Goal: Task Accomplishment & Management: Manage account settings

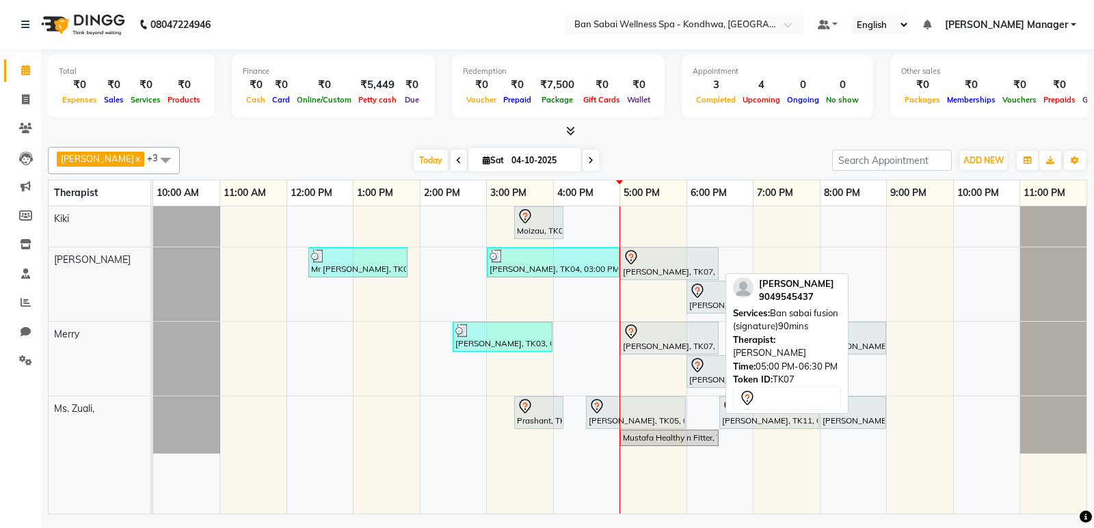
click at [656, 271] on div "[PERSON_NAME], TK07, 05:00 PM-06:30 PM, Ban sabai fusion (signature)90mins" at bounding box center [669, 263] width 96 height 29
select select "7"
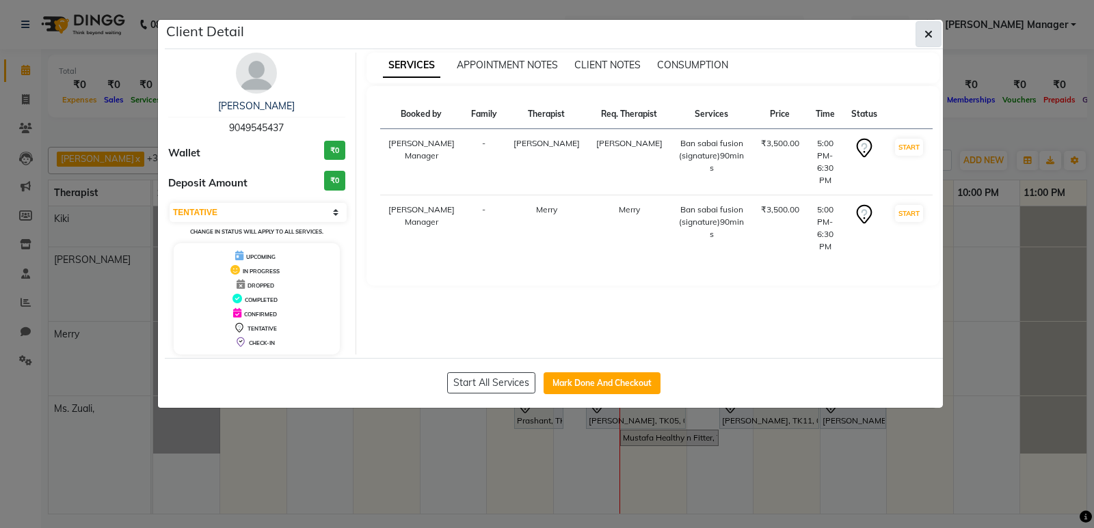
click at [924, 38] on icon "button" at bounding box center [928, 34] width 8 height 11
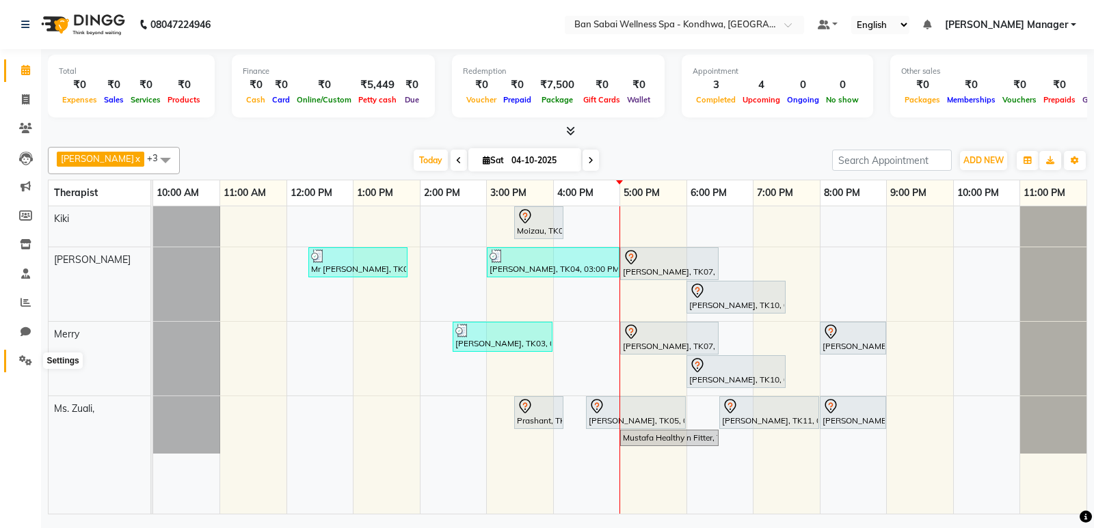
click at [26, 357] on icon at bounding box center [25, 360] width 13 height 10
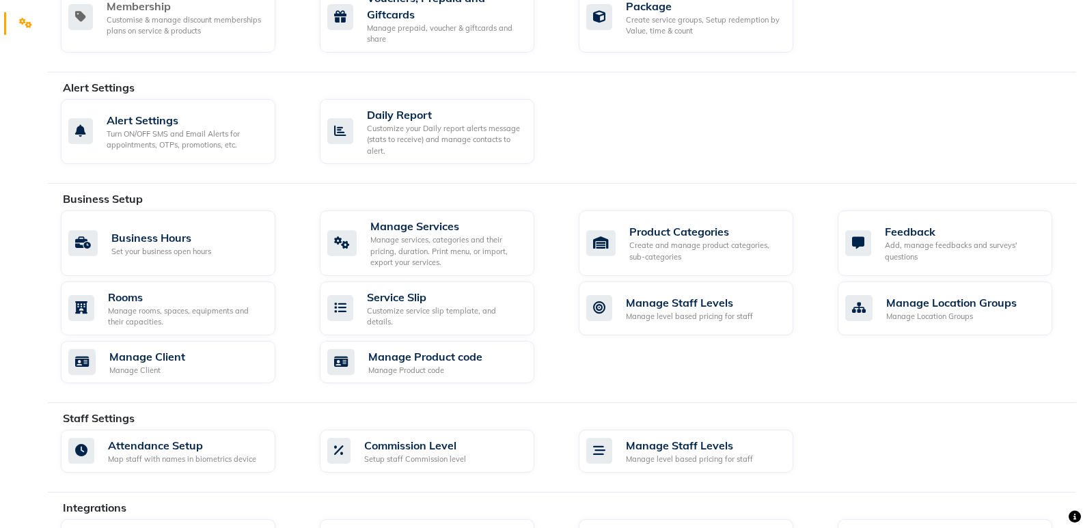
scroll to position [342, 0]
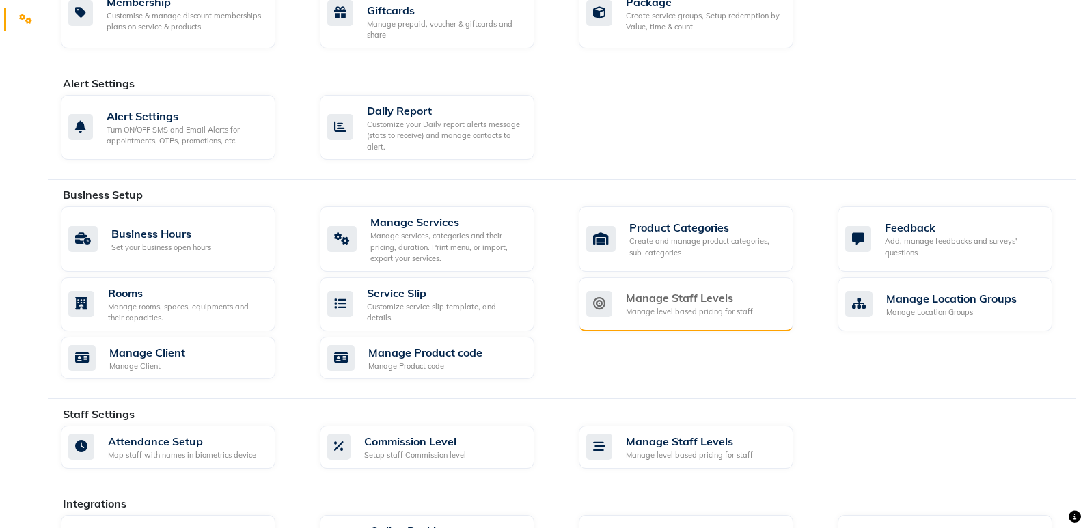
click at [653, 310] on div "Manage level based pricing for staff" at bounding box center [689, 312] width 127 height 12
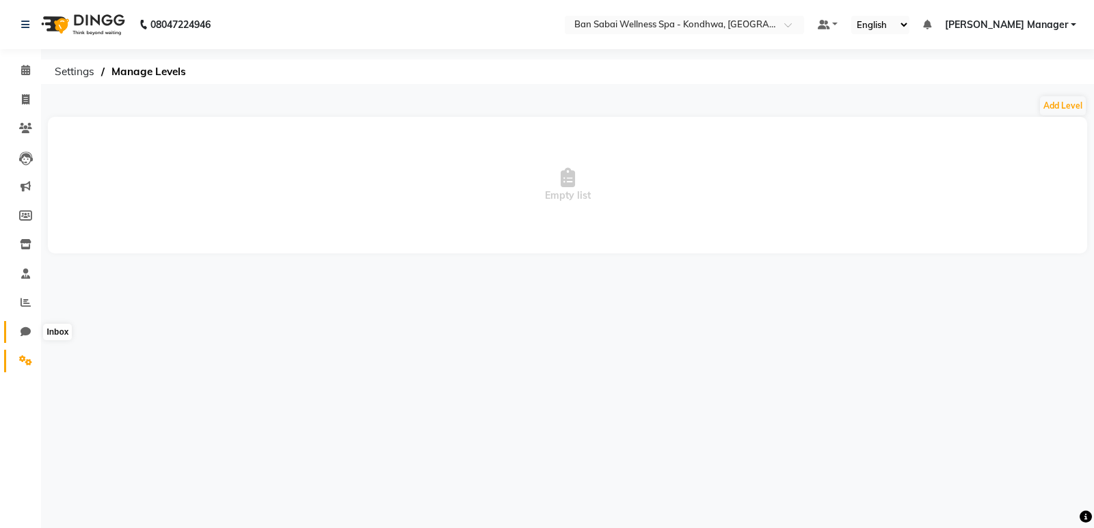
click at [31, 334] on span at bounding box center [26, 333] width 24 height 16
select select "100"
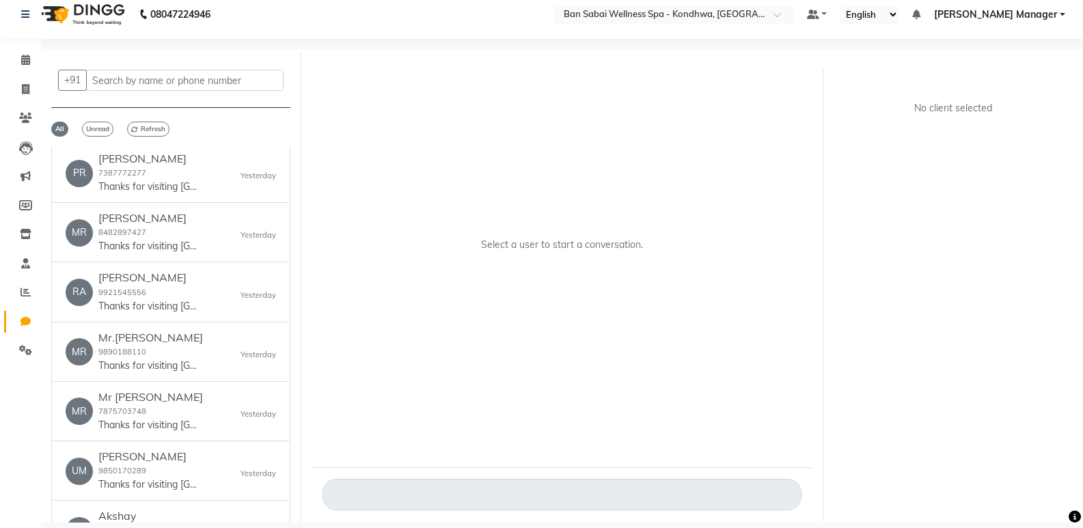
scroll to position [1162, 0]
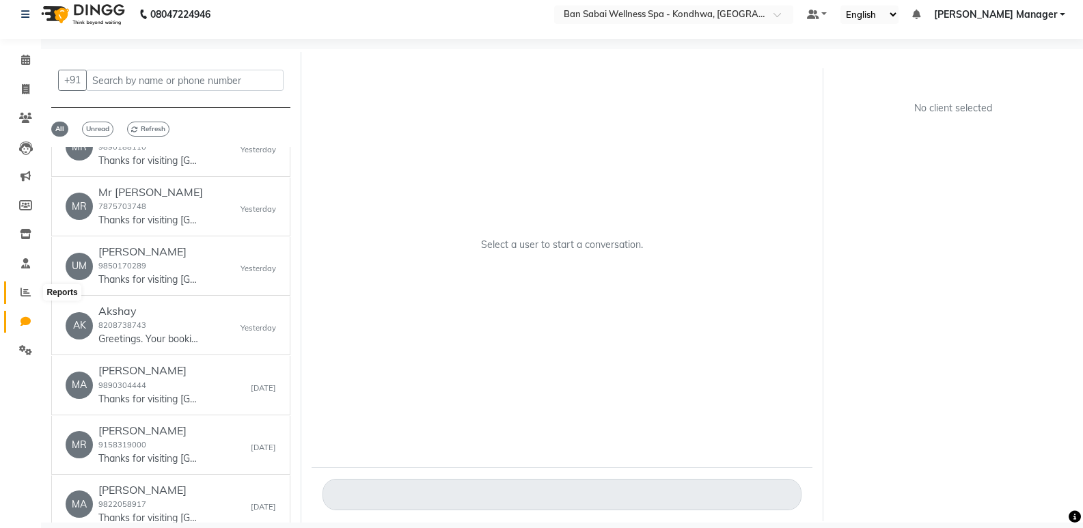
click at [27, 288] on icon at bounding box center [26, 292] width 10 height 10
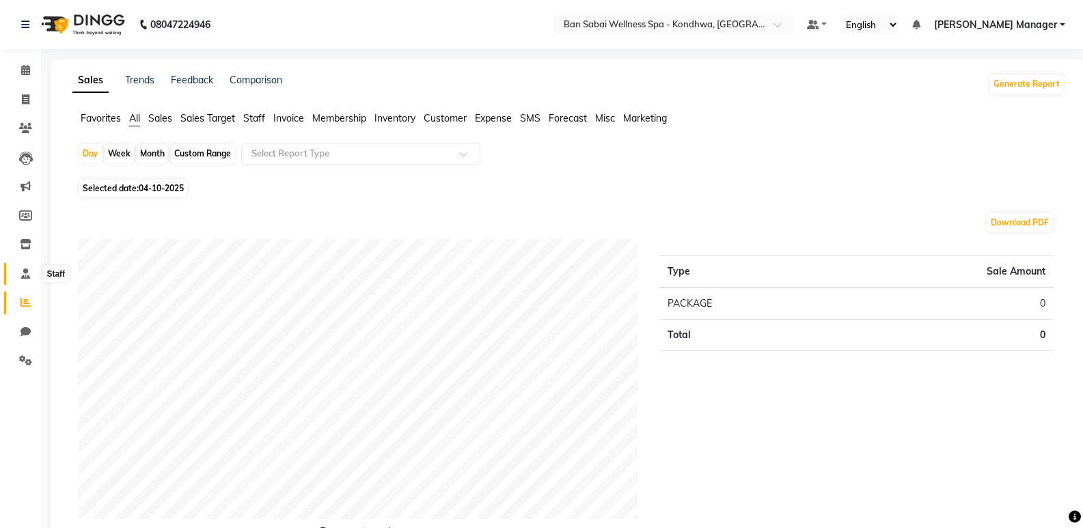
click at [22, 273] on icon at bounding box center [25, 274] width 9 height 10
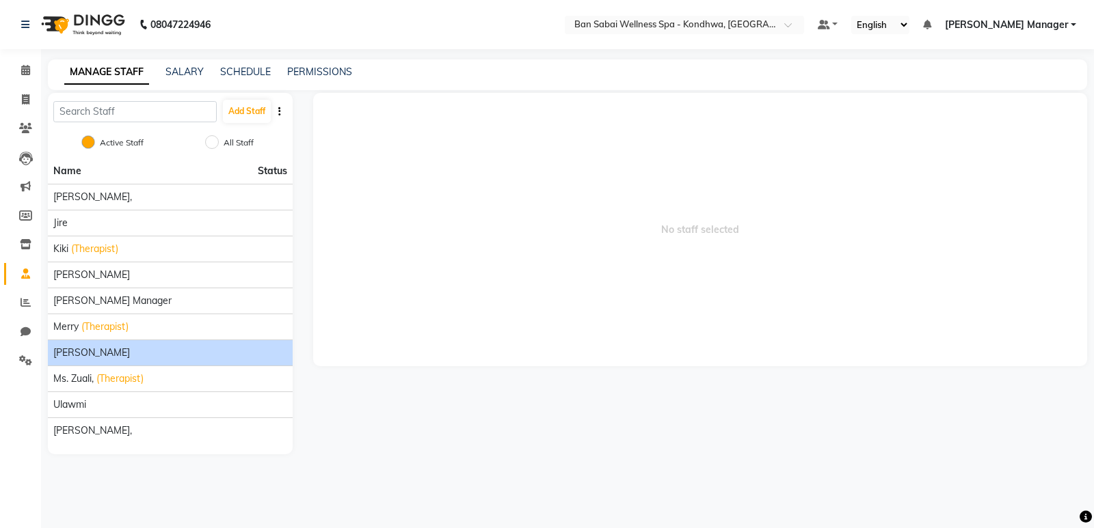
click at [98, 358] on div "[PERSON_NAME]" at bounding box center [170, 353] width 234 height 14
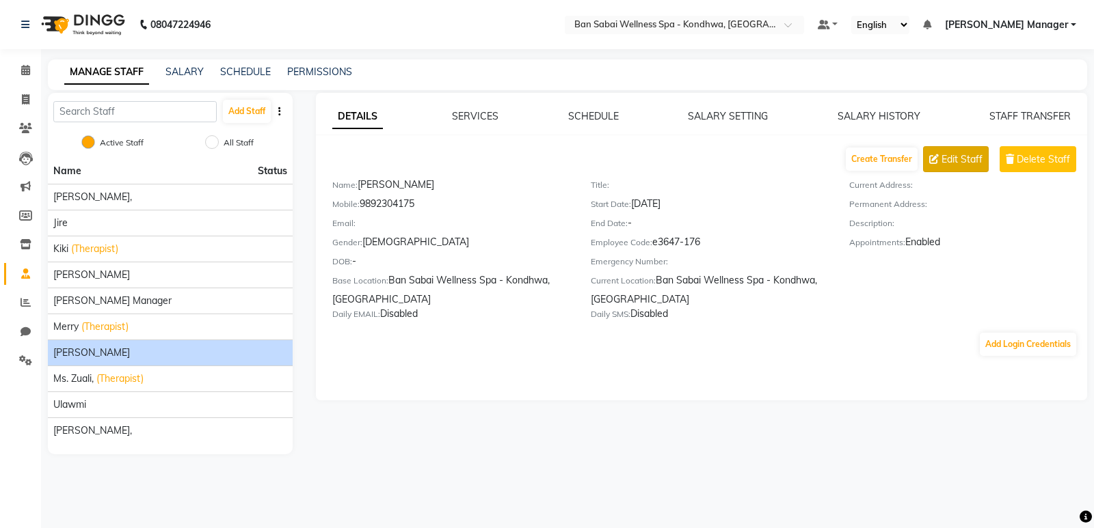
click at [940, 157] on button "Edit Staff" at bounding box center [956, 159] width 66 height 26
select select "[DEMOGRAPHIC_DATA]"
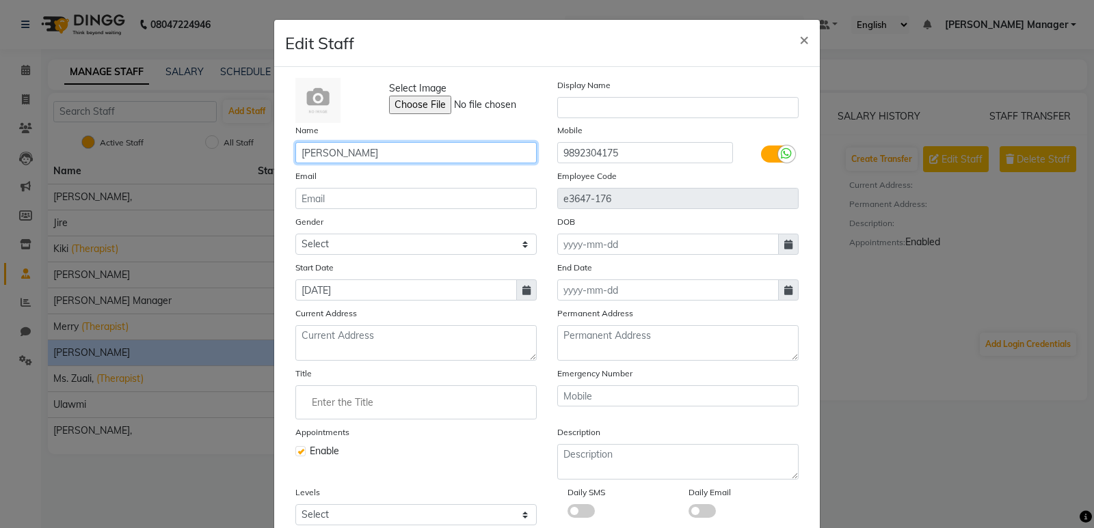
drag, startPoint x: 368, startPoint y: 149, endPoint x: 329, endPoint y: 146, distance: 39.1
click at [329, 146] on input "[PERSON_NAME]" at bounding box center [415, 152] width 241 height 21
type input "M"
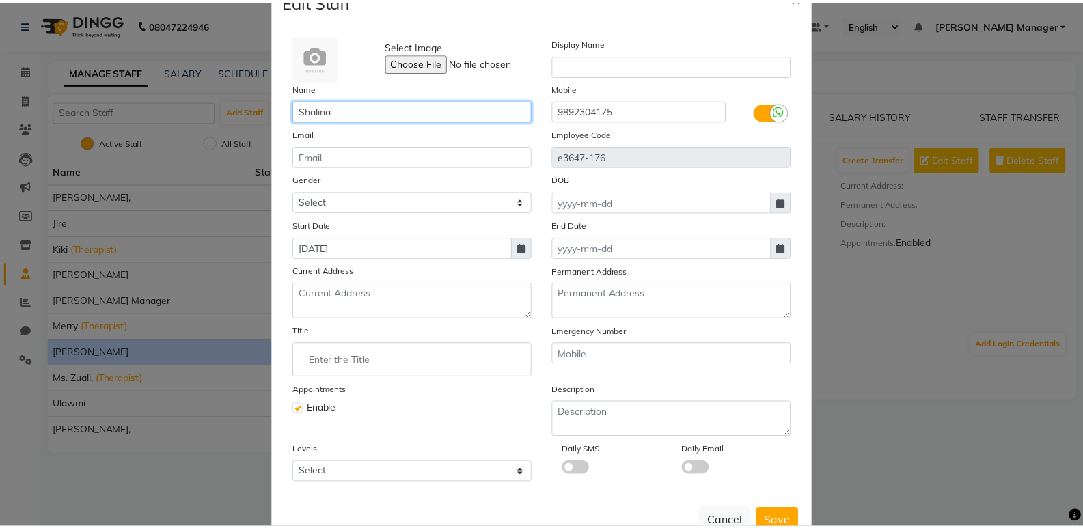
scroll to position [82, 0]
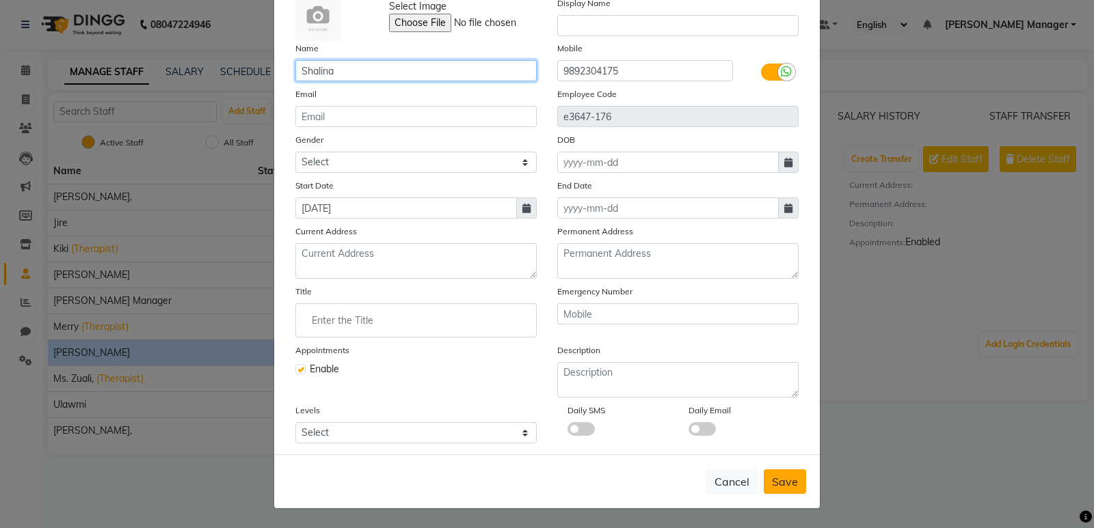
type input "Shalina"
click at [790, 478] on span "Save" at bounding box center [785, 482] width 26 height 14
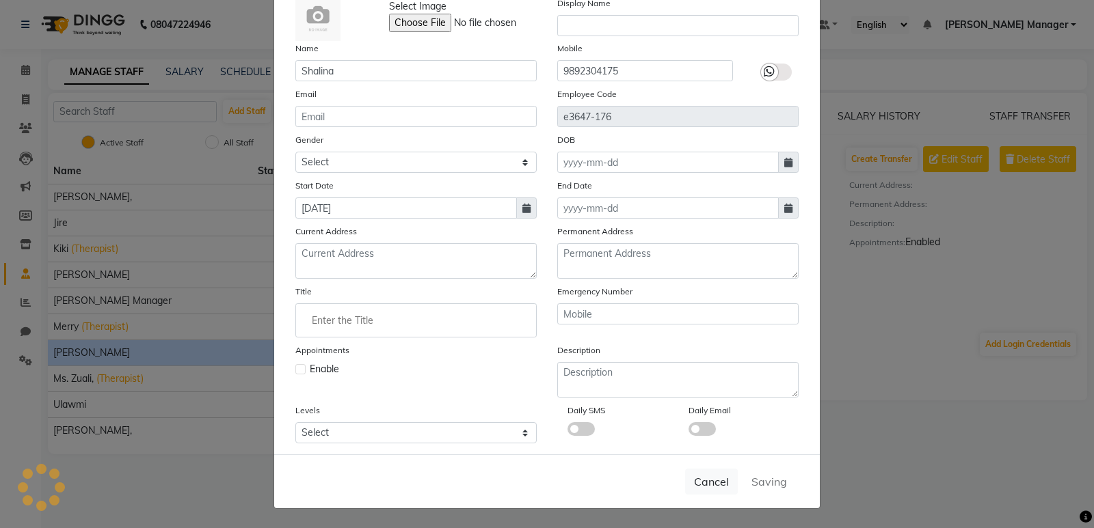
select select
checkbox input "false"
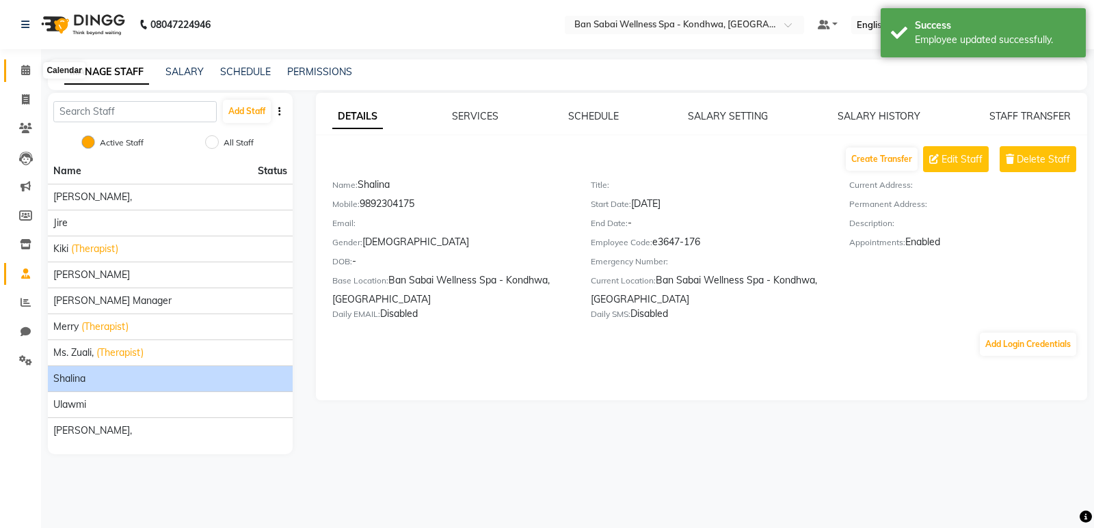
click at [31, 68] on span at bounding box center [26, 71] width 24 height 16
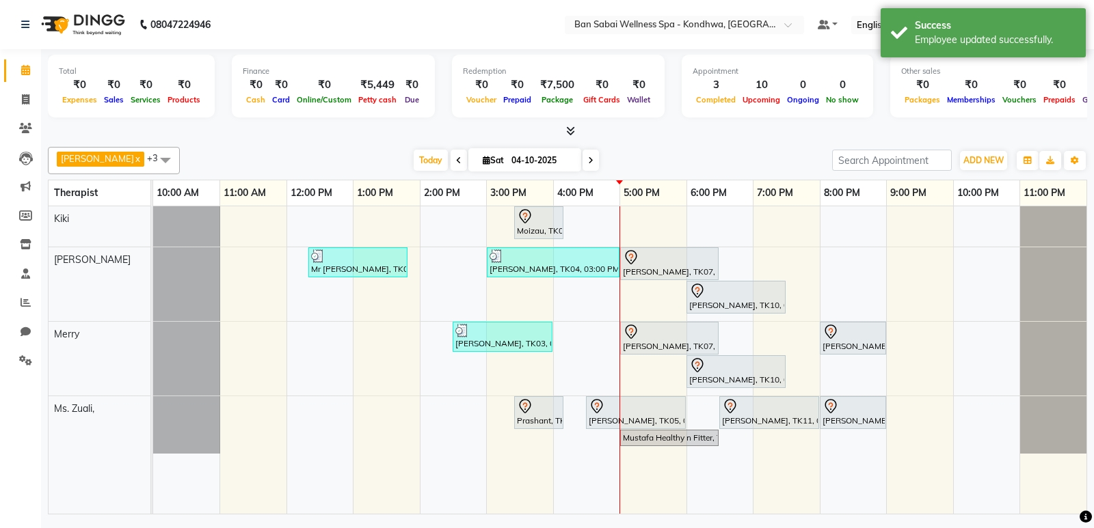
click at [152, 162] on span at bounding box center [165, 160] width 27 height 26
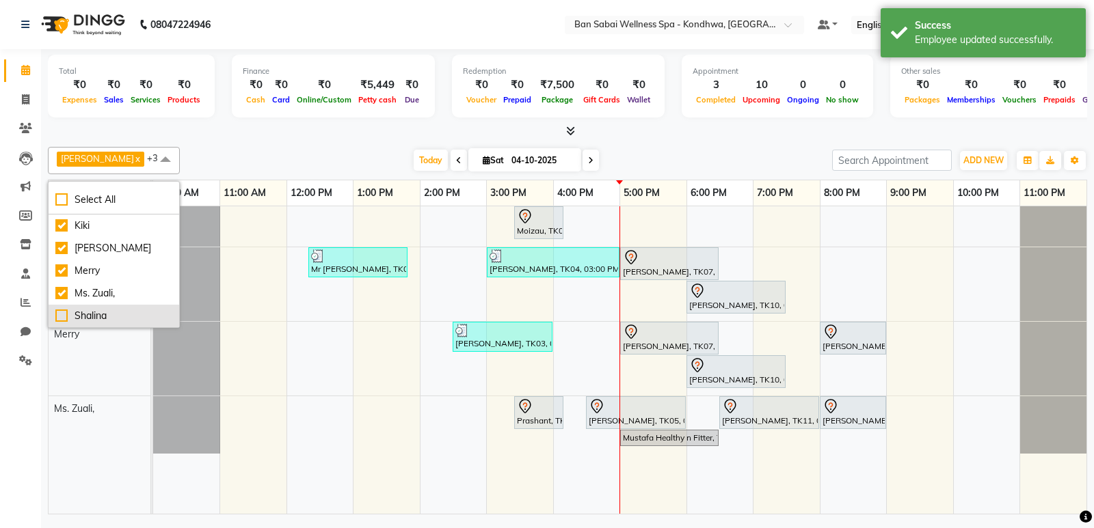
click at [59, 322] on div "Shalina" at bounding box center [113, 316] width 117 height 14
checkbox input "true"
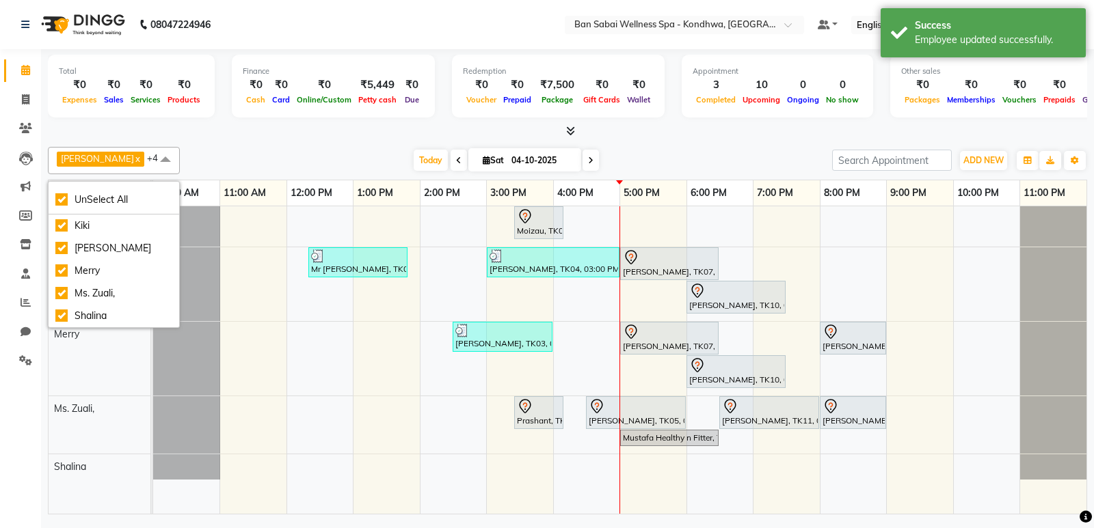
click at [299, 148] on div "[PERSON_NAME] Ms. [PERSON_NAME], x [PERSON_NAME] x Merry x Shalina x +4 UnSelec…" at bounding box center [567, 160] width 1039 height 27
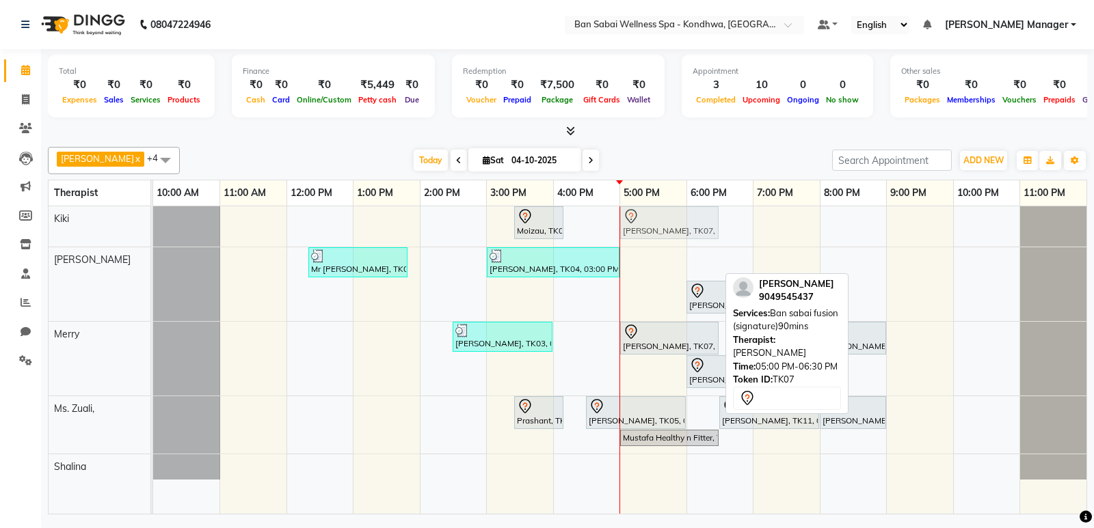
drag, startPoint x: 669, startPoint y: 264, endPoint x: 669, endPoint y: 236, distance: 27.3
click at [669, 236] on tbody "Moizau, TK08, 03:25 PM-04:10 PM, instand massage 45min [PERSON_NAME], TK07, 05:…" at bounding box center [619, 342] width 933 height 273
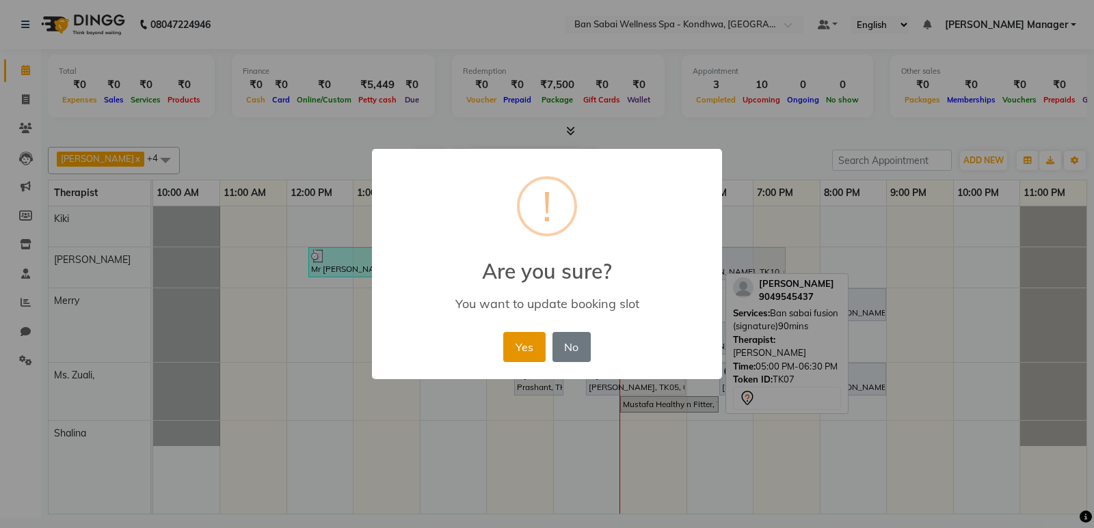
click at [542, 352] on button "Yes" at bounding box center [524, 347] width 42 height 30
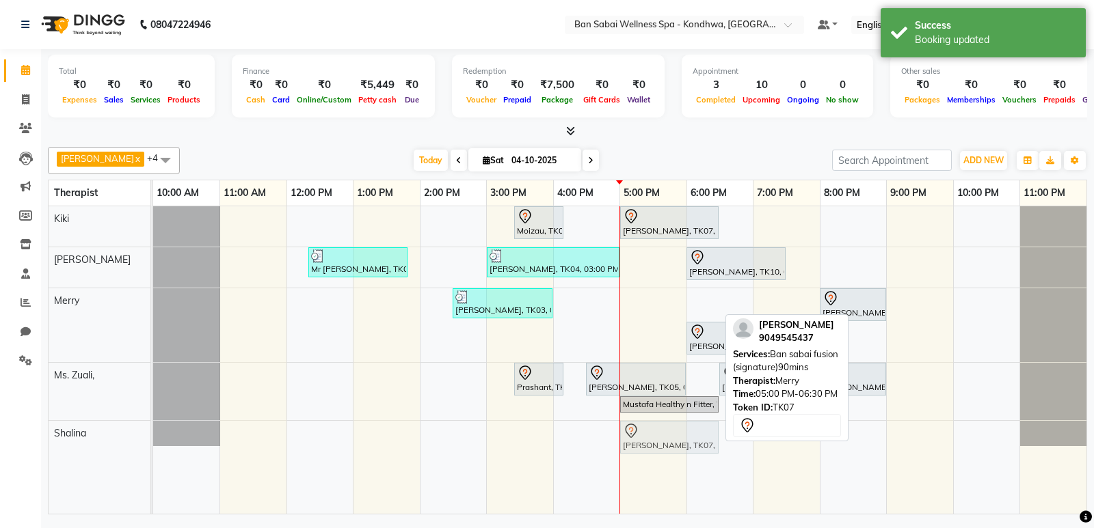
drag, startPoint x: 665, startPoint y: 312, endPoint x: 665, endPoint y: 433, distance: 121.0
click at [665, 433] on tbody "Moizau, TK08, 03:25 PM-04:10 PM, instand massage 45min [PERSON_NAME], TK07, 05:…" at bounding box center [619, 326] width 933 height 240
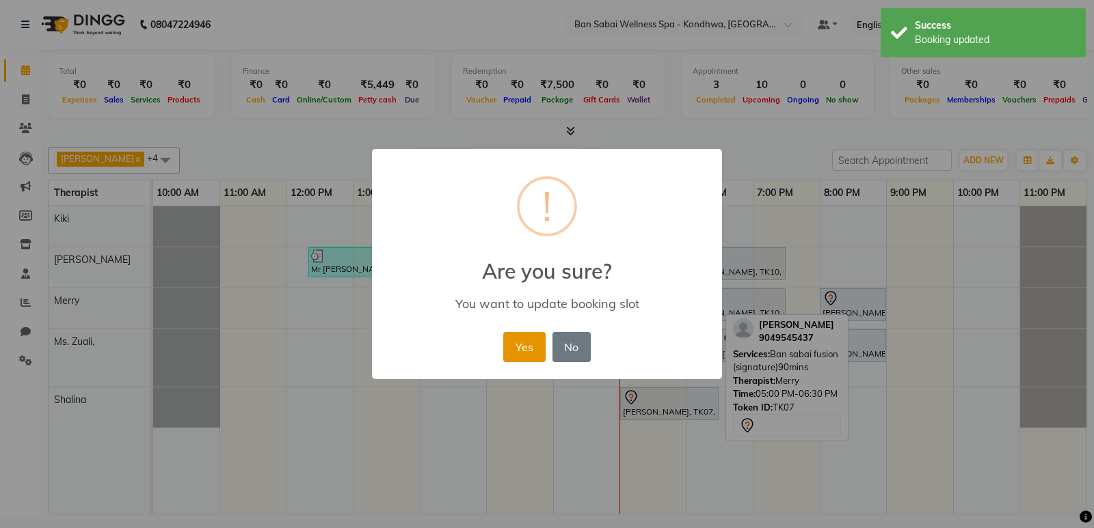
click at [533, 342] on button "Yes" at bounding box center [524, 347] width 42 height 30
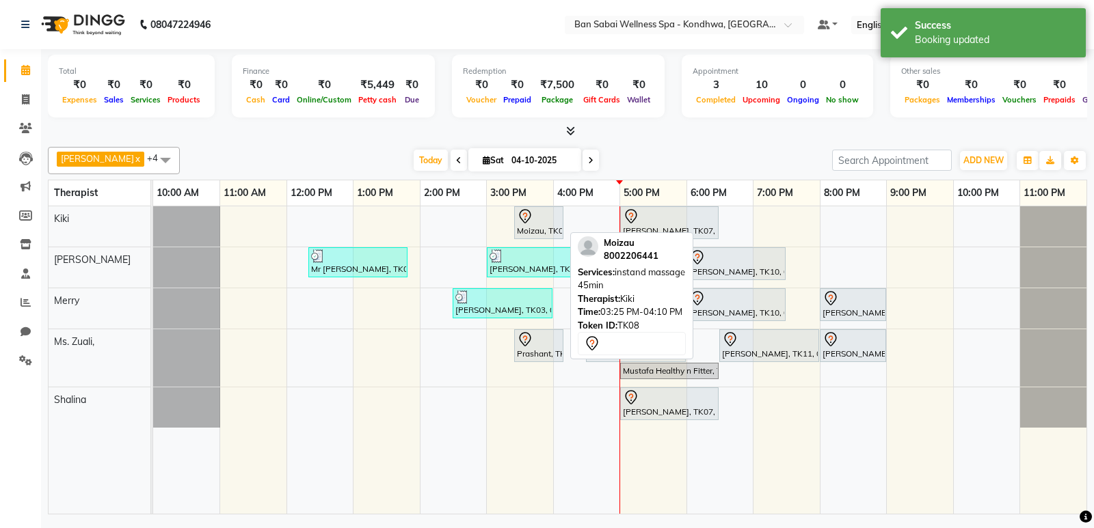
click at [541, 231] on div "Moizau, TK08, 03:25 PM-04:10 PM, instand massage 45min" at bounding box center [538, 222] width 46 height 29
select select "7"
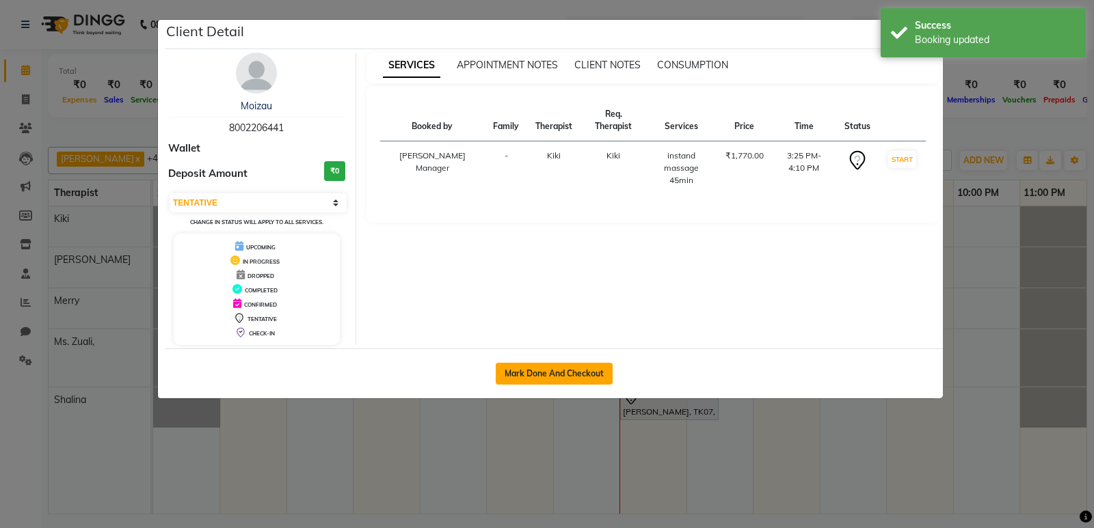
click at [579, 371] on button "Mark Done And Checkout" at bounding box center [554, 374] width 117 height 22
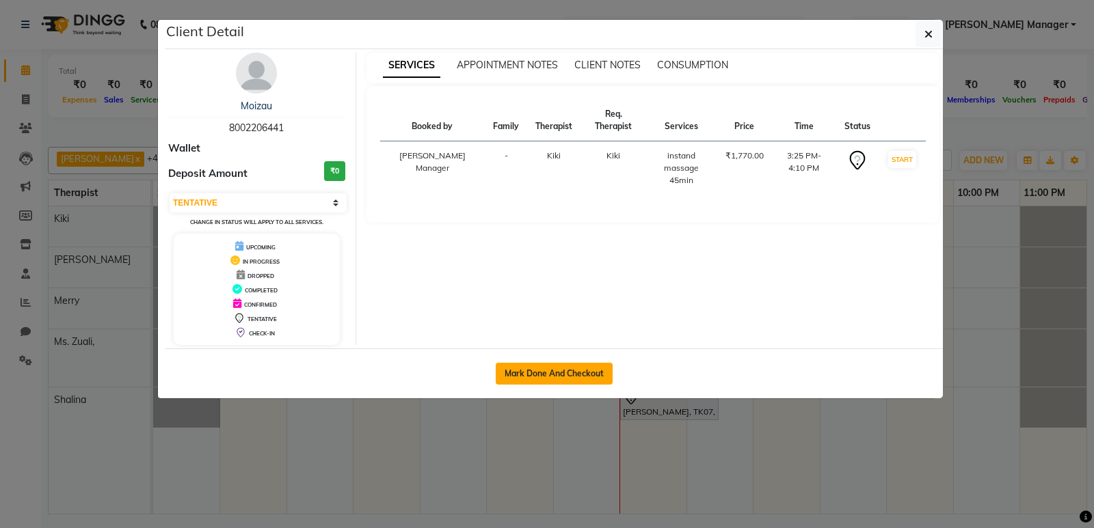
select select "8227"
select select "service"
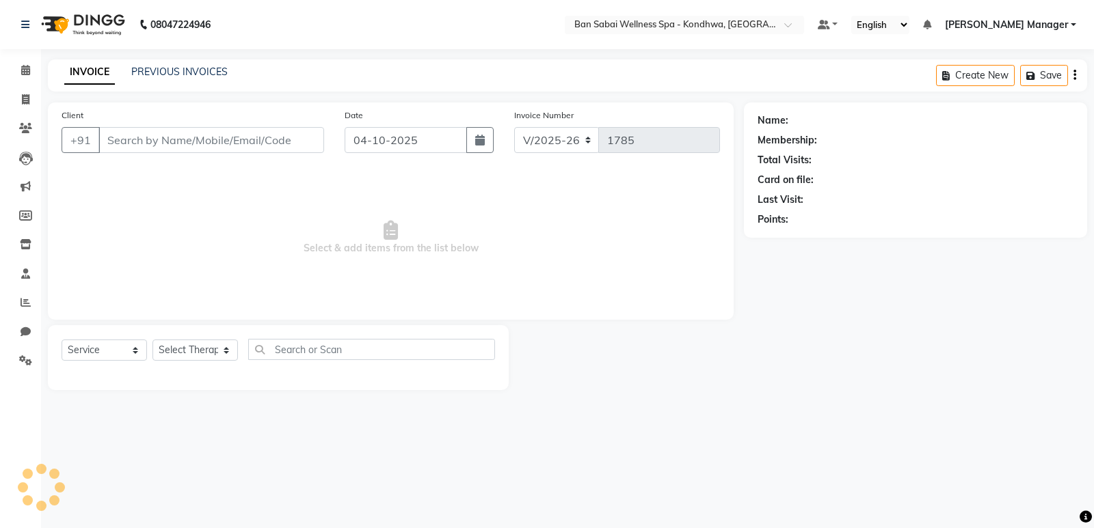
type input "8002206441"
select select "86348"
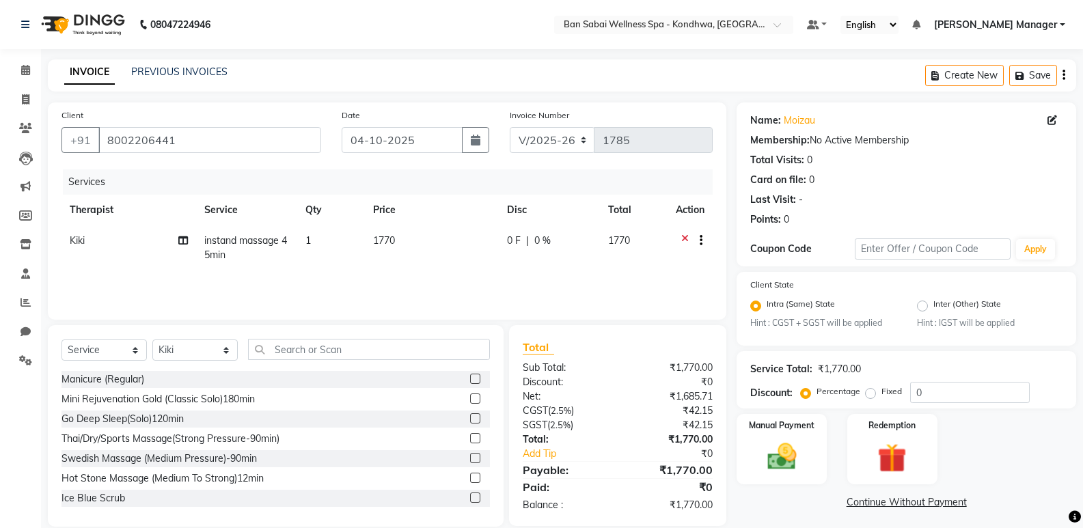
scroll to position [19, 0]
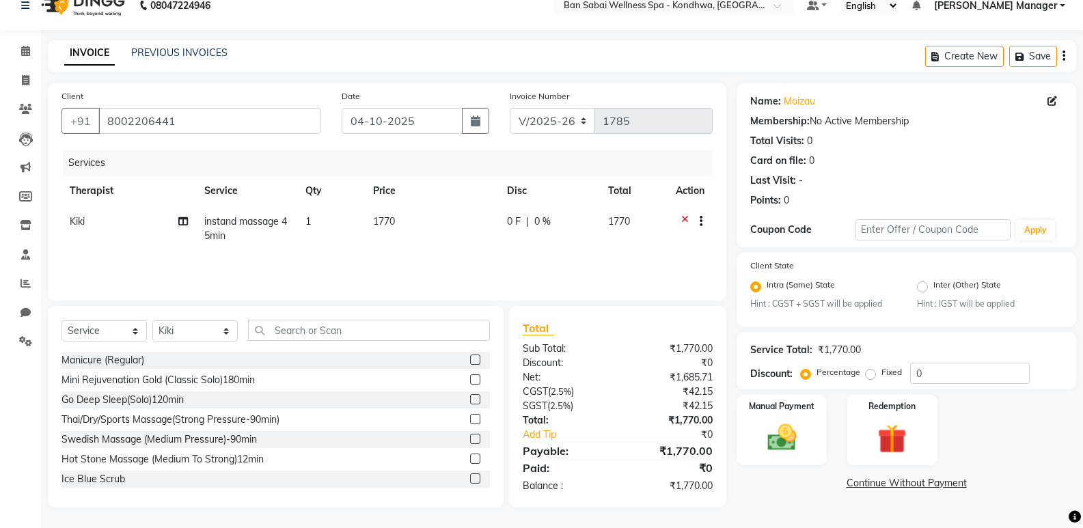
drag, startPoint x: 869, startPoint y: 373, endPoint x: 927, endPoint y: 386, distance: 59.5
click at [882, 373] on label "Fixed" at bounding box center [892, 372] width 21 height 12
click at [869, 373] on input "Fixed" at bounding box center [874, 373] width 10 height 10
radio input "true"
click at [917, 370] on input "0" at bounding box center [970, 373] width 120 height 21
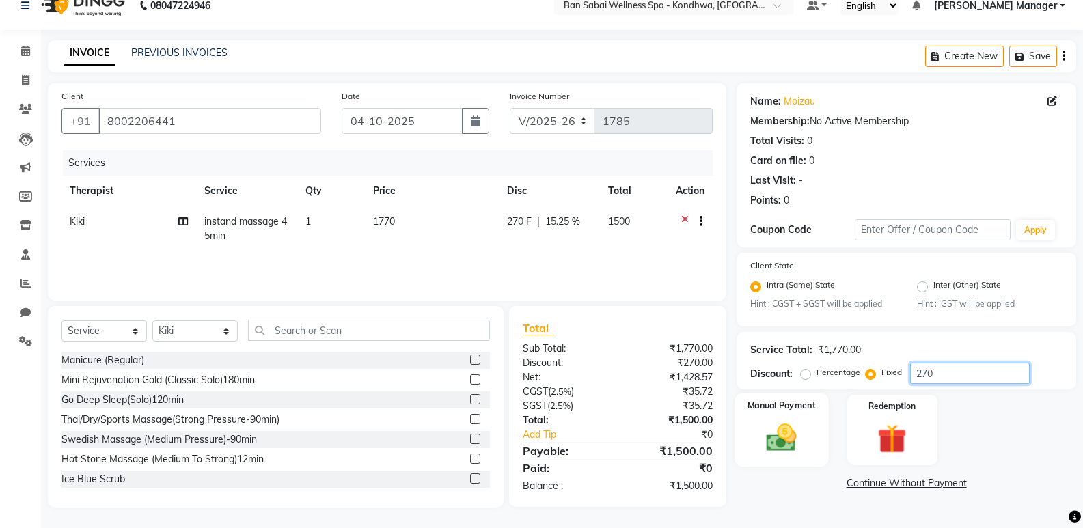
type input "270"
click at [769, 418] on div "Manual Payment" at bounding box center [782, 430] width 94 height 73
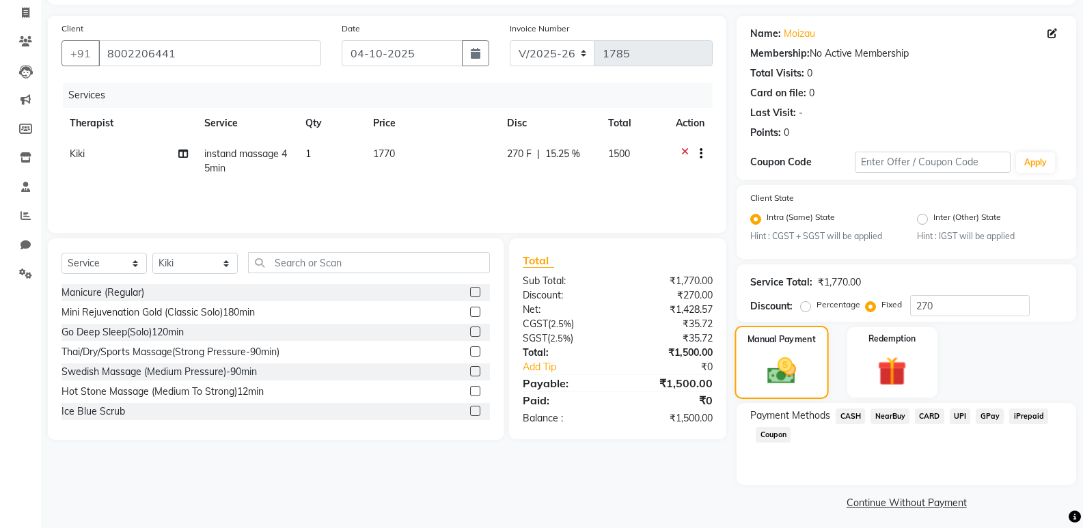
scroll to position [87, 0]
click at [840, 415] on span "CASH" at bounding box center [850, 416] width 29 height 16
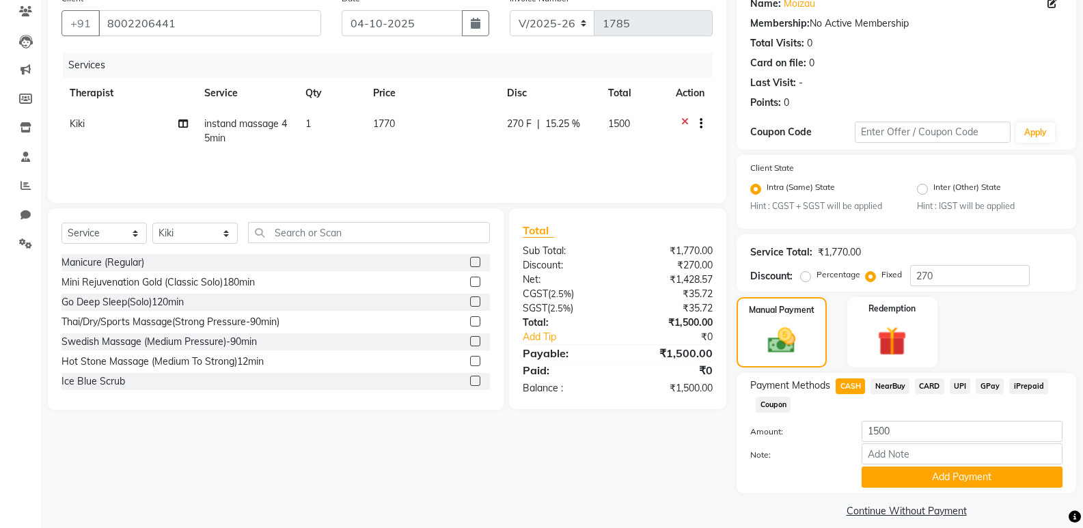
scroll to position [131, 0]
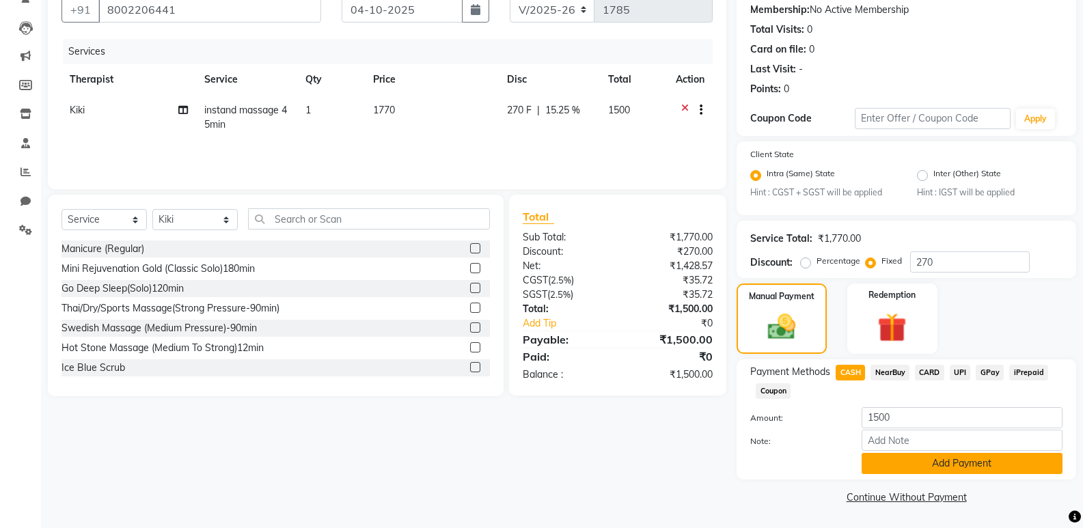
click at [959, 465] on button "Add Payment" at bounding box center [962, 463] width 201 height 21
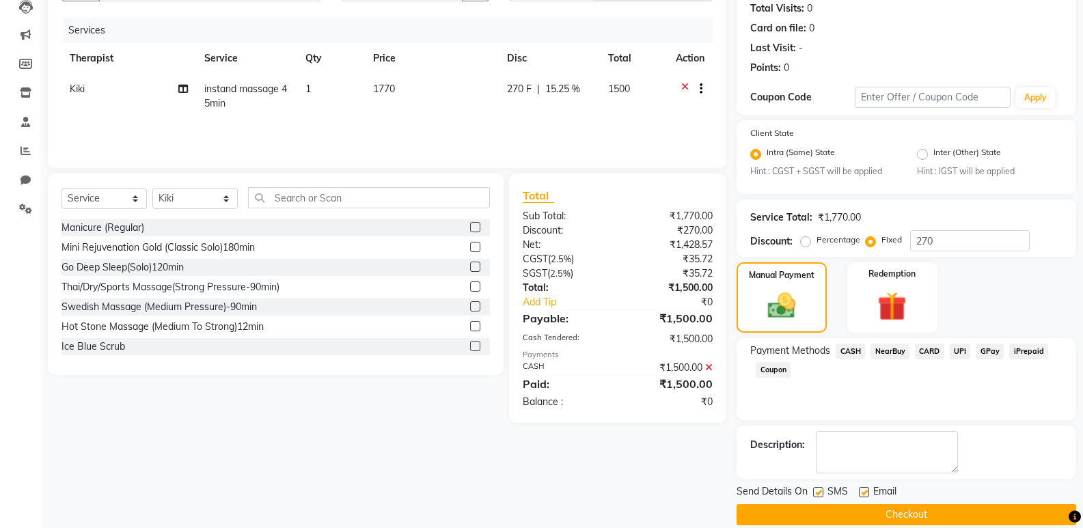
scroll to position [170, 0]
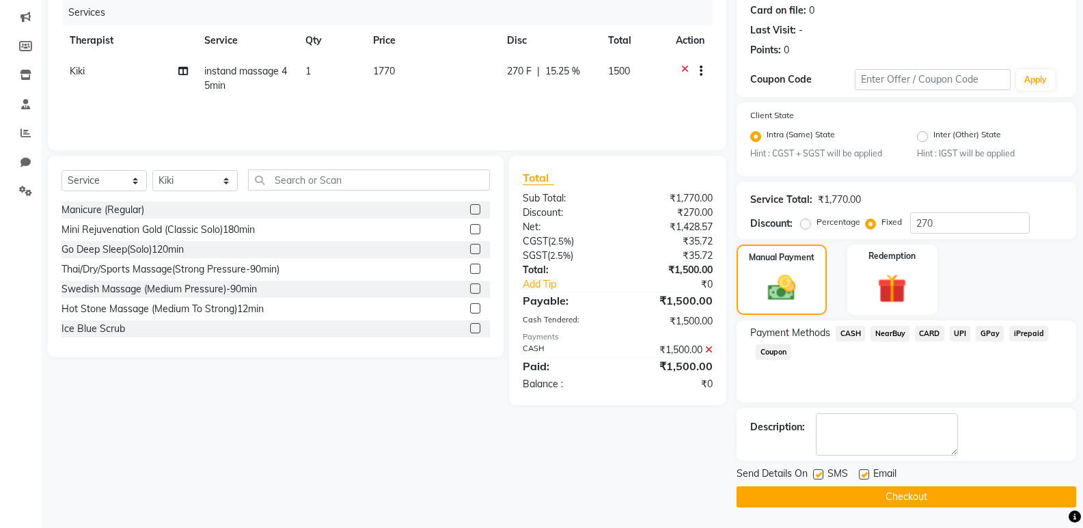
click at [822, 473] on label at bounding box center [818, 475] width 10 height 10
click at [822, 473] on input "checkbox" at bounding box center [817, 475] width 9 height 9
checkbox input "false"
click at [866, 472] on label at bounding box center [864, 475] width 10 height 10
click at [866, 472] on input "checkbox" at bounding box center [863, 475] width 9 height 9
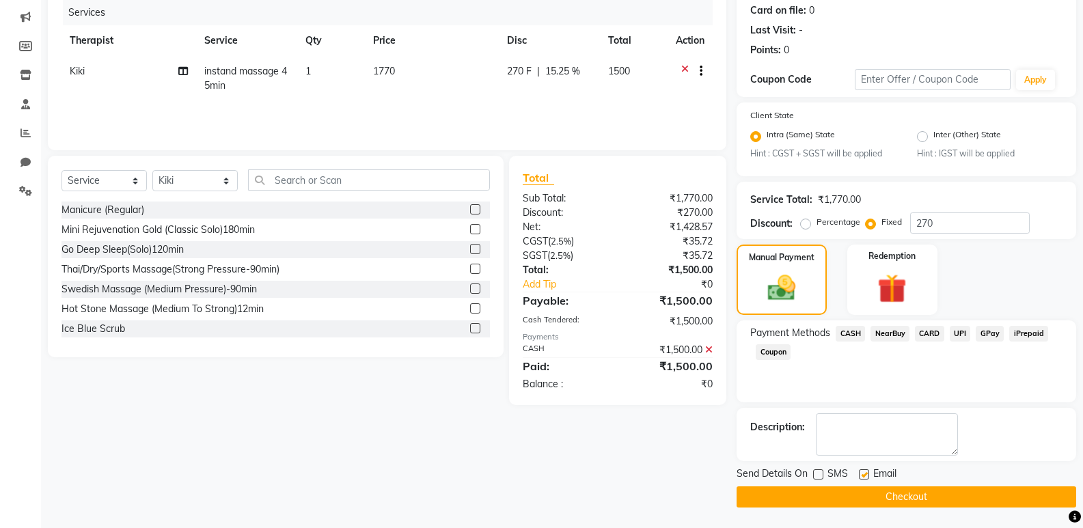
checkbox input "false"
click at [843, 497] on button "Checkout" at bounding box center [907, 497] width 340 height 21
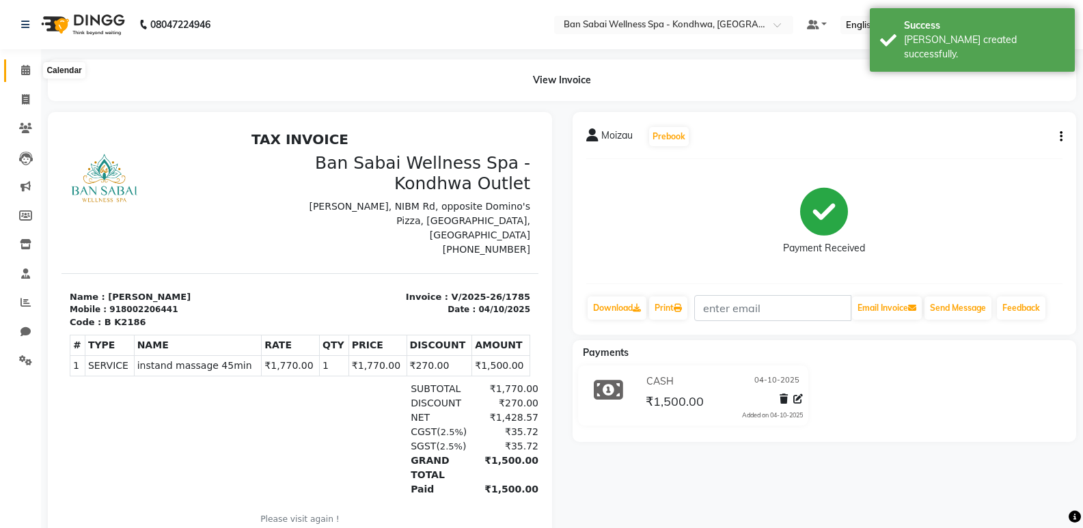
click at [32, 69] on span at bounding box center [26, 71] width 24 height 16
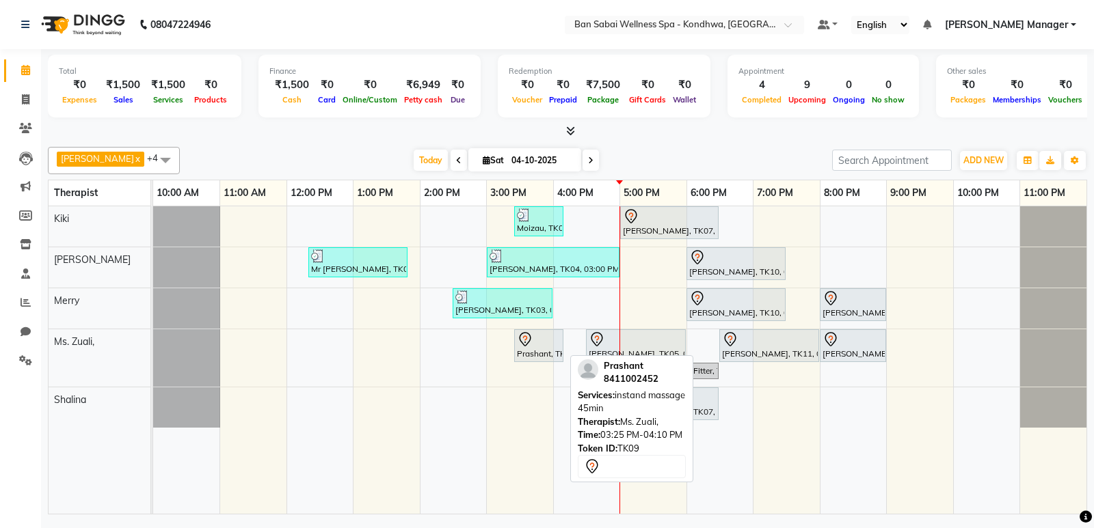
click at [544, 354] on div "Prashant, TK09, 03:25 PM-04:10 PM, instand massage 45min" at bounding box center [538, 346] width 46 height 29
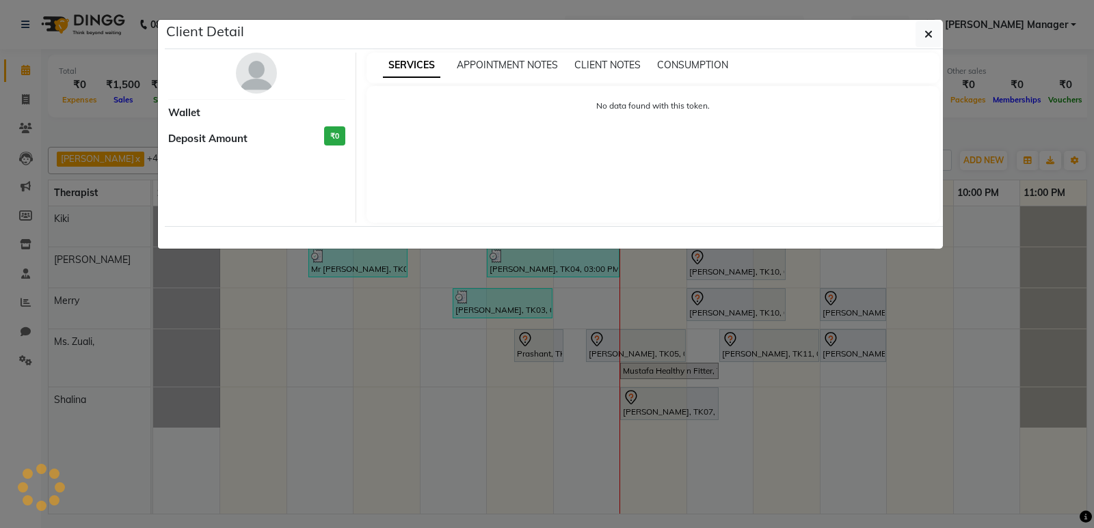
select select "7"
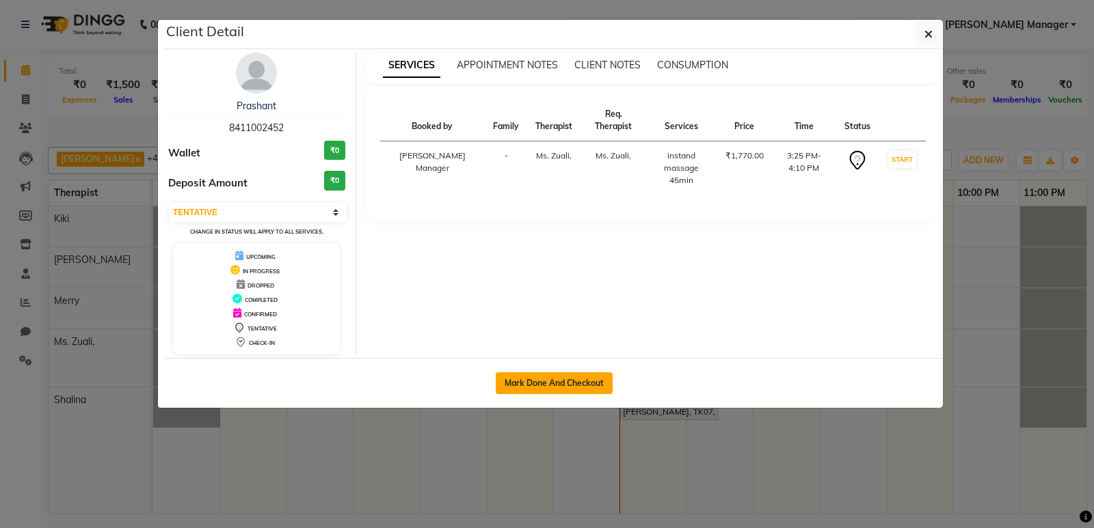
click at [550, 388] on button "Mark Done And Checkout" at bounding box center [554, 384] width 117 height 22
select select "service"
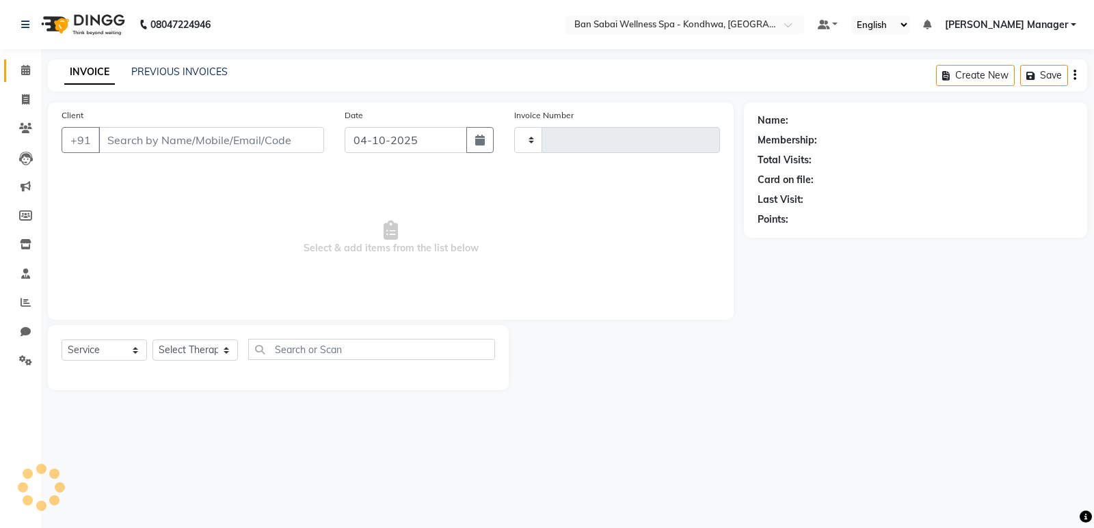
type input "1786"
select select "8227"
type input "8411002452"
select select "78620"
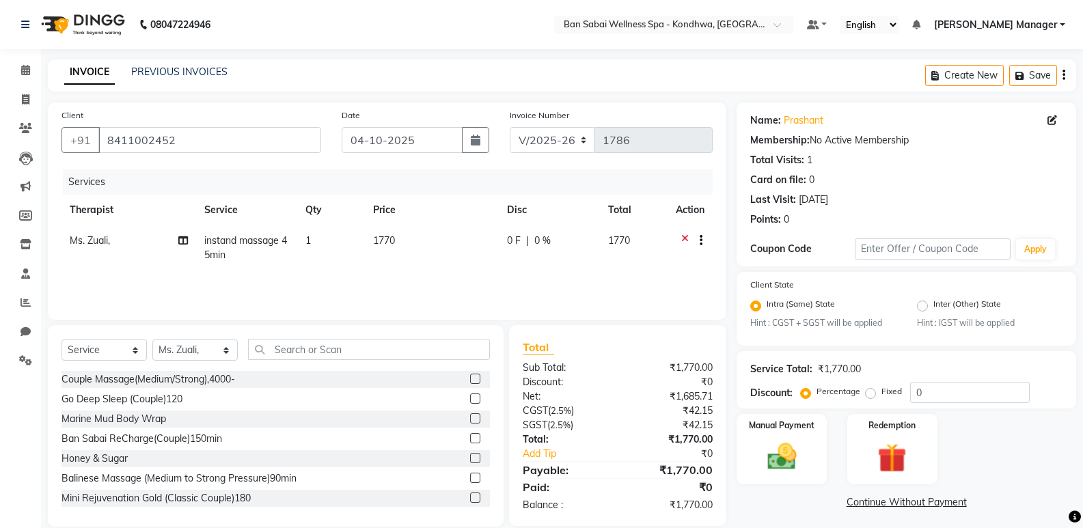
click at [882, 394] on label "Fixed" at bounding box center [892, 392] width 21 height 12
click at [871, 394] on input "Fixed" at bounding box center [874, 392] width 10 height 10
radio input "true"
click at [912, 388] on input "0" at bounding box center [970, 392] width 120 height 21
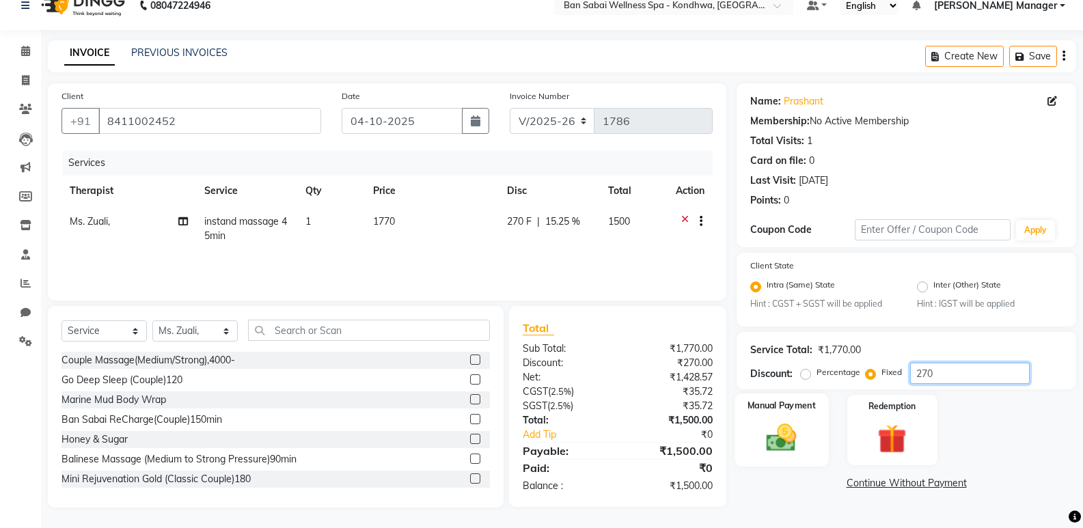
type input "270"
click at [777, 425] on img at bounding box center [781, 438] width 49 height 35
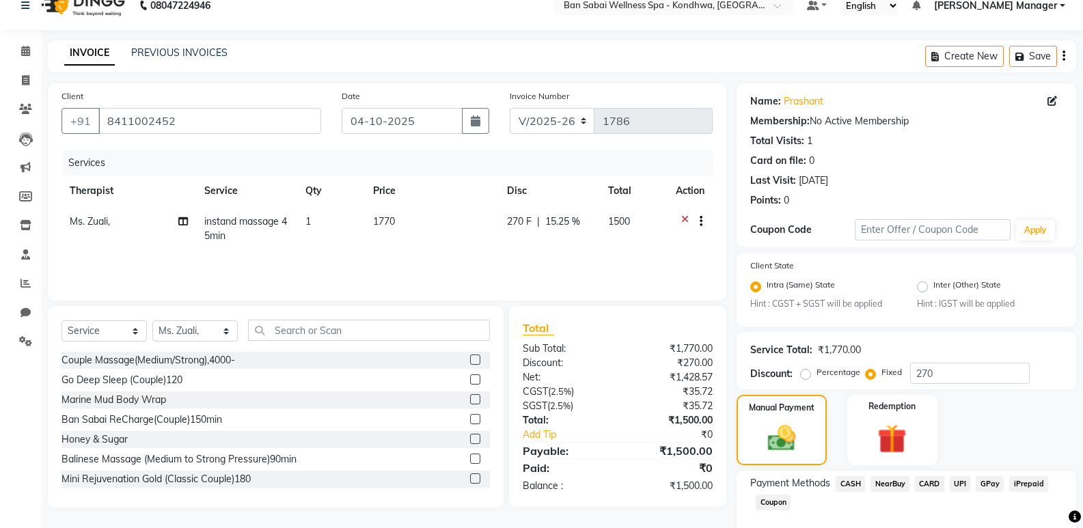
scroll to position [92, 0]
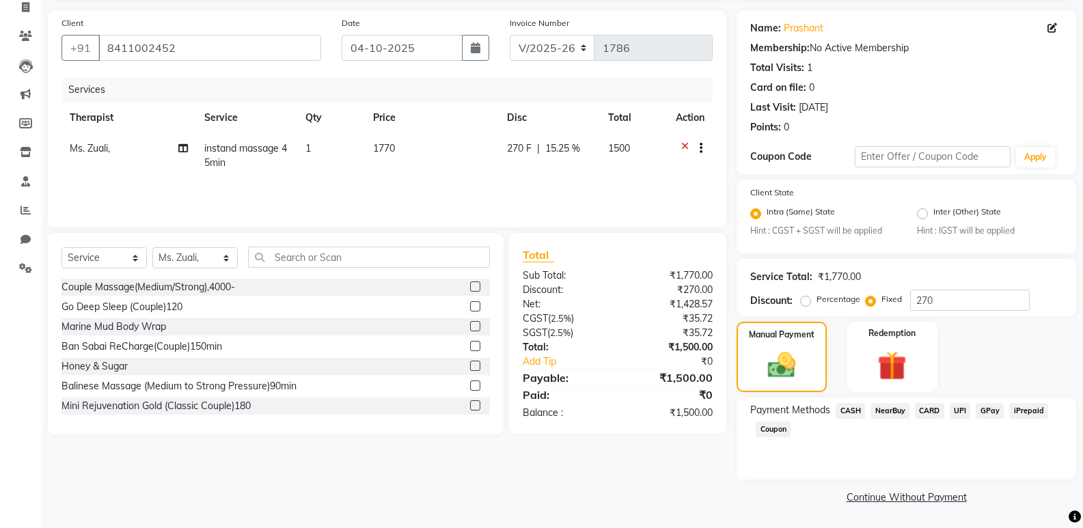
click at [850, 411] on span "CASH" at bounding box center [850, 411] width 29 height 16
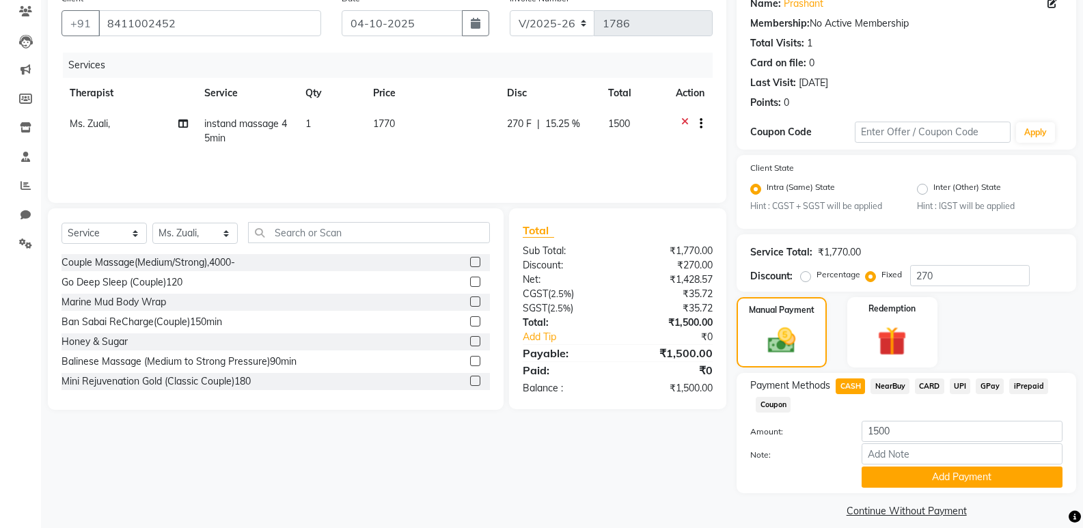
scroll to position [131, 0]
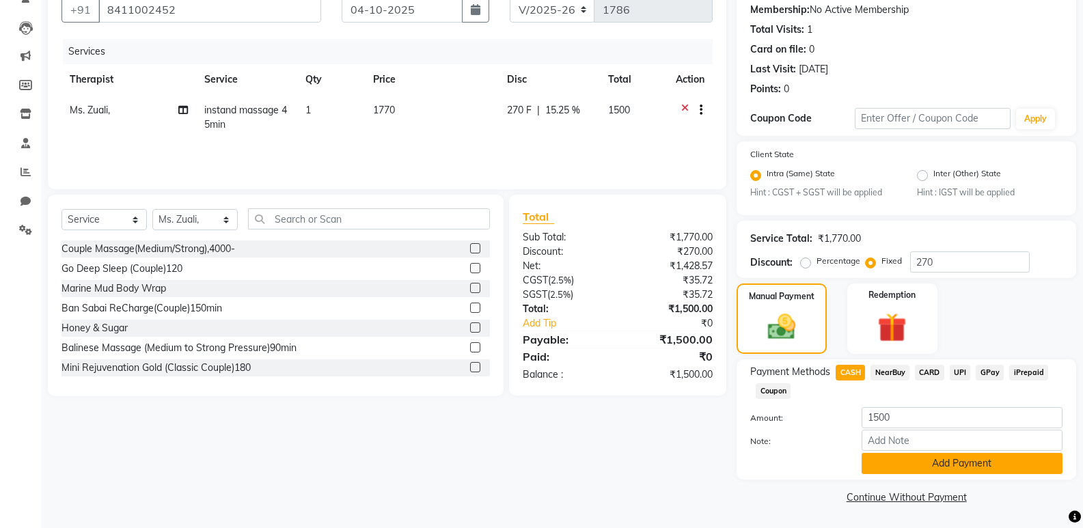
click at [895, 468] on button "Add Payment" at bounding box center [962, 463] width 201 height 21
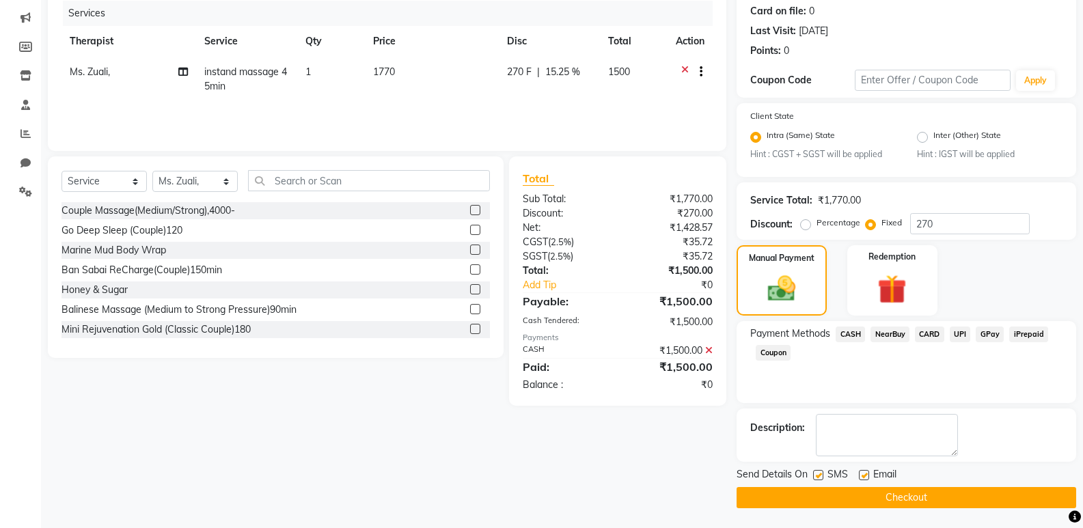
scroll to position [170, 0]
click at [819, 475] on label at bounding box center [818, 475] width 10 height 10
click at [819, 475] on input "checkbox" at bounding box center [817, 475] width 9 height 9
checkbox input "false"
click at [864, 476] on label at bounding box center [864, 475] width 10 height 10
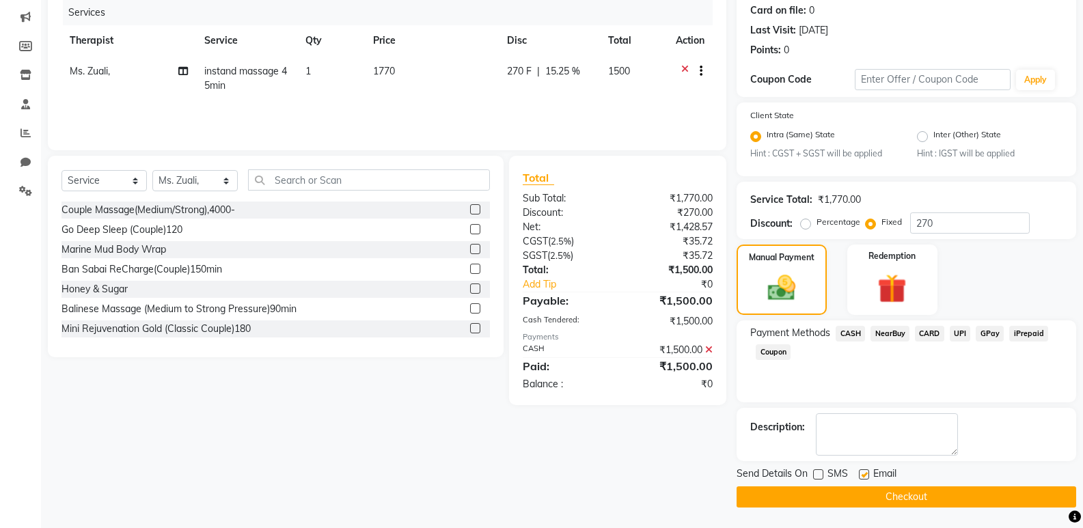
click at [864, 476] on input "checkbox" at bounding box center [863, 475] width 9 height 9
checkbox input "false"
click at [824, 498] on button "Checkout" at bounding box center [907, 497] width 340 height 21
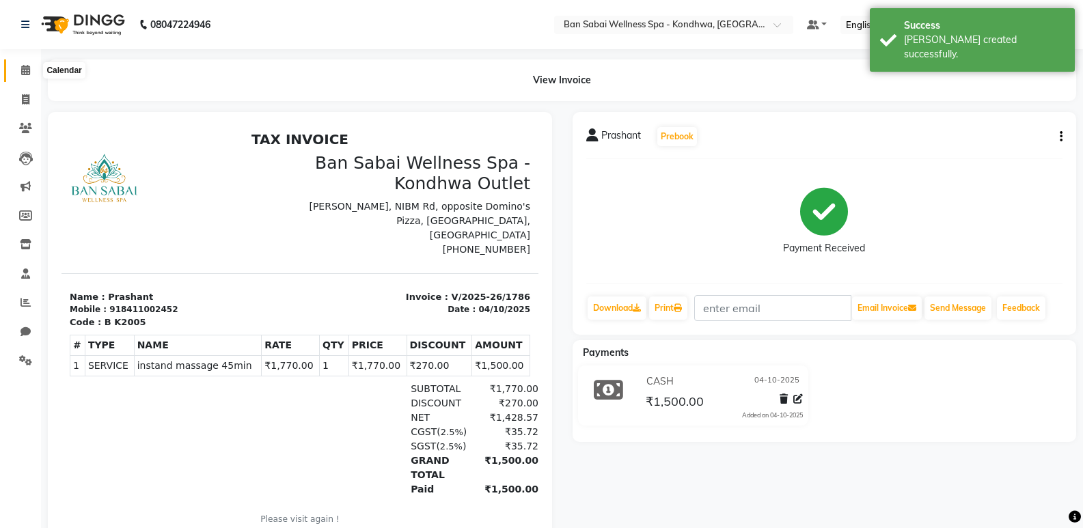
click at [27, 77] on span at bounding box center [26, 71] width 24 height 16
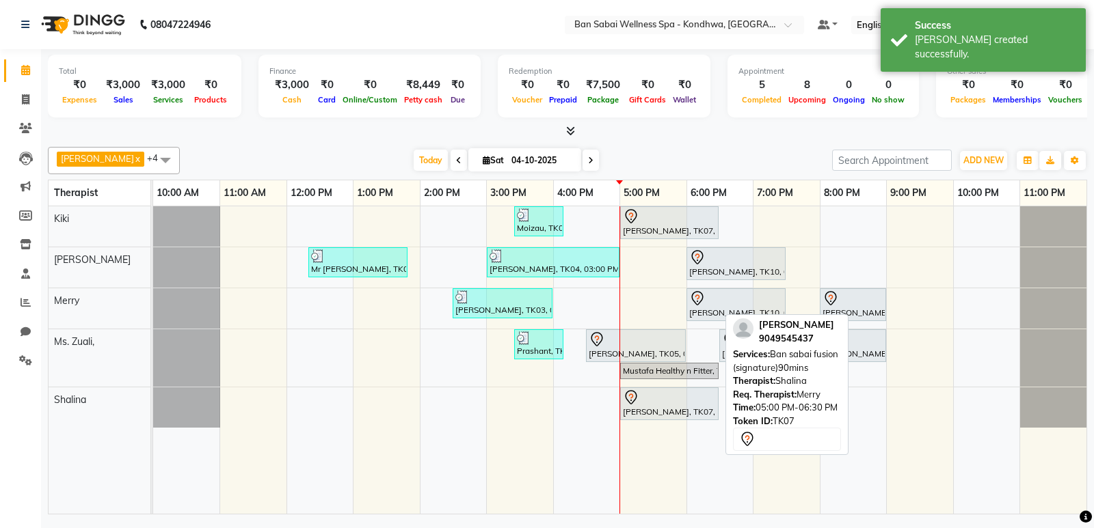
click at [662, 413] on div "[PERSON_NAME], TK07, 05:00 PM-06:30 PM, Ban sabai fusion (signature)90mins" at bounding box center [669, 404] width 96 height 29
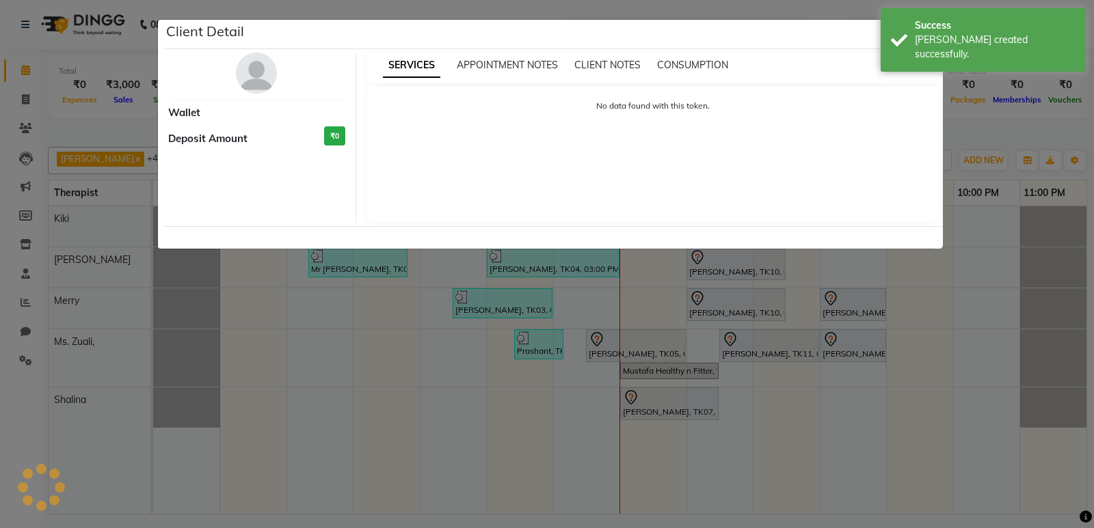
select select "7"
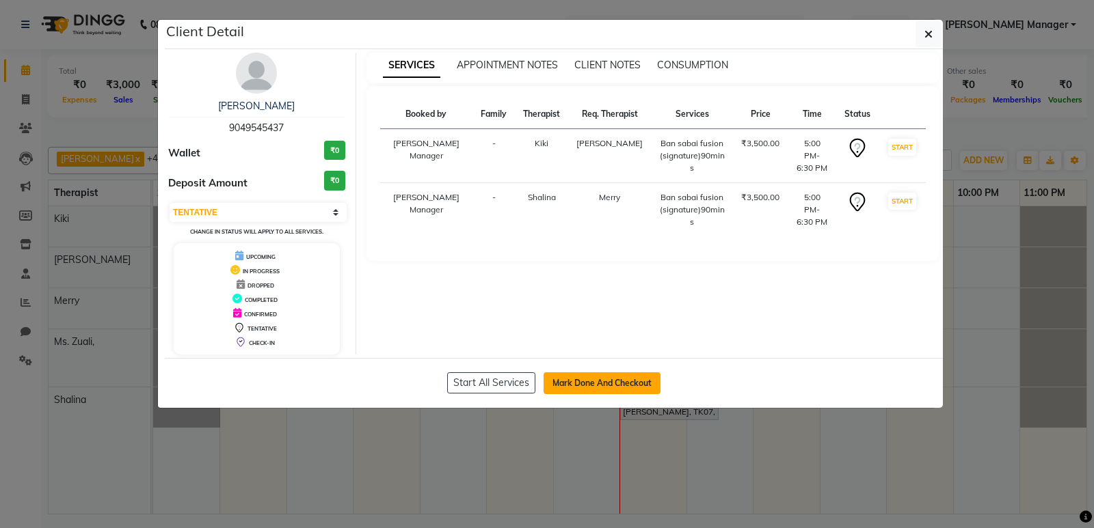
click at [603, 386] on button "Mark Done And Checkout" at bounding box center [601, 384] width 117 height 22
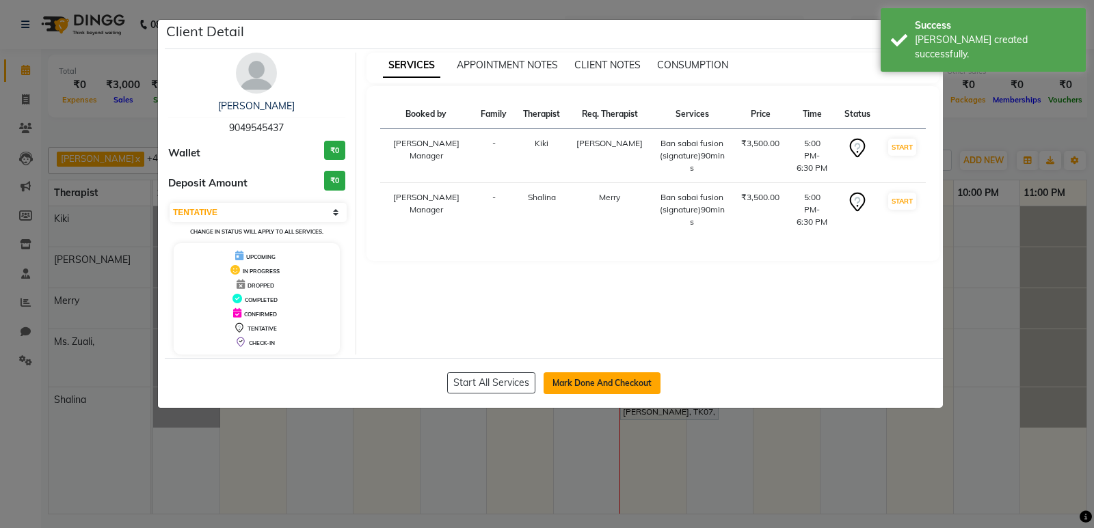
select select "8227"
select select "service"
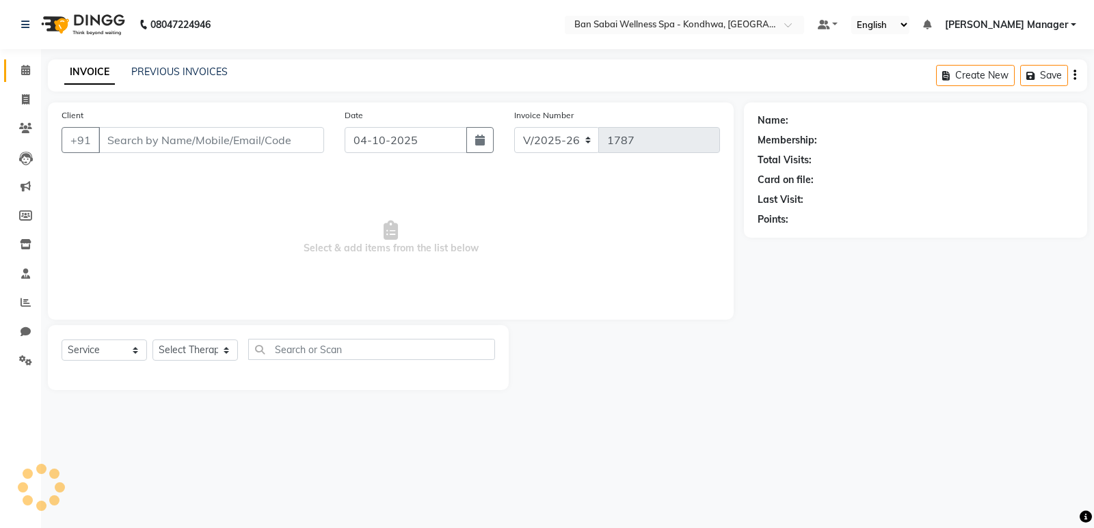
type input "9049545437"
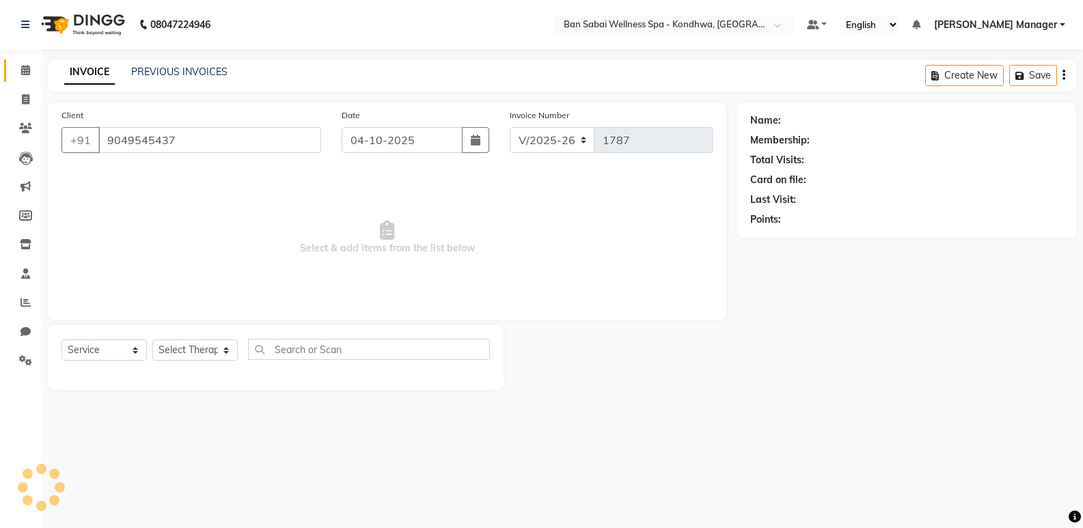
select select "86348"
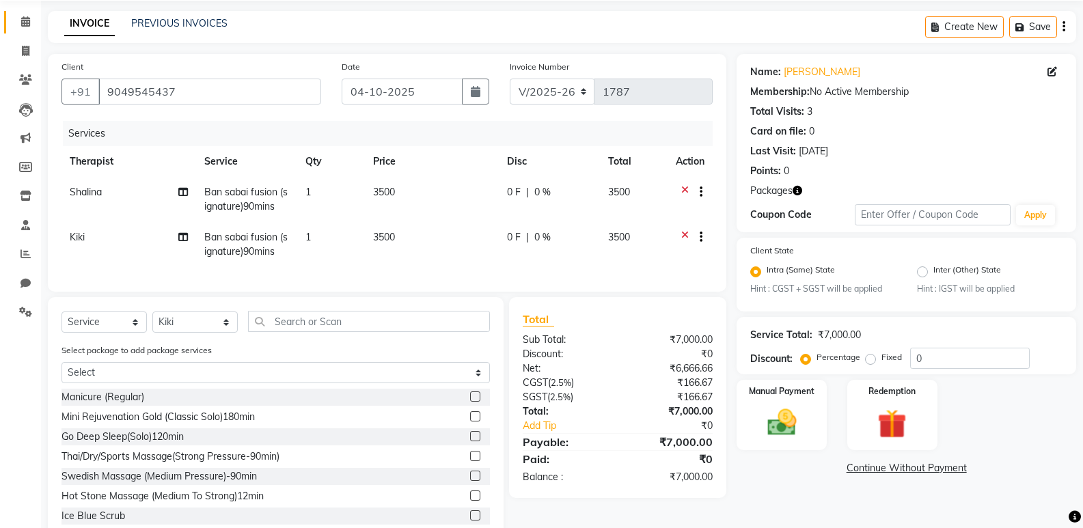
scroll to position [96, 0]
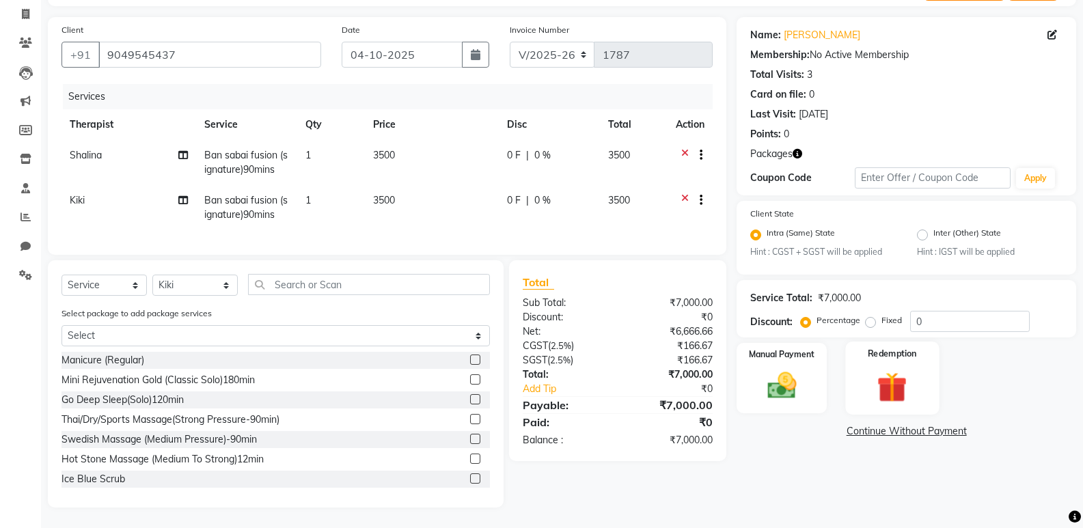
click at [878, 370] on img at bounding box center [892, 388] width 49 height 38
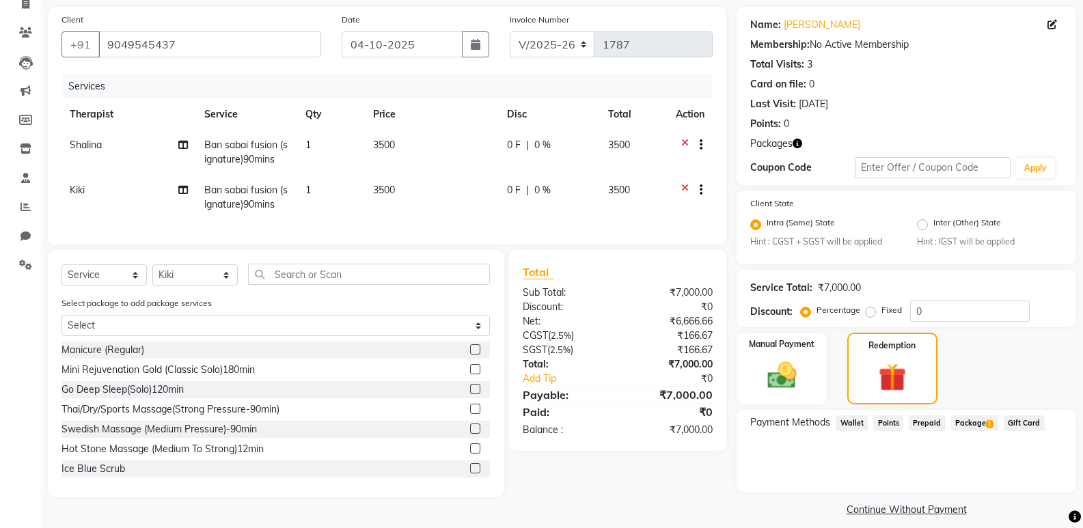
click at [969, 418] on span "Package 1" at bounding box center [974, 424] width 47 height 16
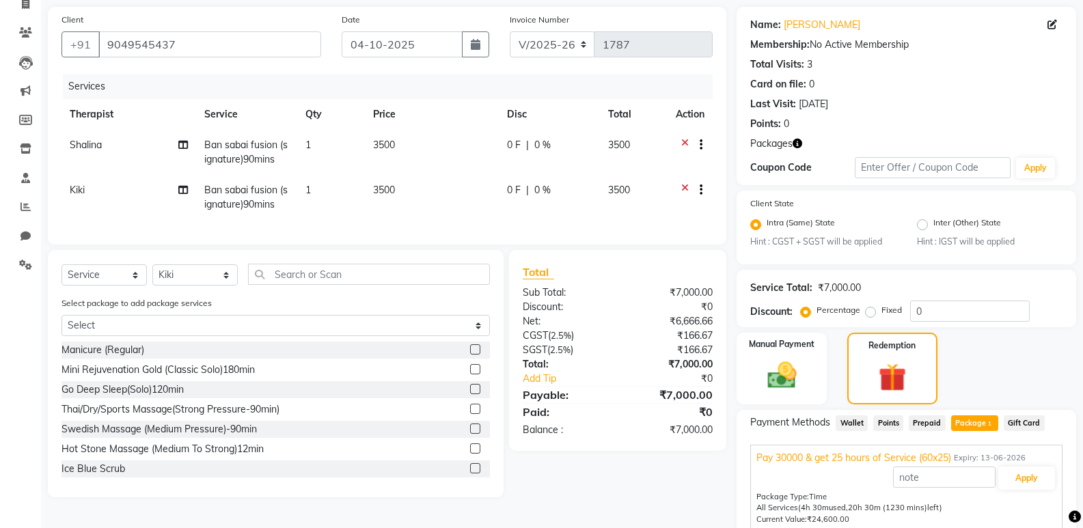
scroll to position [153, 0]
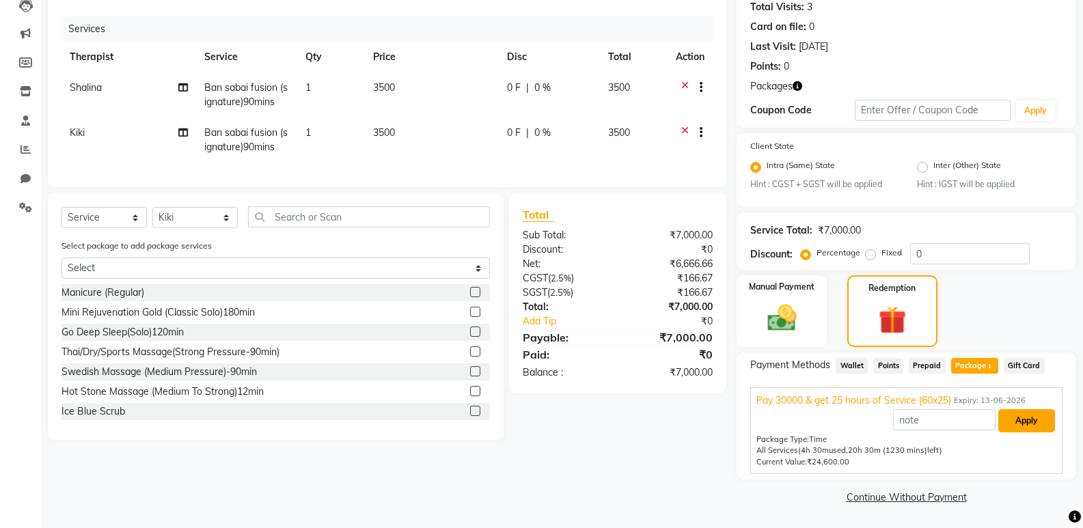
click at [1012, 414] on button "Apply" at bounding box center [1027, 420] width 57 height 23
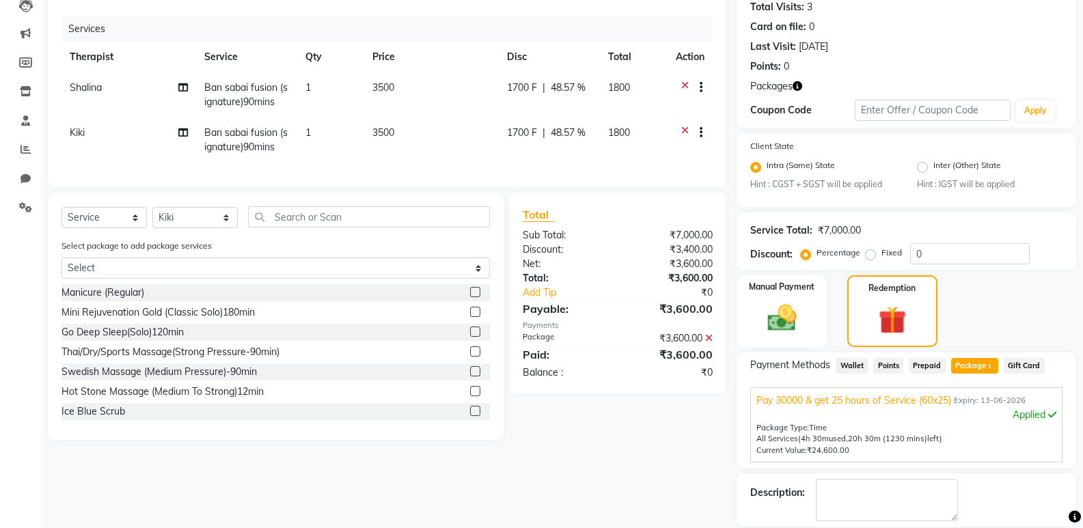
scroll to position [219, 0]
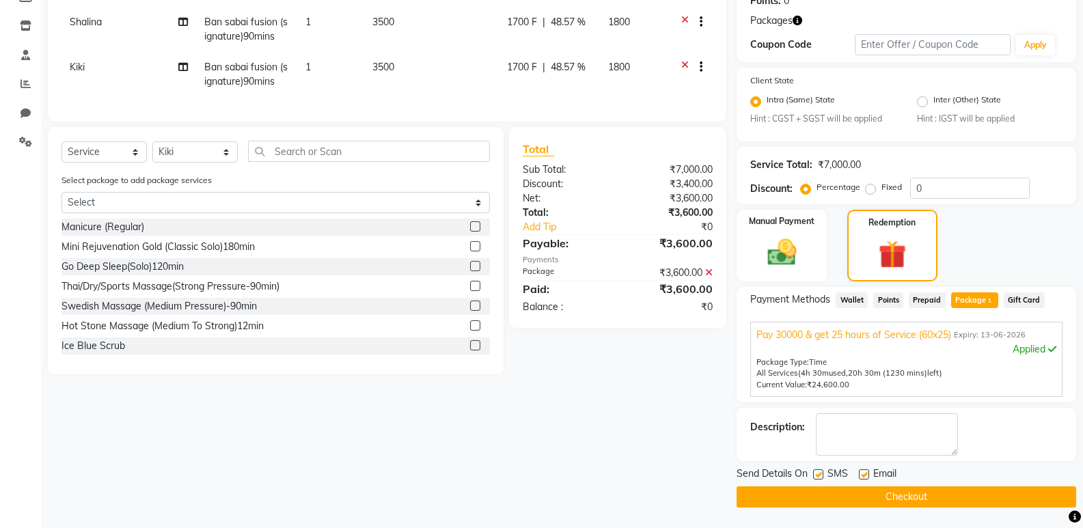
click at [928, 498] on button "Checkout" at bounding box center [907, 497] width 340 height 21
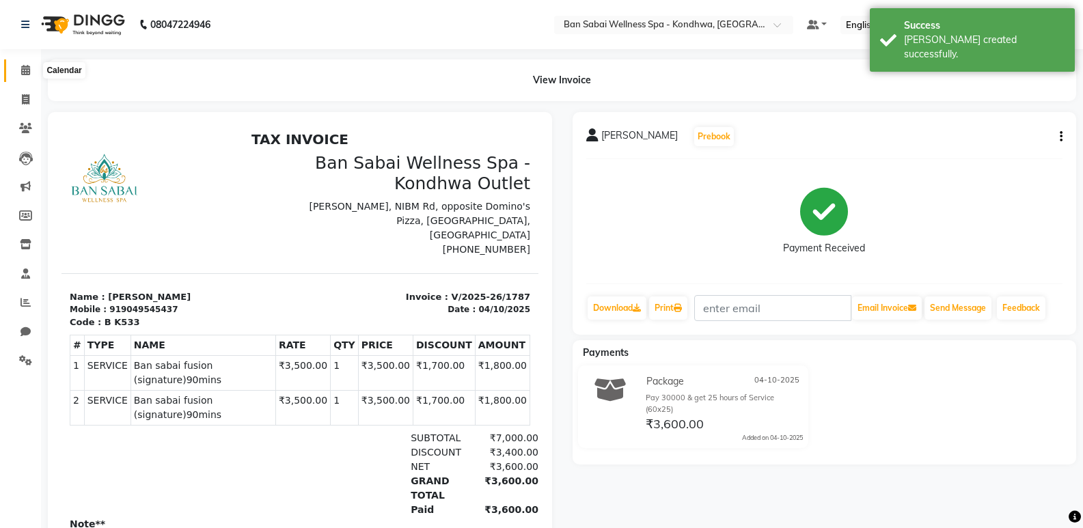
click at [25, 72] on icon at bounding box center [25, 70] width 9 height 10
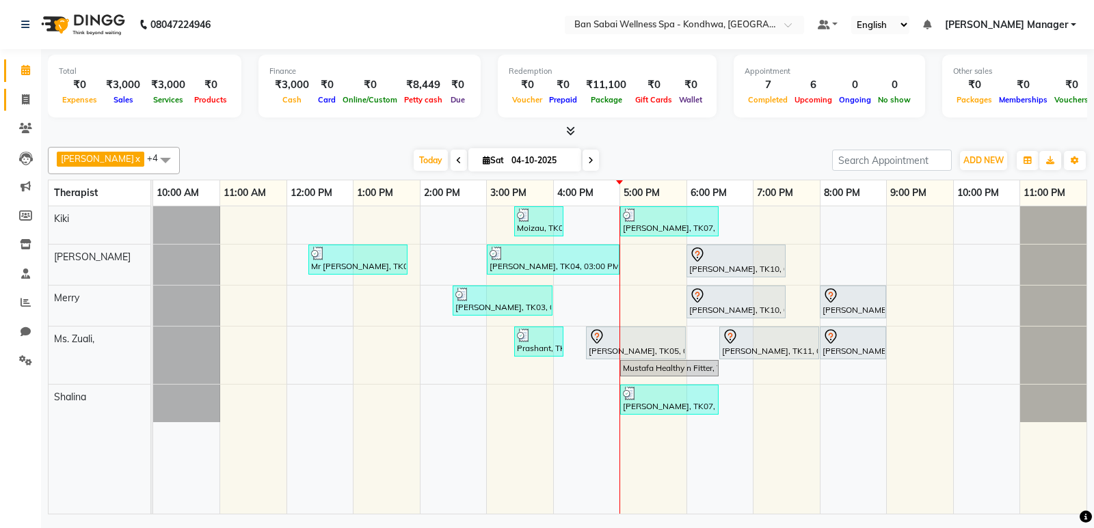
click at [38, 95] on li "Invoice" at bounding box center [20, 99] width 41 height 29
click at [24, 100] on icon at bounding box center [26, 99] width 8 height 10
select select "service"
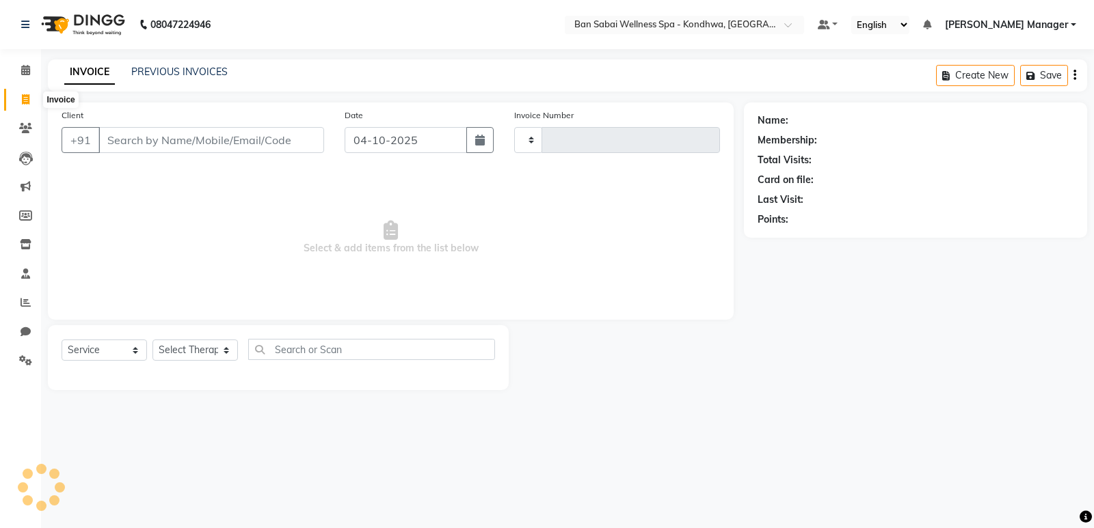
type input "1788"
select select "8227"
drag, startPoint x: 29, startPoint y: 116, endPoint x: 29, endPoint y: 125, distance: 8.9
click at [29, 118] on li "Clients" at bounding box center [20, 128] width 41 height 29
click at [29, 127] on icon at bounding box center [25, 128] width 13 height 10
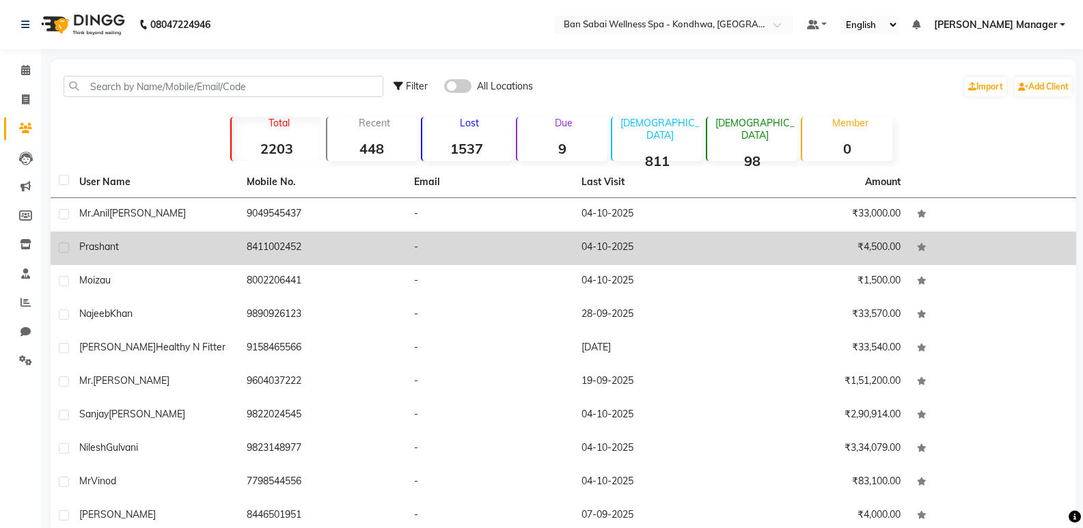
click at [210, 239] on td "Prashant" at bounding box center [154, 248] width 167 height 33
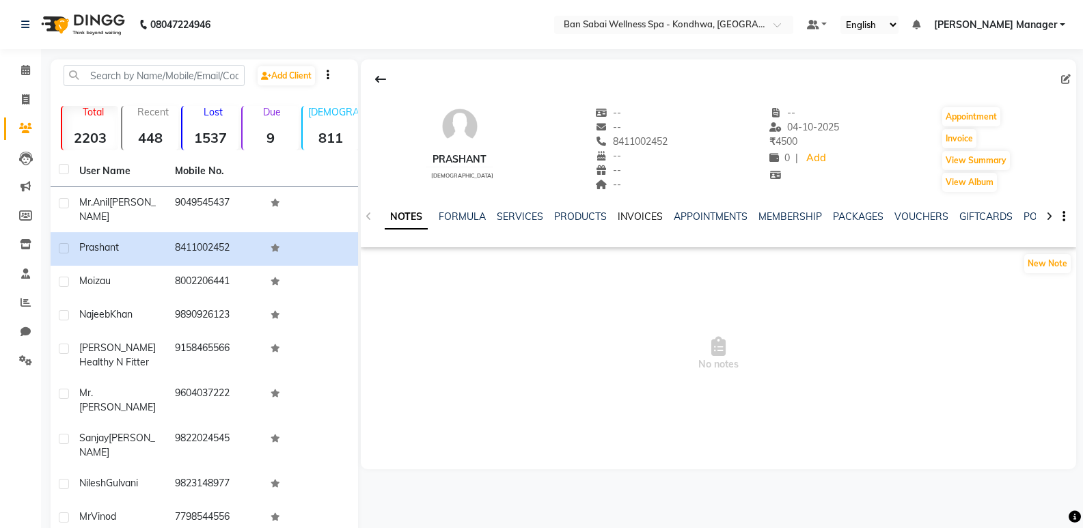
click at [626, 219] on link "INVOICES" at bounding box center [640, 217] width 45 height 12
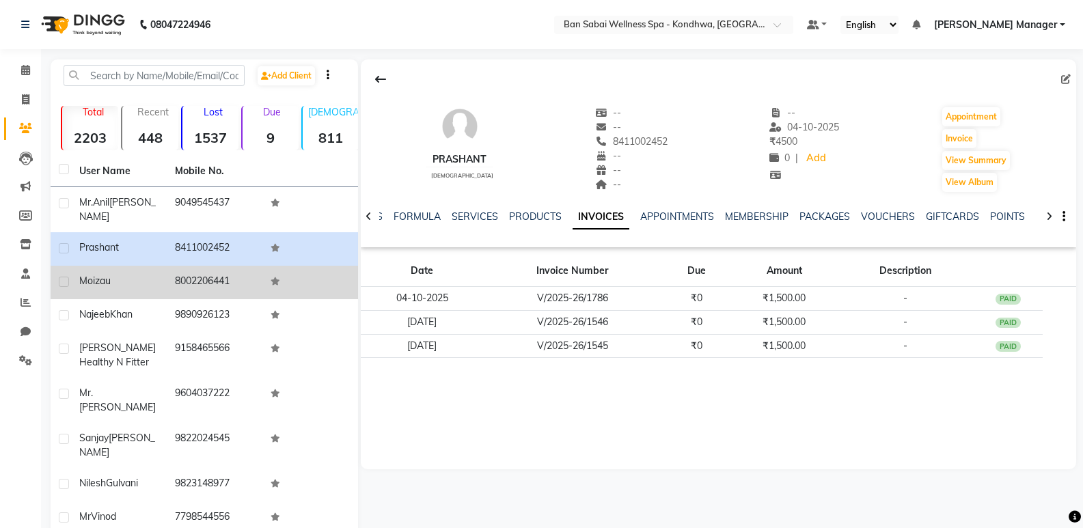
click at [210, 266] on td "8002206441" at bounding box center [215, 282] width 96 height 33
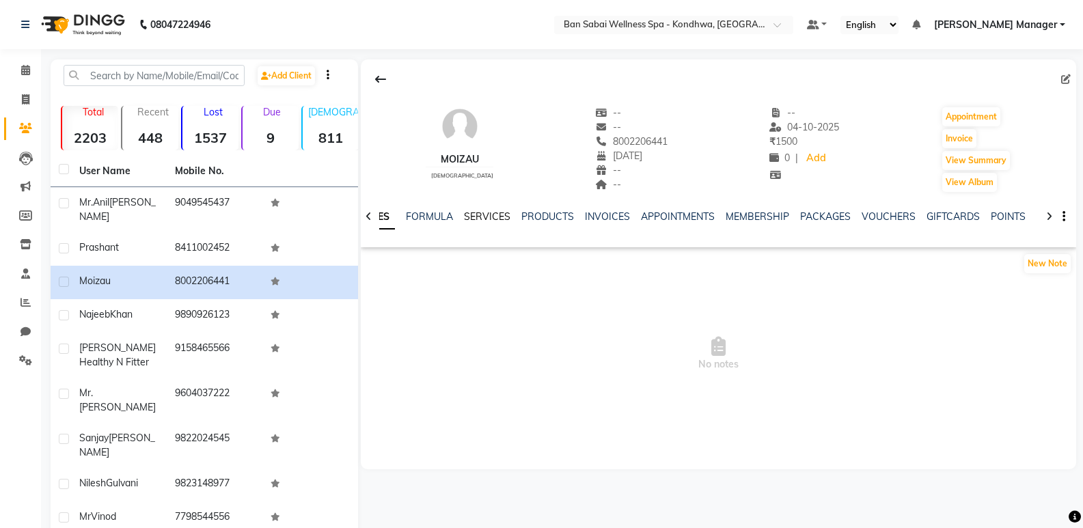
click at [491, 218] on link "SERVICES" at bounding box center [487, 217] width 46 height 12
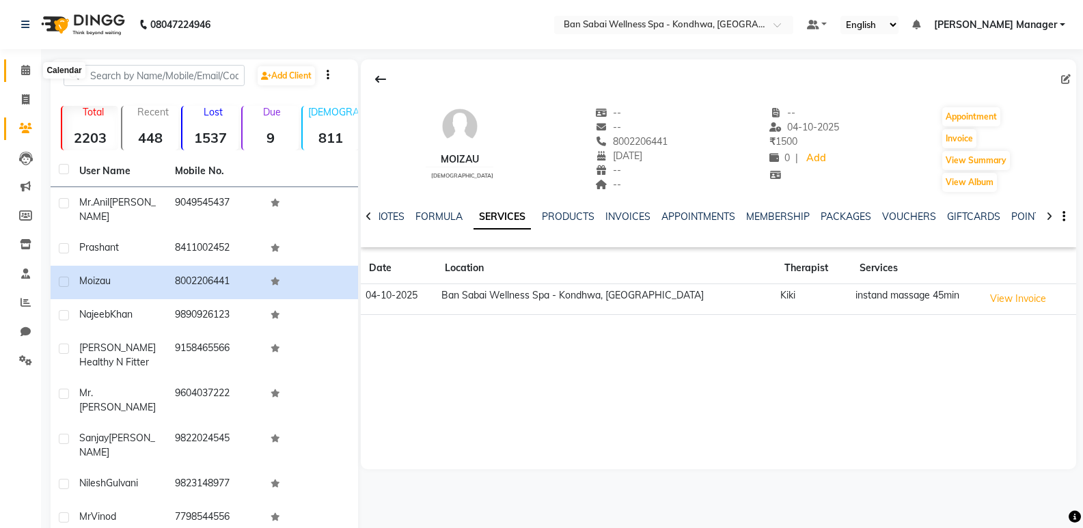
click at [22, 72] on icon at bounding box center [25, 70] width 9 height 10
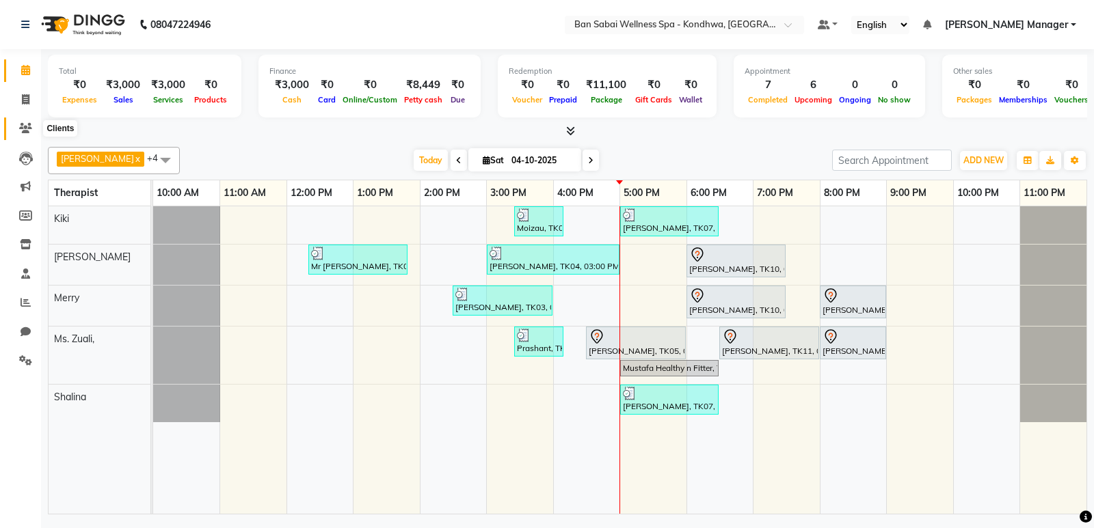
click at [15, 128] on span at bounding box center [26, 129] width 24 height 16
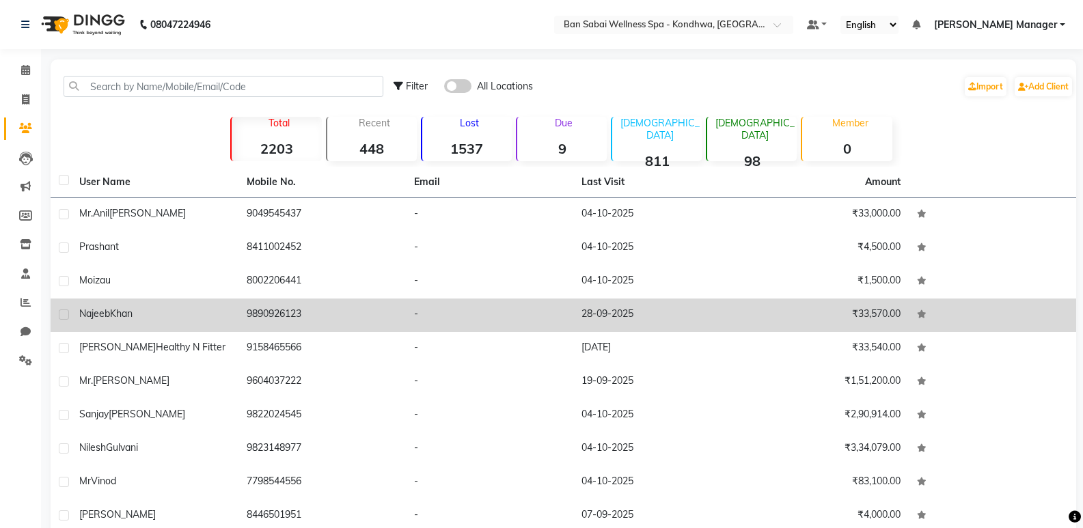
click at [247, 315] on td "9890926123" at bounding box center [322, 315] width 167 height 33
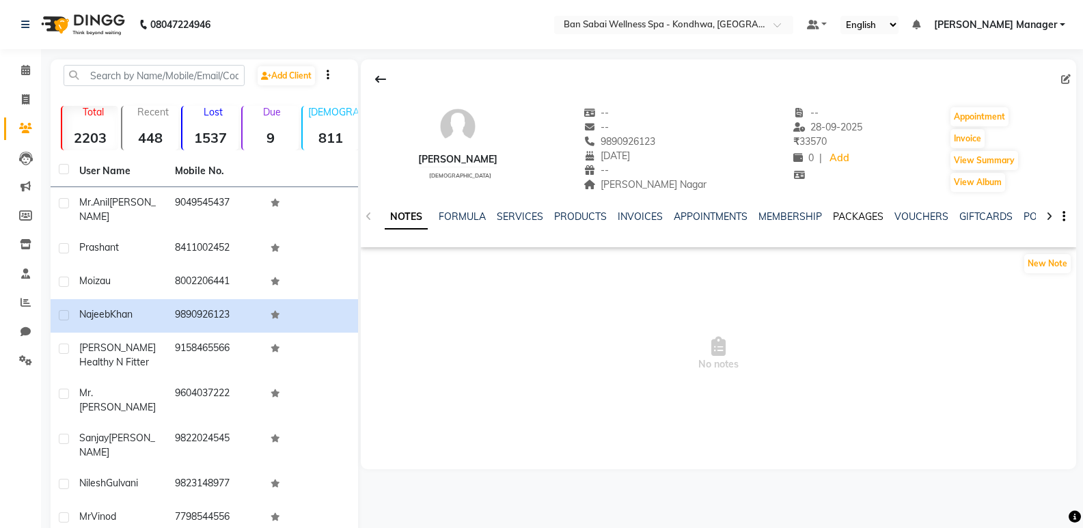
click at [854, 219] on link "PACKAGES" at bounding box center [858, 217] width 51 height 12
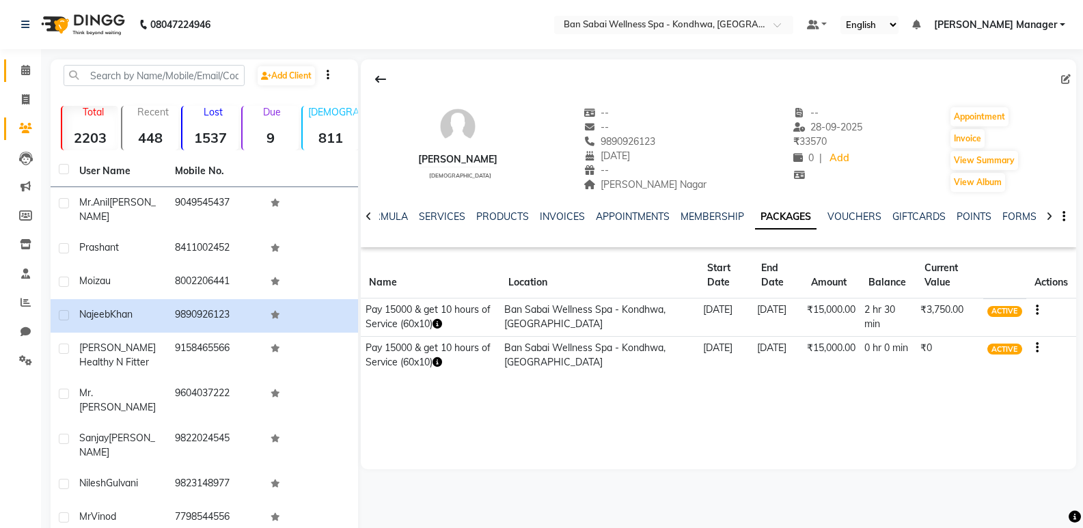
click at [18, 62] on link "Calendar" at bounding box center [20, 70] width 33 height 23
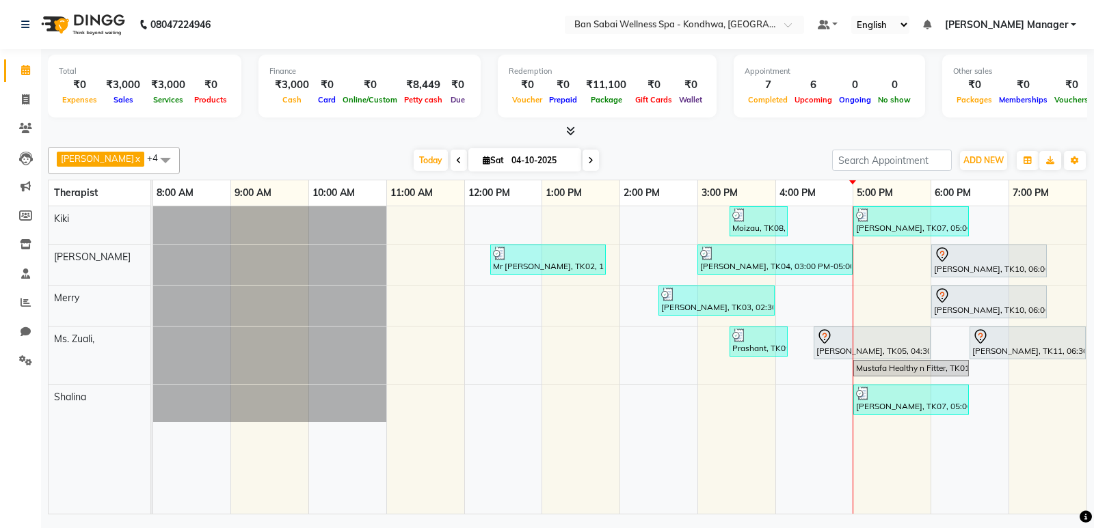
click at [560, 431] on td at bounding box center [581, 360] width 78 height 308
click at [376, 512] on td at bounding box center [348, 360] width 78 height 308
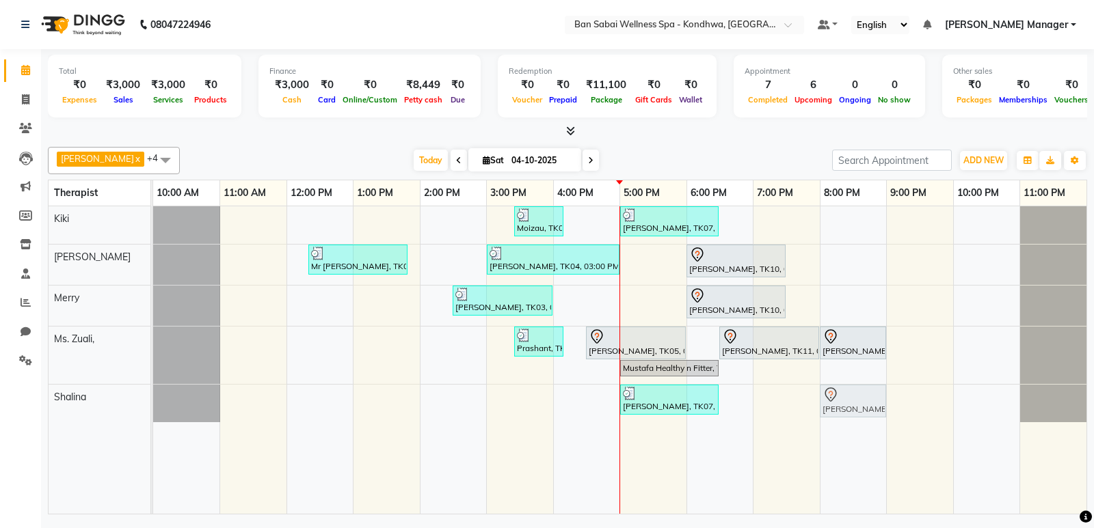
drag, startPoint x: 843, startPoint y: 308, endPoint x: 844, endPoint y: 391, distance: 82.7
click at [844, 403] on tbody "Moizau, TK08, 03:25 PM-04:10 PM, instand massage 45min [PERSON_NAME], TK07, 05:…" at bounding box center [619, 314] width 933 height 216
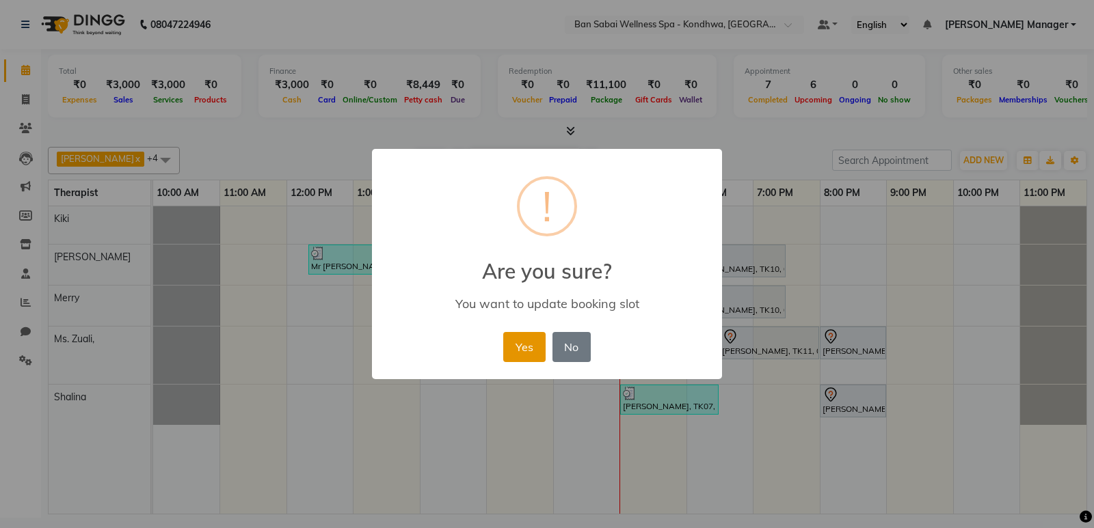
click at [527, 349] on button "Yes" at bounding box center [524, 347] width 42 height 30
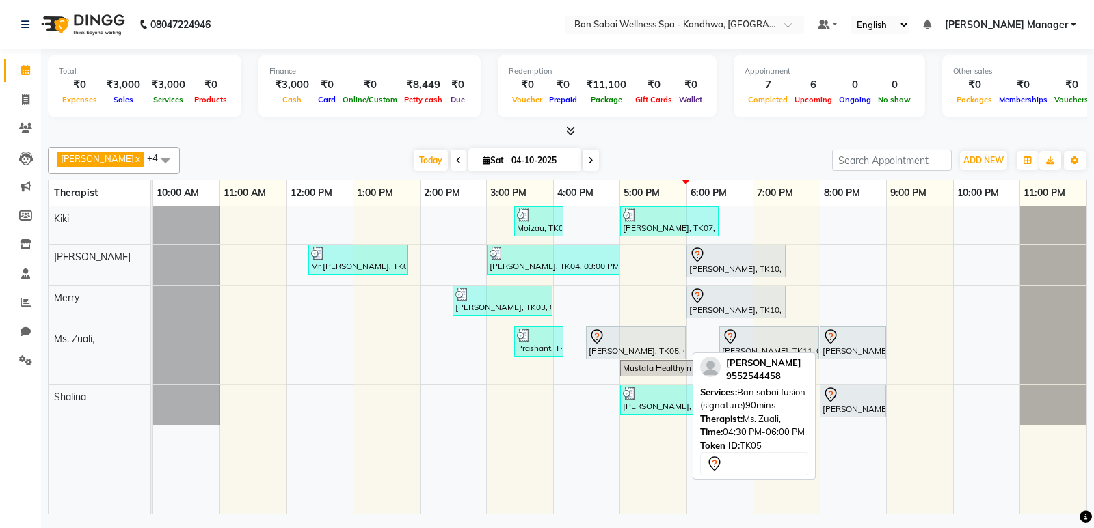
click at [645, 345] on div "[PERSON_NAME], TK05, 04:30 PM-06:00 PM, Ban sabai fusion (signature)90mins" at bounding box center [635, 343] width 97 height 29
click at [646, 348] on div "[PERSON_NAME], TK05, 04:30 PM-06:00 PM, Ban sabai fusion (signature)90mins" at bounding box center [635, 343] width 97 height 29
select select "7"
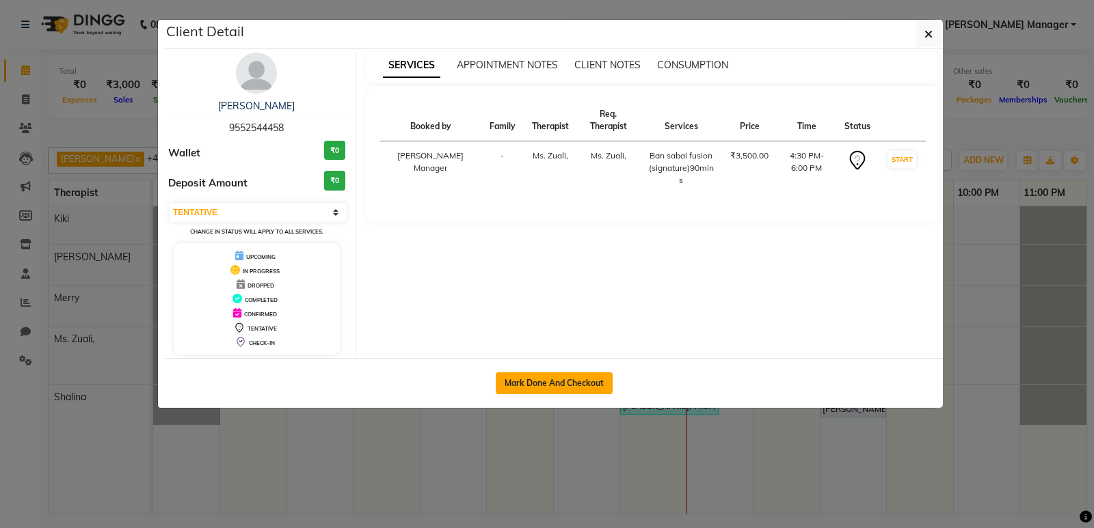
click at [566, 386] on button "Mark Done And Checkout" at bounding box center [554, 384] width 117 height 22
select select "8227"
select select "service"
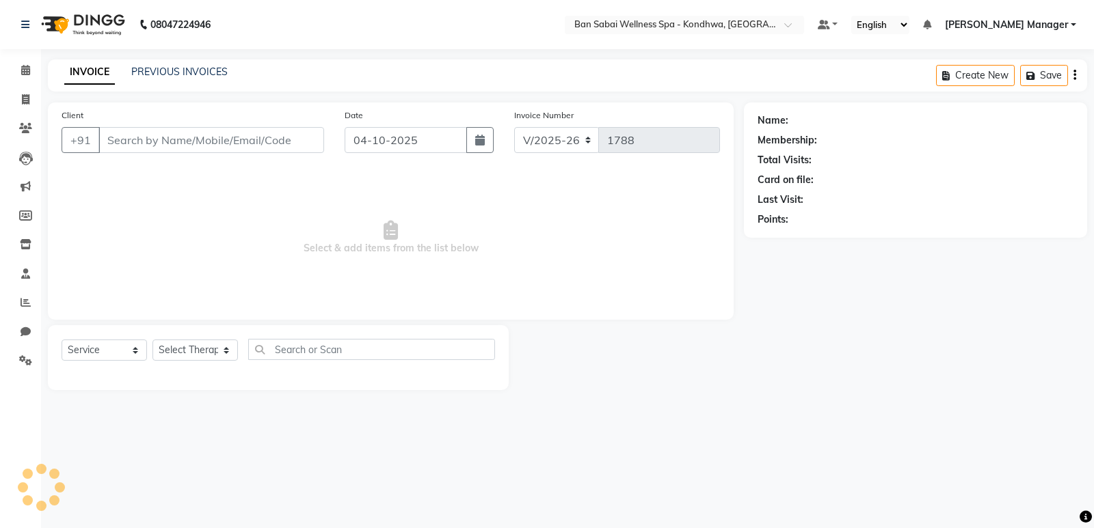
type input "9552544458"
select select "78620"
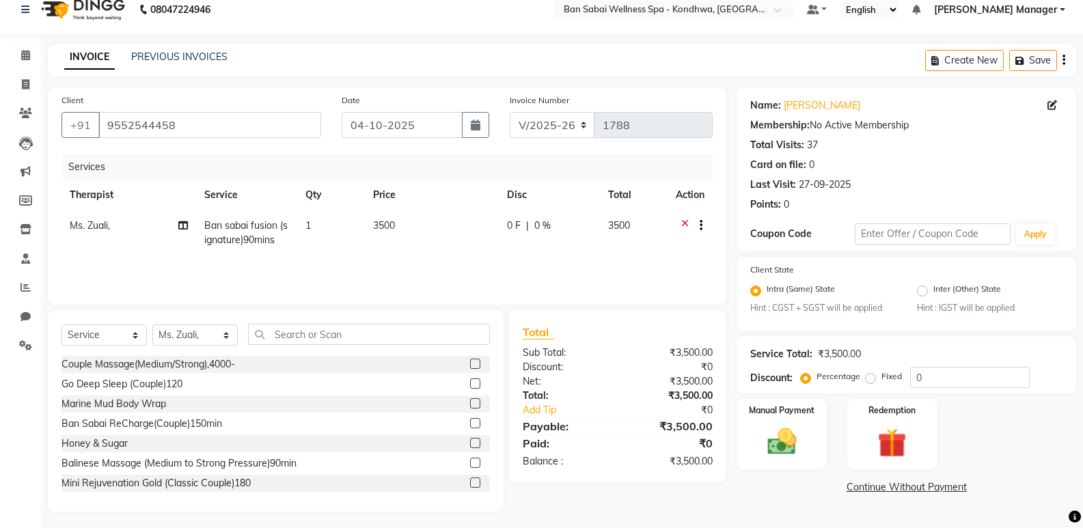
scroll to position [19, 0]
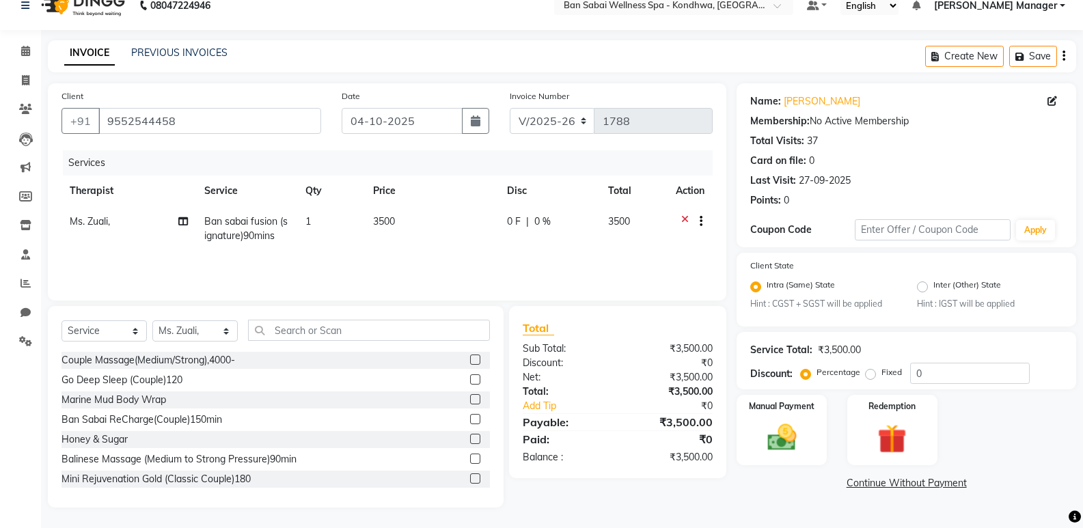
click at [882, 375] on label "Fixed" at bounding box center [892, 372] width 21 height 12
click at [871, 375] on input "Fixed" at bounding box center [874, 373] width 10 height 10
radio input "true"
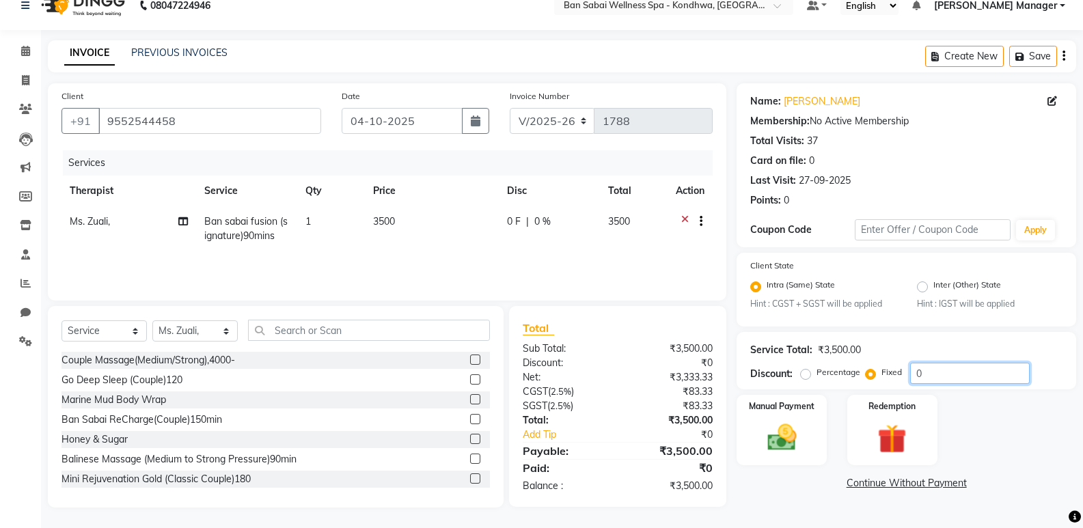
click at [916, 377] on input "0" at bounding box center [970, 373] width 120 height 21
type input "500"
click at [776, 442] on img at bounding box center [781, 438] width 49 height 35
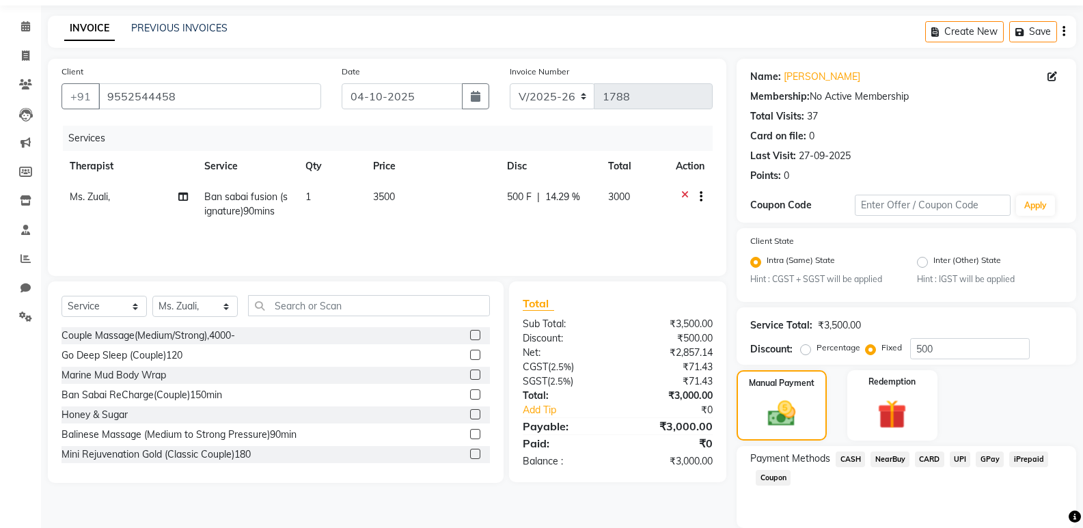
scroll to position [87, 0]
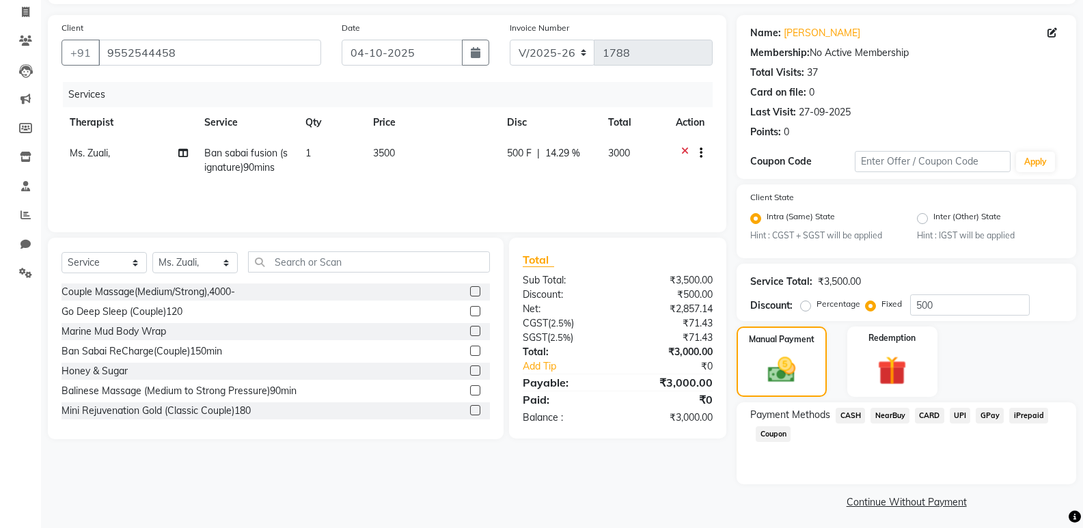
click at [957, 420] on span "UPI" at bounding box center [960, 416] width 21 height 16
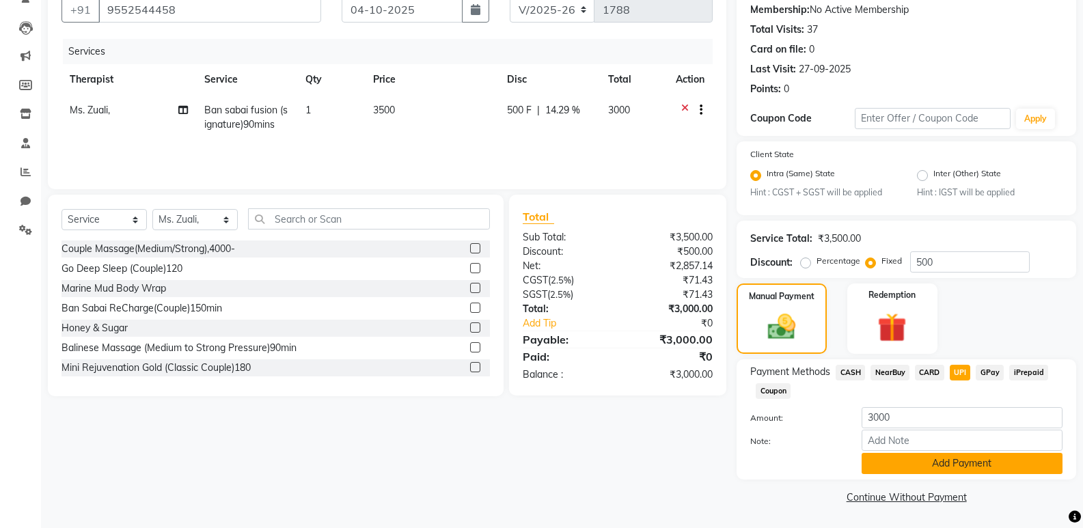
click at [937, 472] on button "Add Payment" at bounding box center [962, 463] width 201 height 21
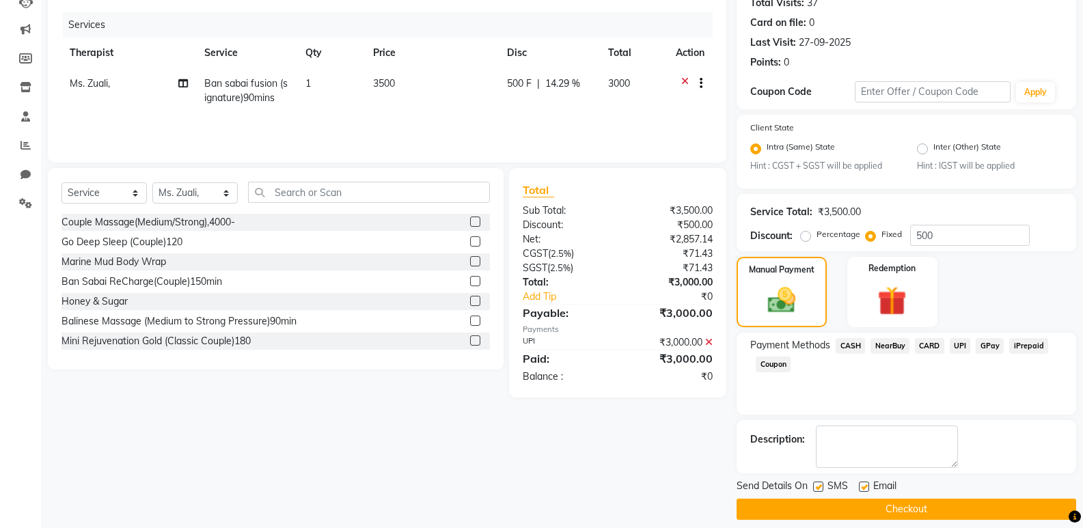
scroll to position [170, 0]
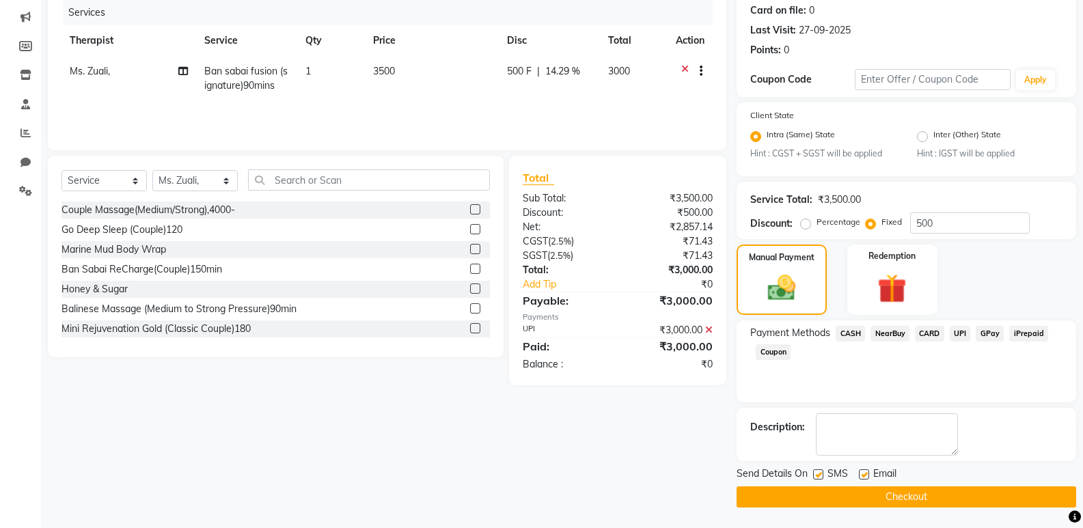
click at [948, 493] on button "Checkout" at bounding box center [907, 497] width 340 height 21
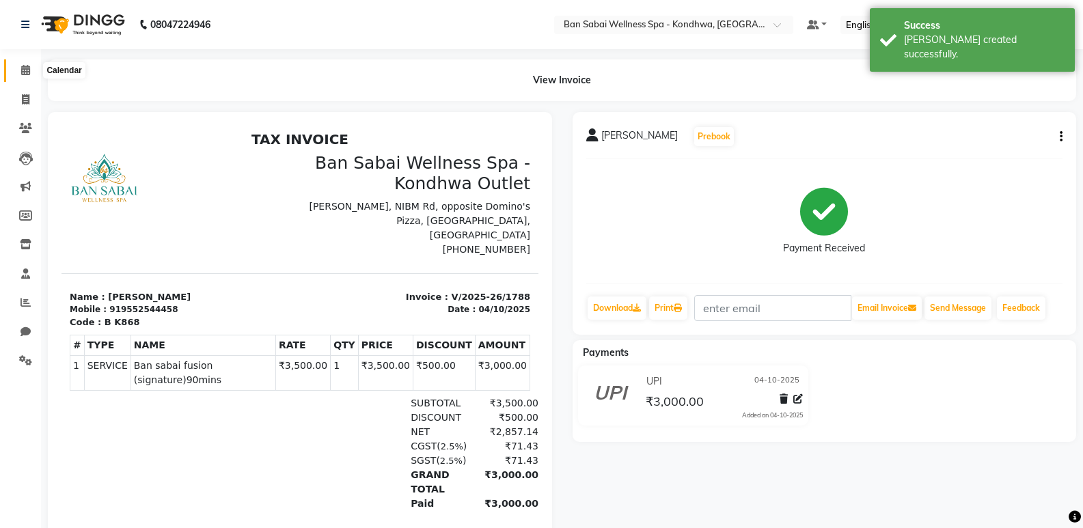
click at [25, 72] on icon at bounding box center [25, 70] width 9 height 10
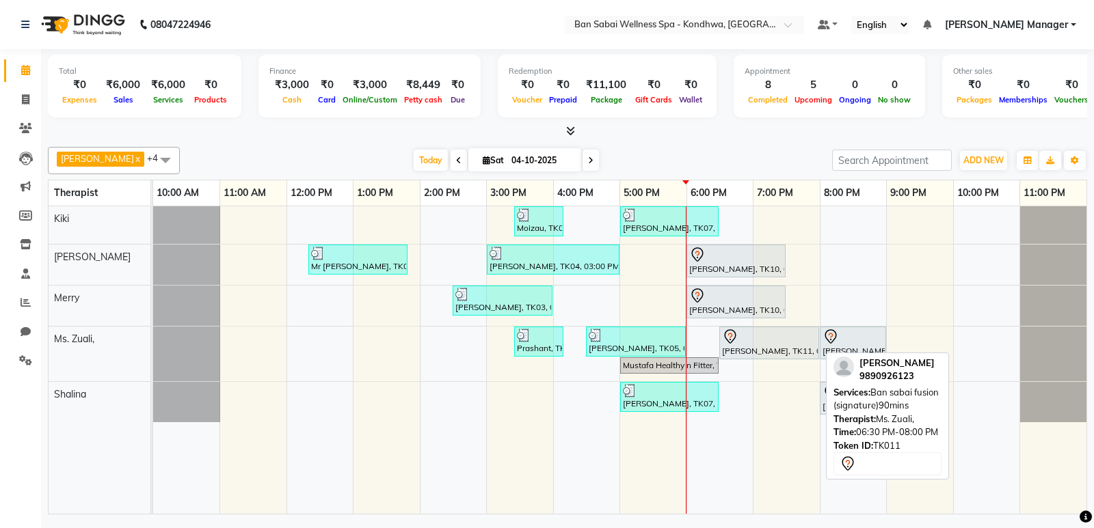
click at [751, 353] on div "[PERSON_NAME], TK11, 06:30 PM-08:00 PM, Ban sabai fusion (signature)90mins" at bounding box center [768, 343] width 97 height 29
select select "7"
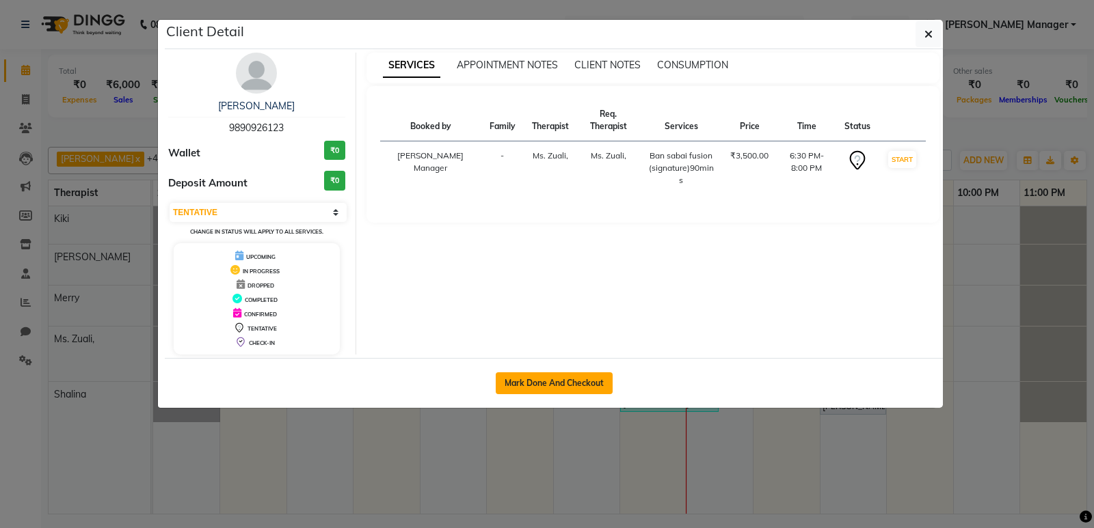
click at [581, 386] on button "Mark Done And Checkout" at bounding box center [554, 384] width 117 height 22
select select "service"
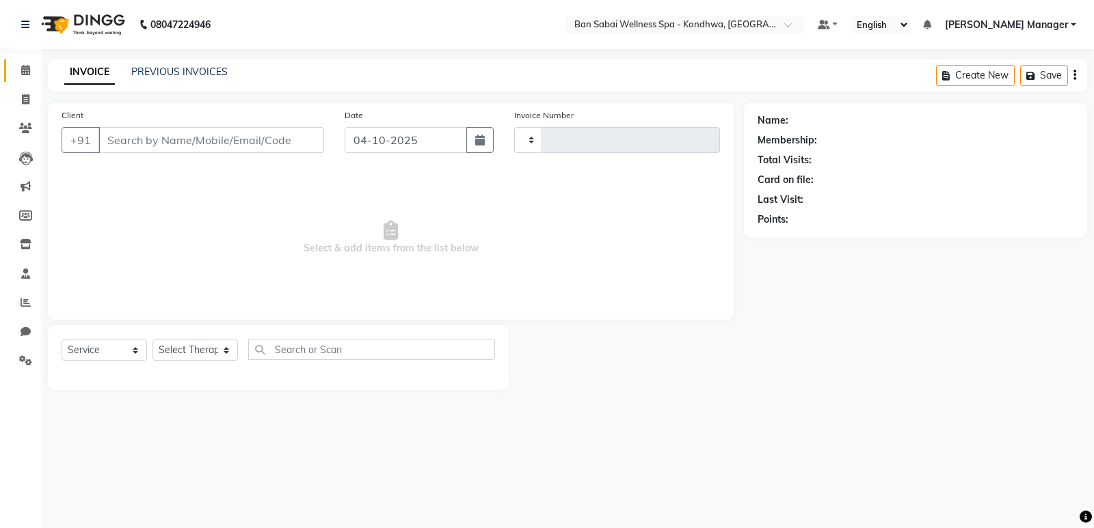
type input "1789"
select select "8227"
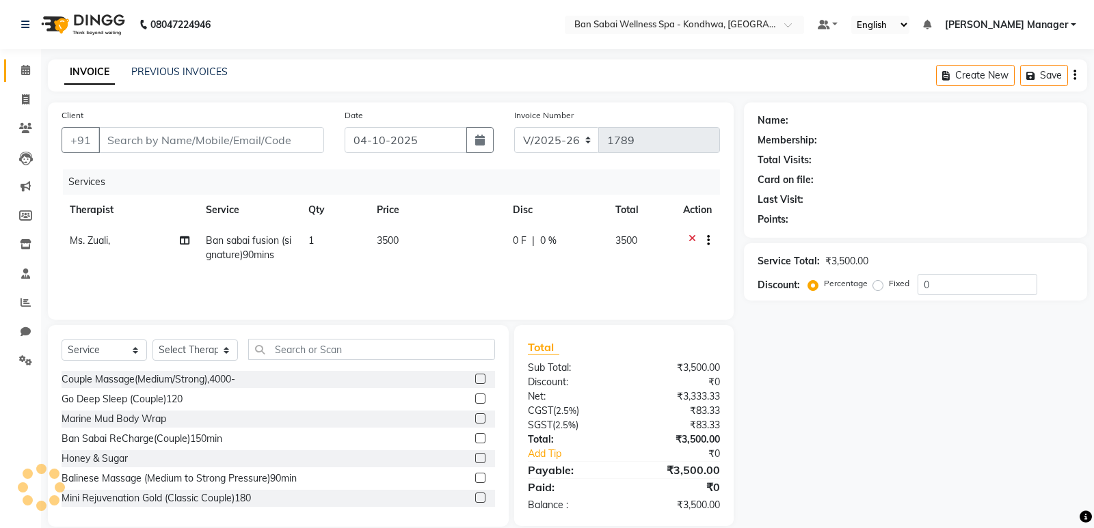
type input "9890926123"
select select "78620"
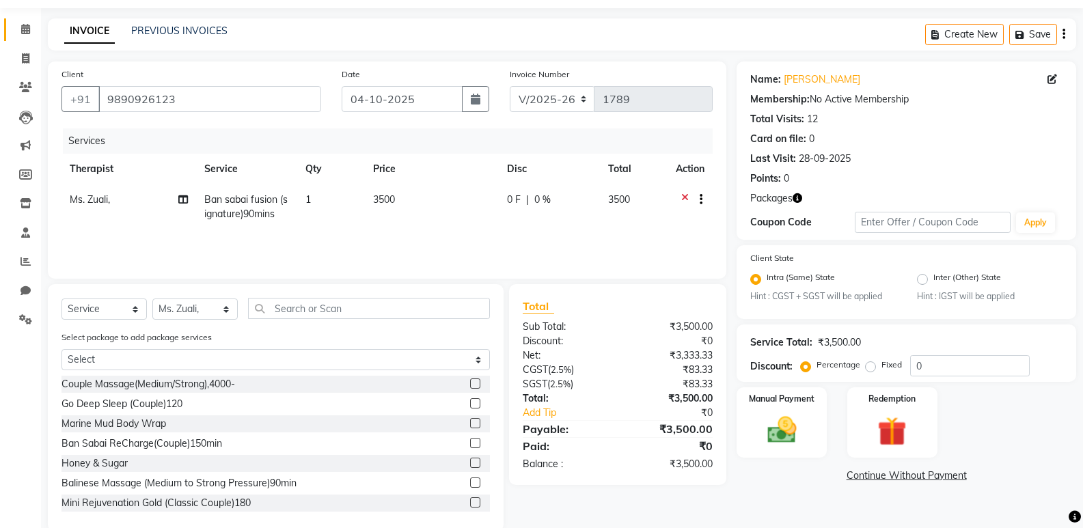
scroll to position [65, 0]
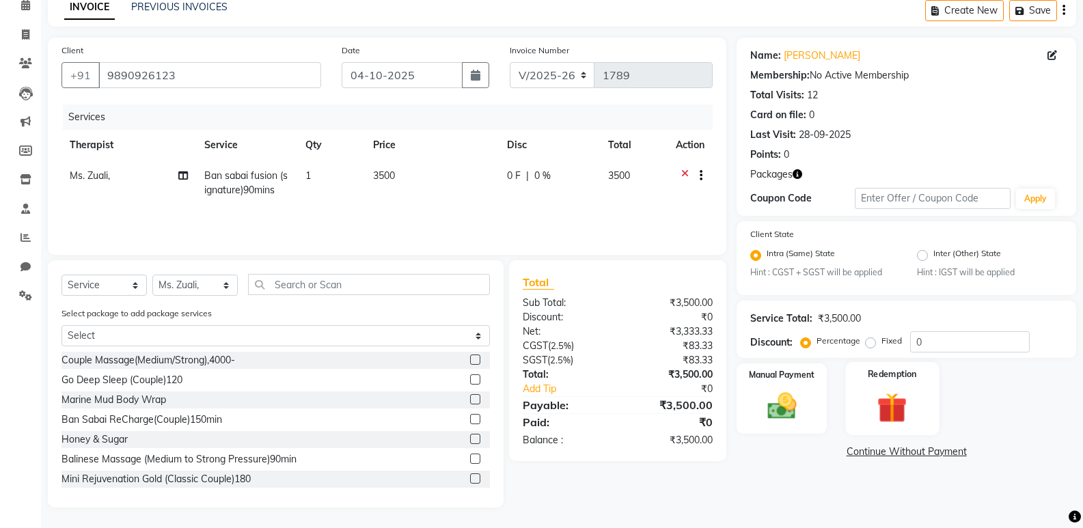
click at [873, 405] on img at bounding box center [892, 409] width 49 height 38
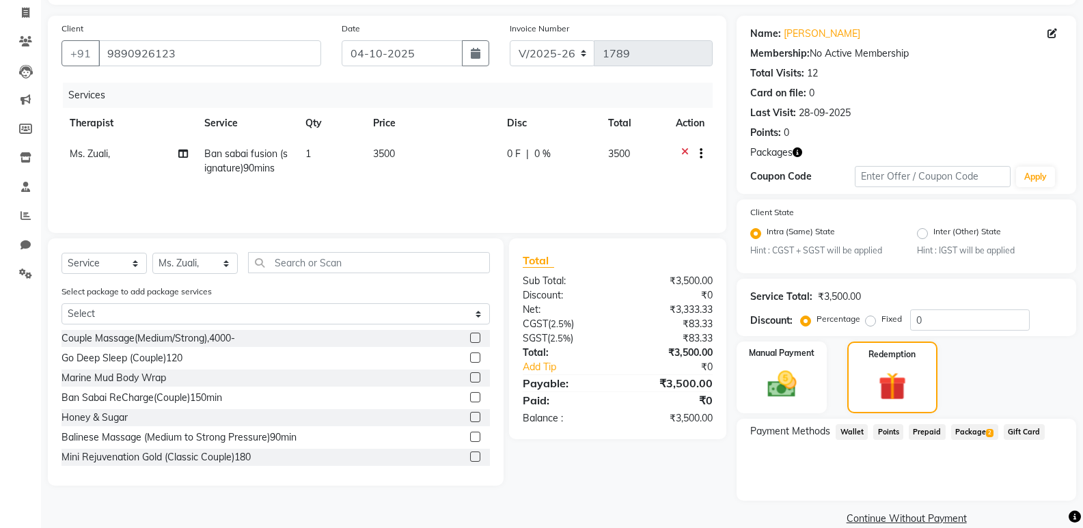
scroll to position [108, 0]
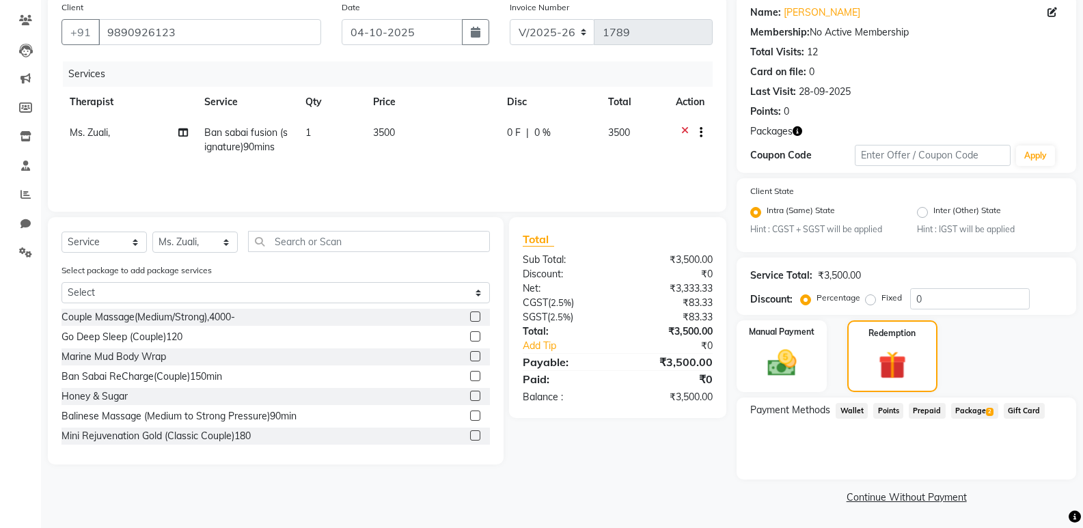
click at [962, 411] on span "Package 2" at bounding box center [974, 411] width 47 height 16
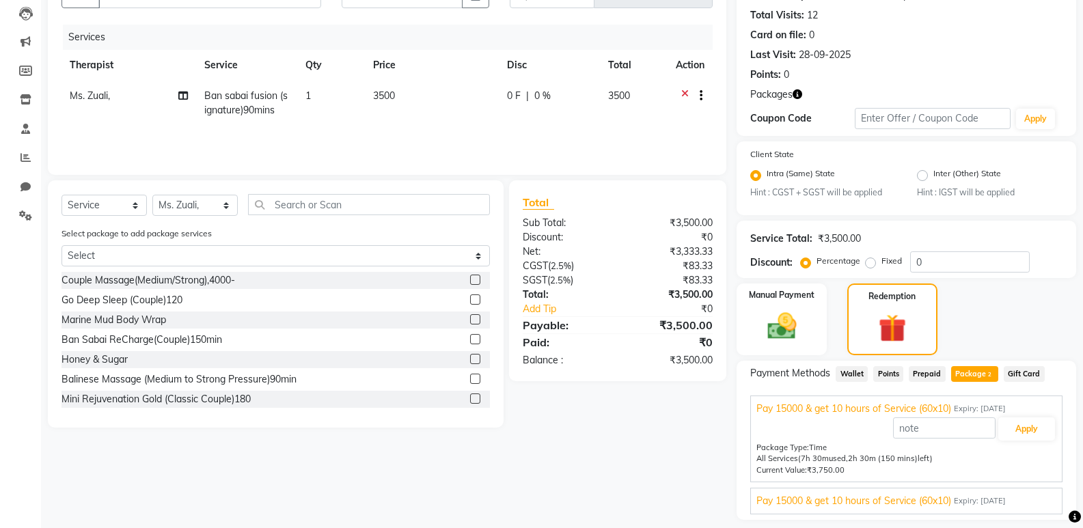
scroll to position [185, 0]
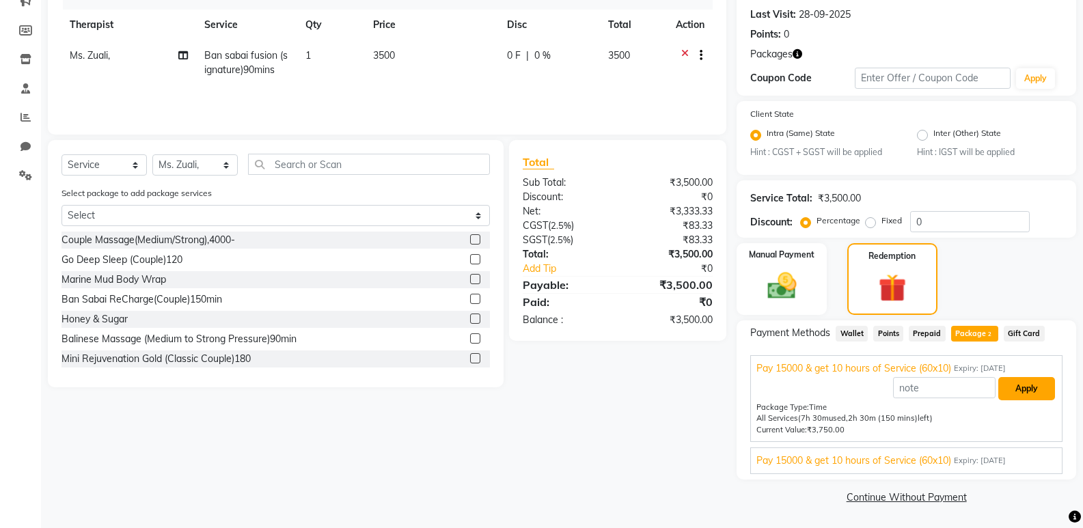
click at [1015, 388] on button "Apply" at bounding box center [1027, 388] width 57 height 23
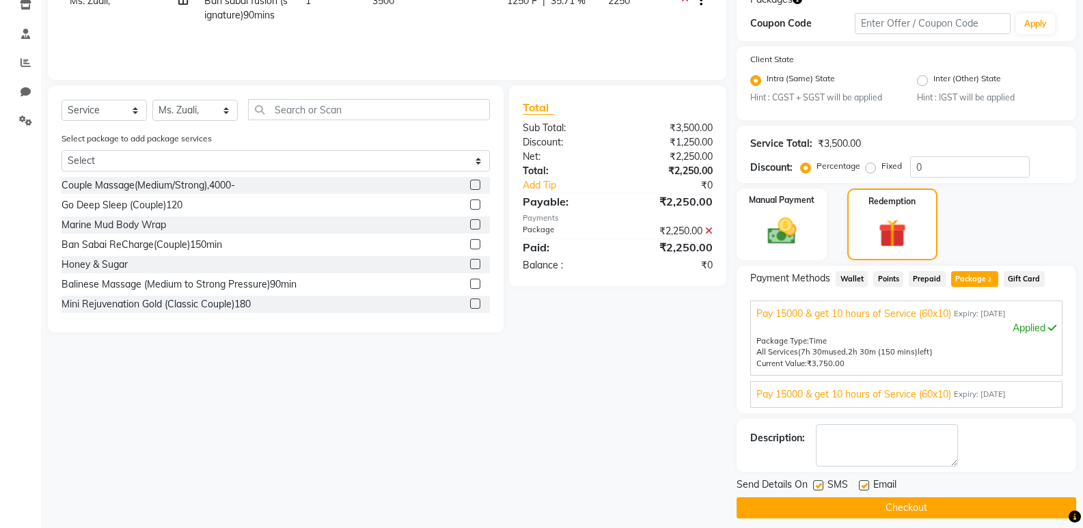
scroll to position [251, 0]
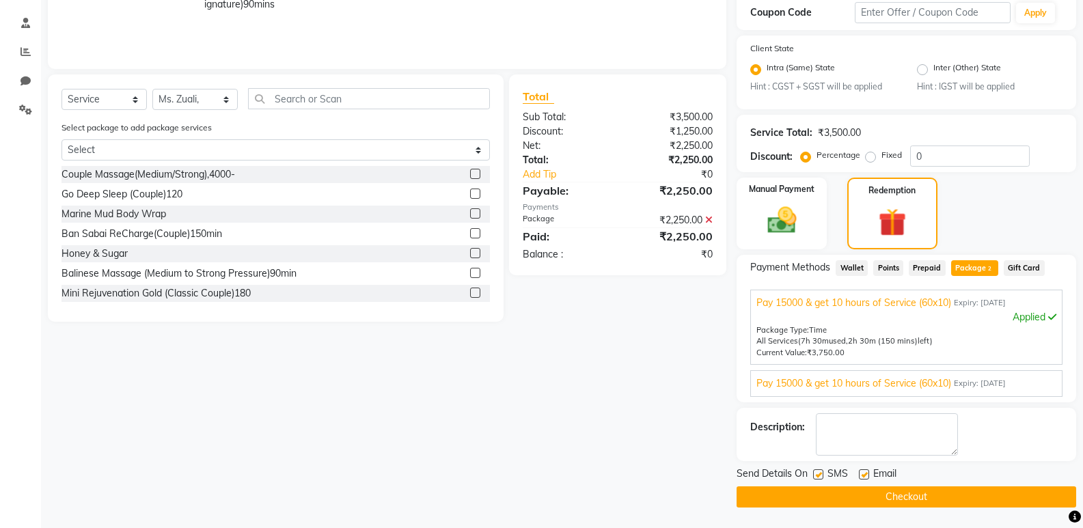
click at [932, 512] on main "INVOICE PREVIOUS INVOICES Create New Save Client +91 9890926123 Date 04-10-2025…" at bounding box center [562, 169] width 1042 height 720
click at [932, 496] on button "Checkout" at bounding box center [907, 497] width 340 height 21
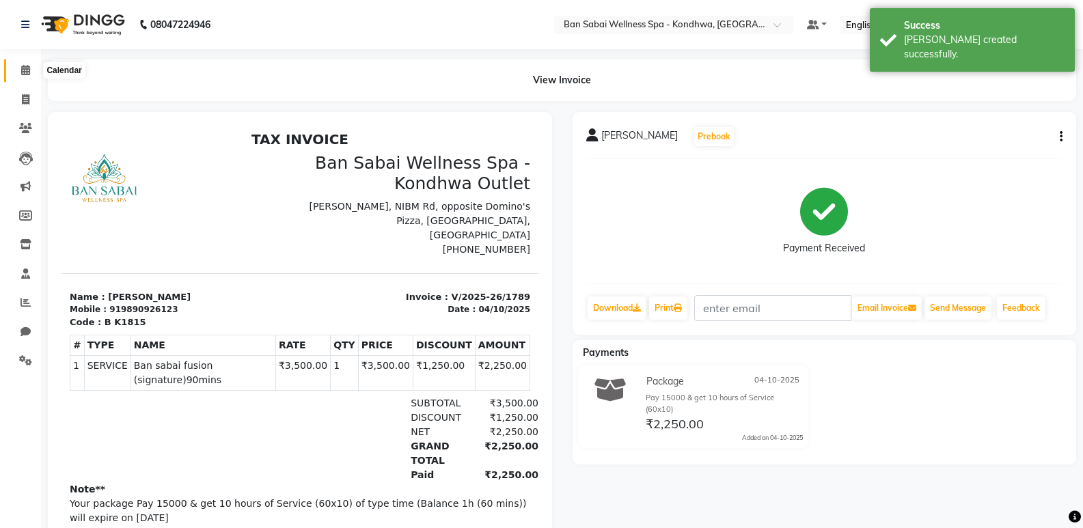
click at [33, 68] on span at bounding box center [26, 71] width 24 height 16
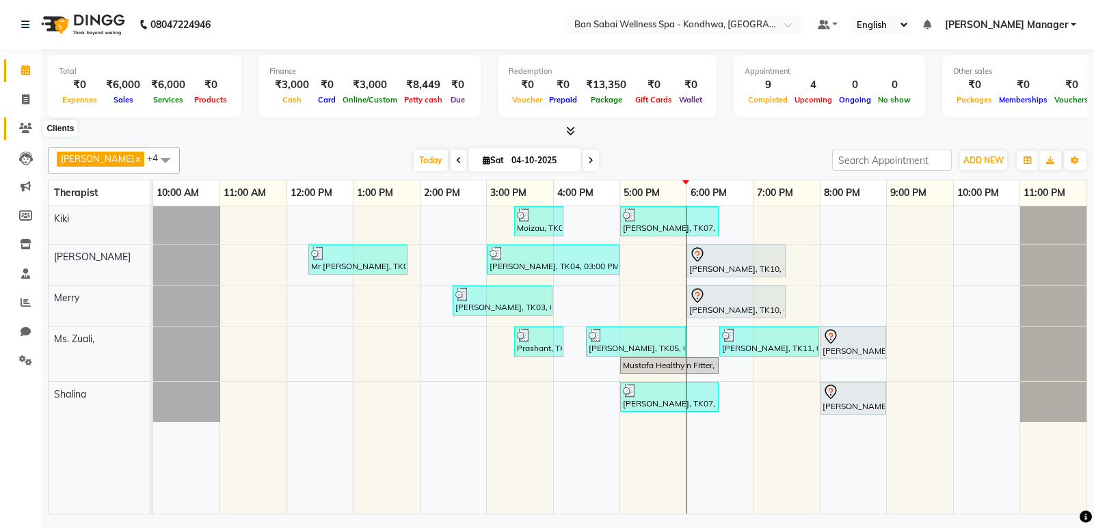
click at [23, 125] on icon at bounding box center [25, 128] width 13 height 10
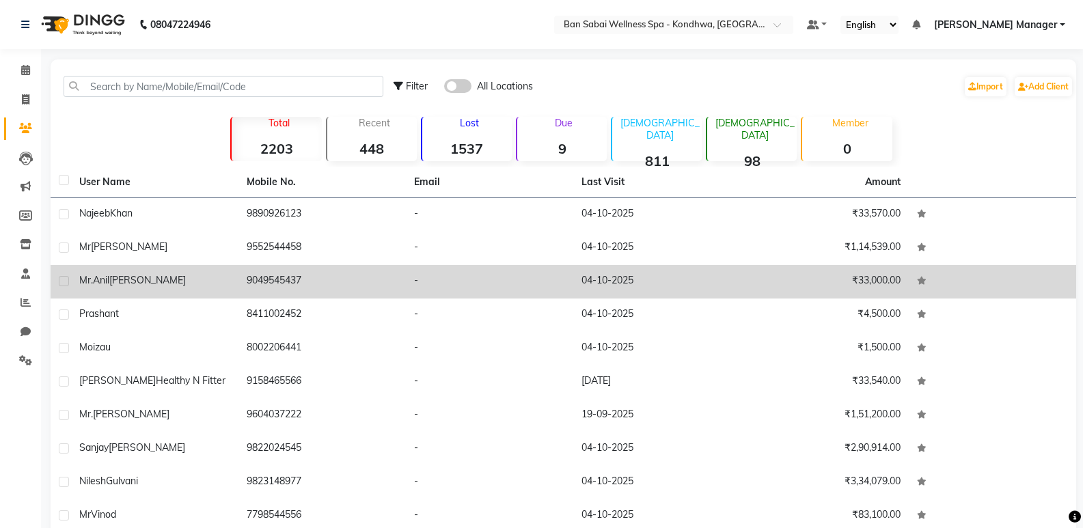
click at [237, 292] on td "Mr.Anil Govilkar" at bounding box center [154, 281] width 167 height 33
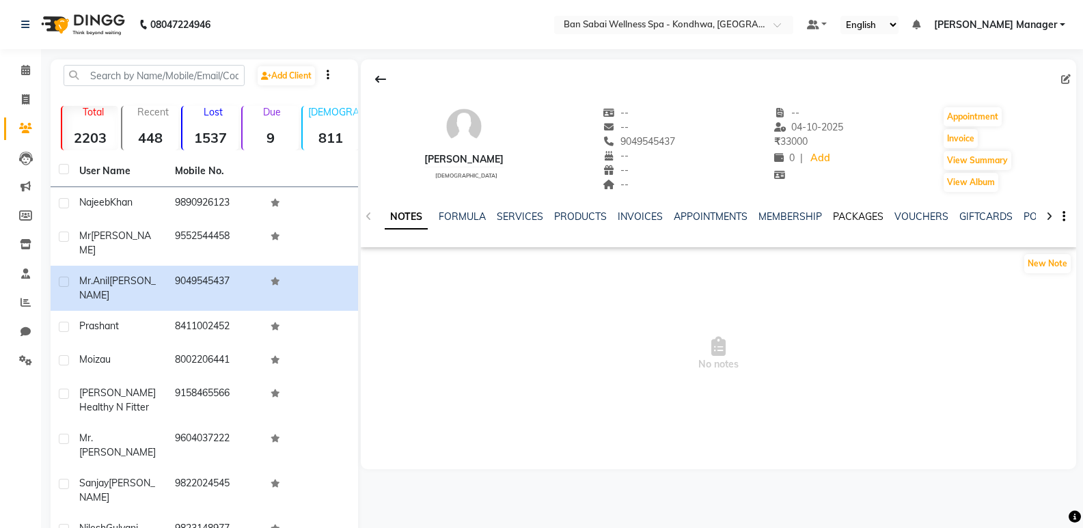
click at [844, 211] on link "PACKAGES" at bounding box center [858, 217] width 51 height 12
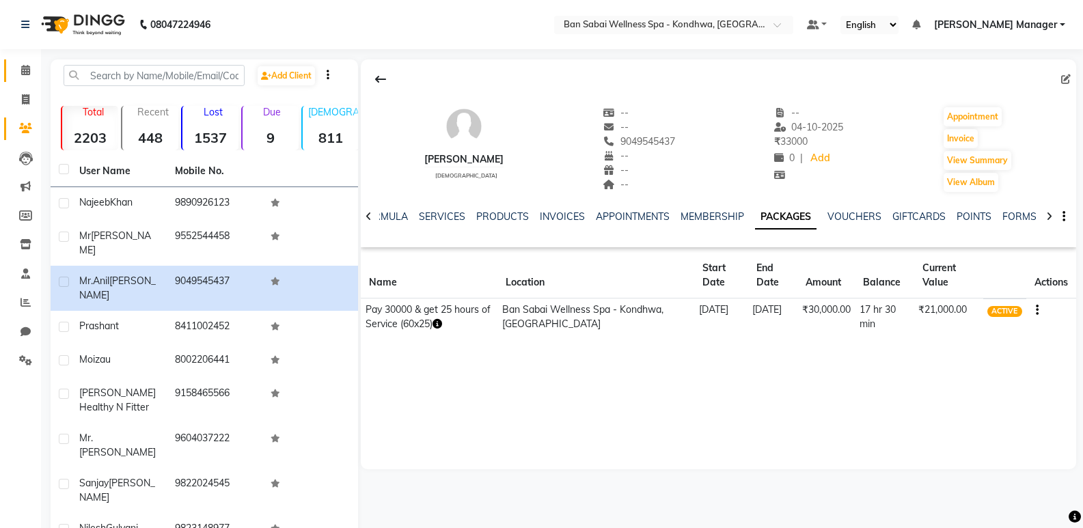
click at [26, 80] on link "Calendar" at bounding box center [20, 70] width 33 height 23
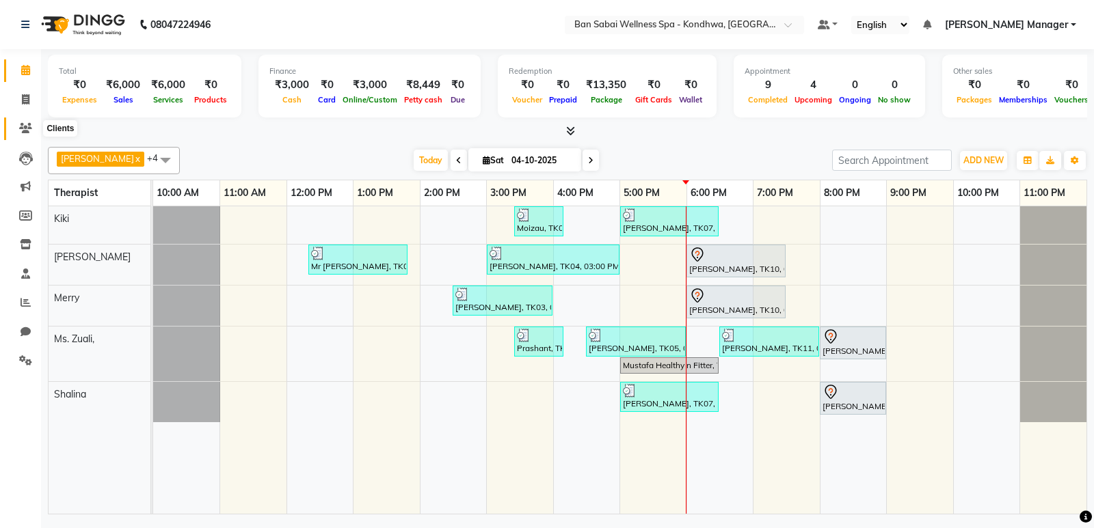
click at [21, 132] on icon at bounding box center [25, 128] width 13 height 10
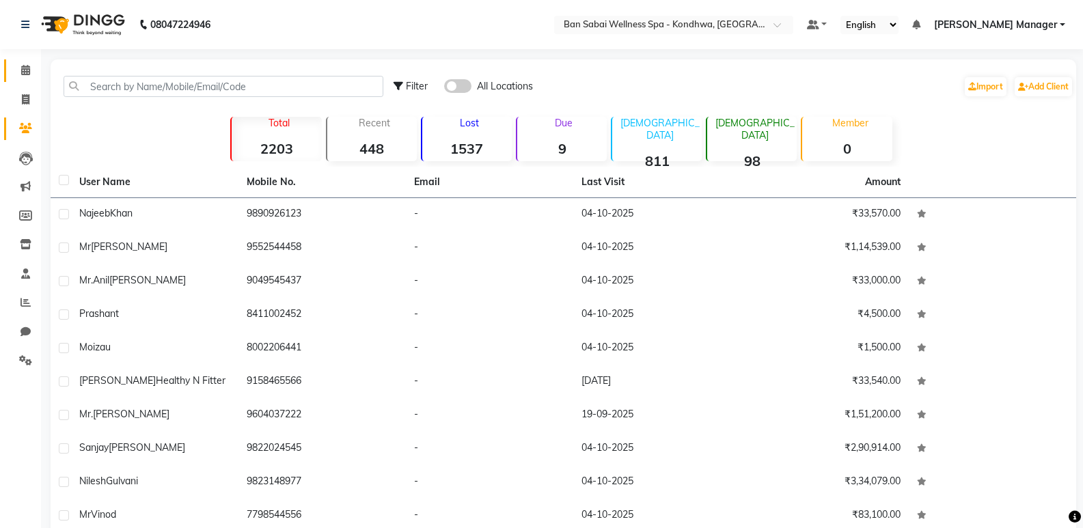
drag, startPoint x: 22, startPoint y: 59, endPoint x: 23, endPoint y: 72, distance: 13.7
click at [22, 60] on li "Calendar" at bounding box center [20, 70] width 41 height 29
click at [23, 72] on icon at bounding box center [25, 70] width 9 height 10
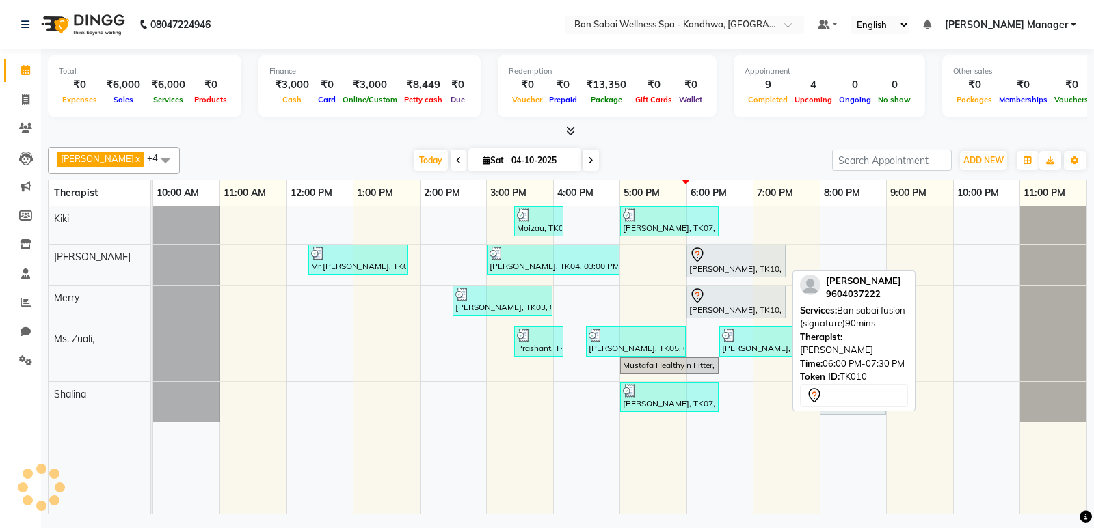
click at [747, 250] on div at bounding box center [736, 255] width 94 height 16
select select "7"
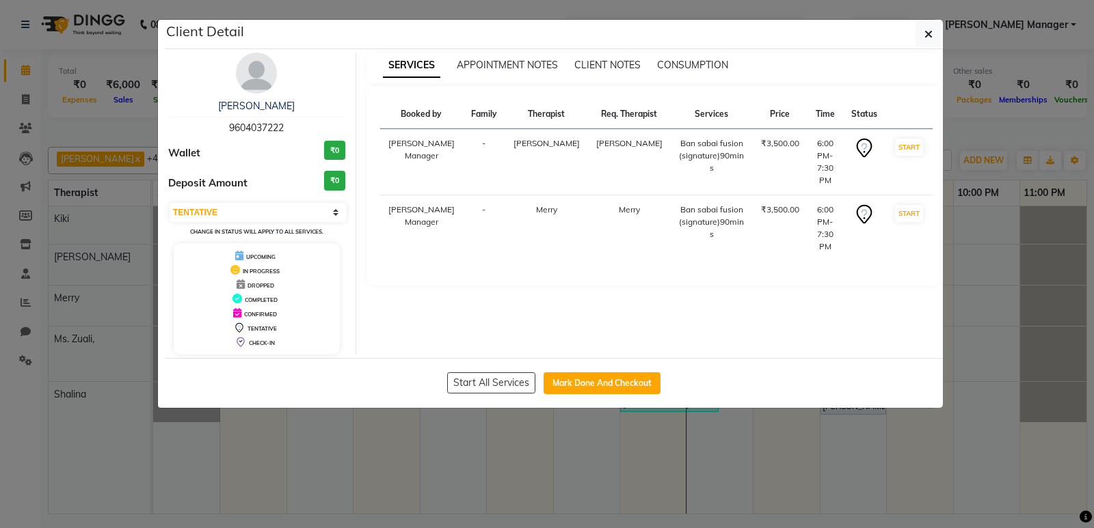
click at [889, 478] on ngb-modal-window "Client Detail Mr. Shekhar Pote 9604037222 Wallet ₹0 Deposit Amount ₹0 Select IN…" at bounding box center [547, 264] width 1094 height 528
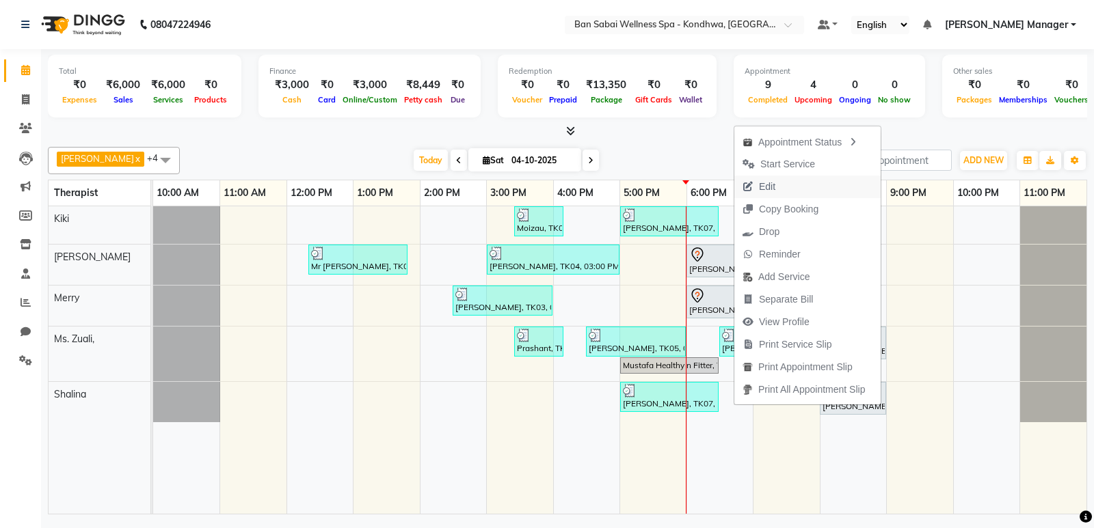
click at [786, 187] on button "Edit" at bounding box center [807, 187] width 146 height 23
select select "tentative"
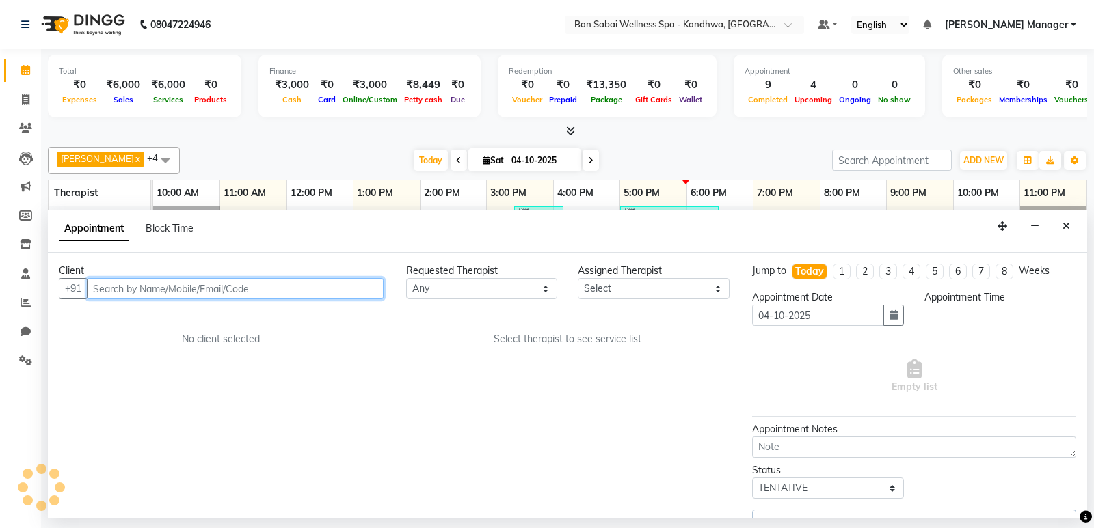
select select "78604"
select select "1080"
select select "4131"
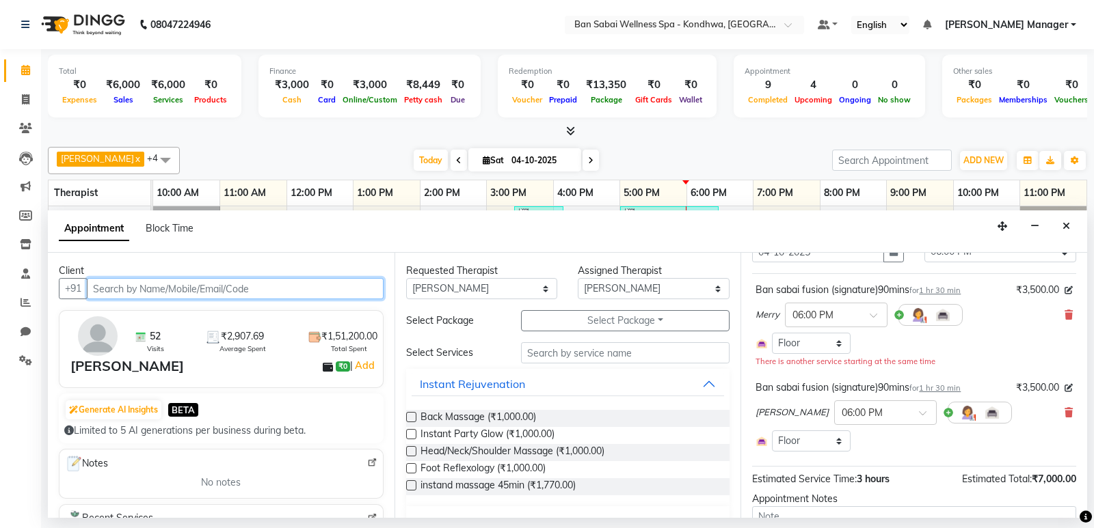
scroll to position [137, 0]
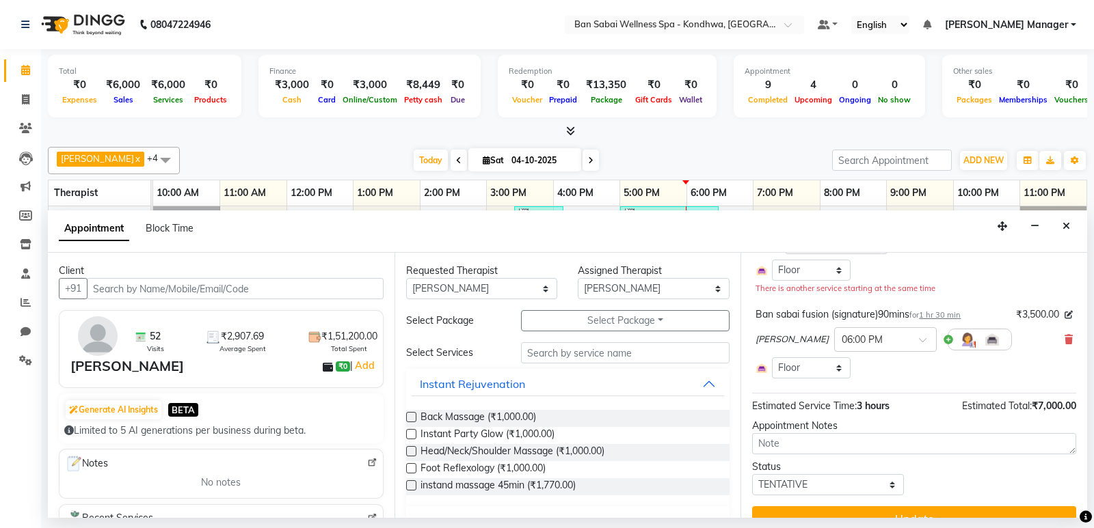
drag, startPoint x: 1060, startPoint y: 340, endPoint x: 1042, endPoint y: 351, distance: 21.5
click at [1064, 341] on icon at bounding box center [1068, 340] width 8 height 10
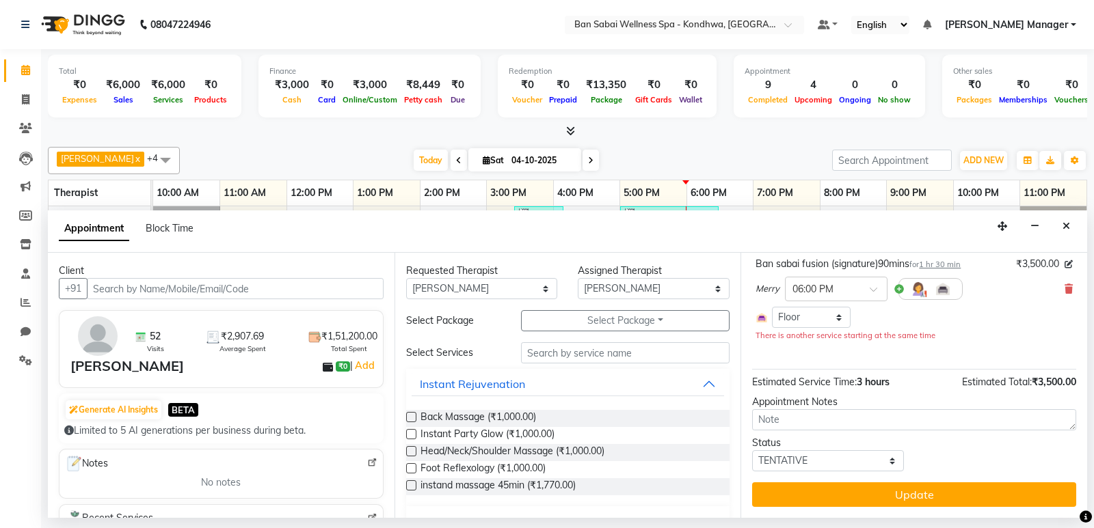
scroll to position [90, 0]
click at [590, 349] on input "text" at bounding box center [625, 352] width 209 height 21
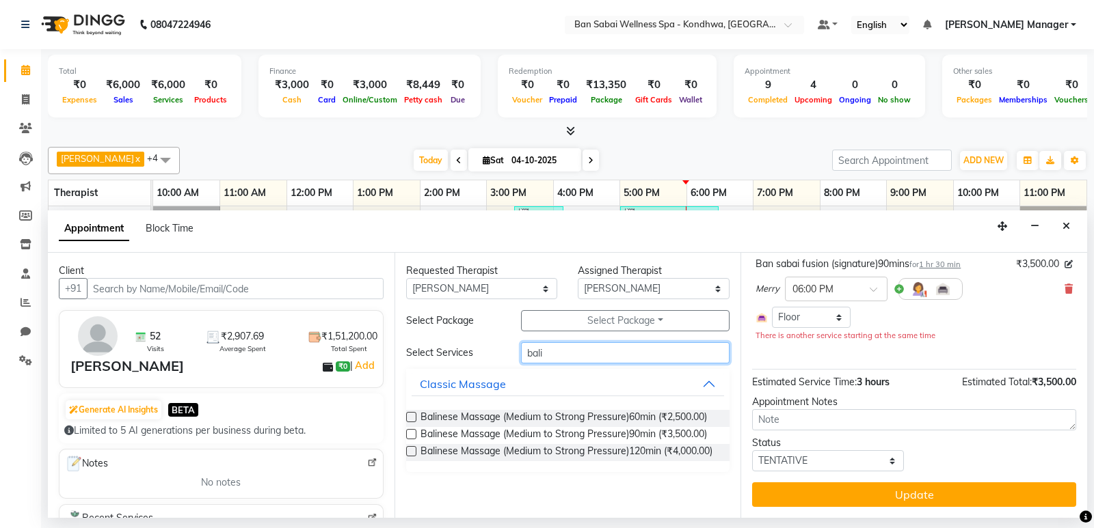
type input "bali"
click at [413, 450] on label at bounding box center [411, 451] width 10 height 10
click at [413, 450] on input "checkbox" at bounding box center [410, 452] width 9 height 9
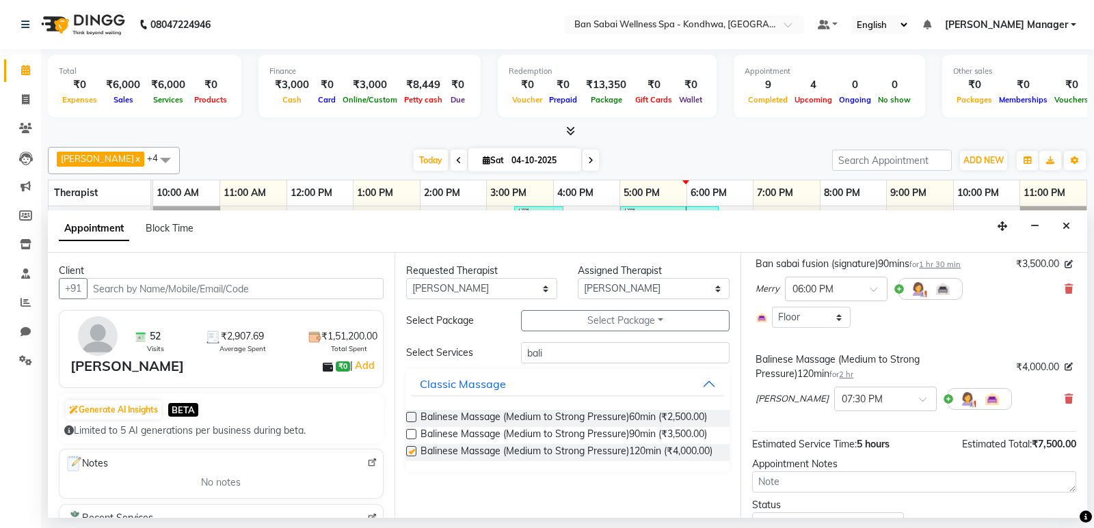
scroll to position [137, 0]
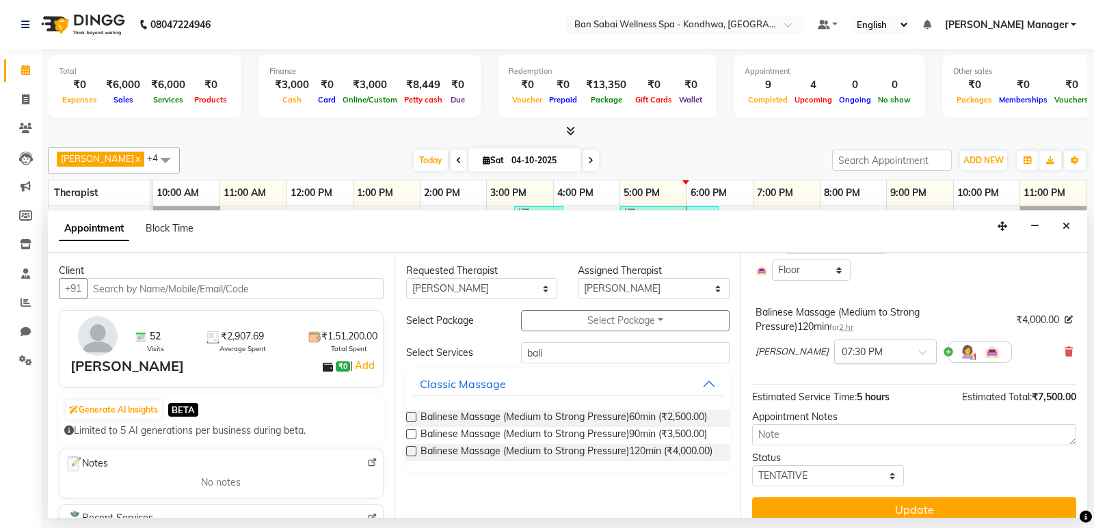
checkbox input "false"
click at [841, 346] on input "text" at bounding box center [871, 351] width 60 height 14
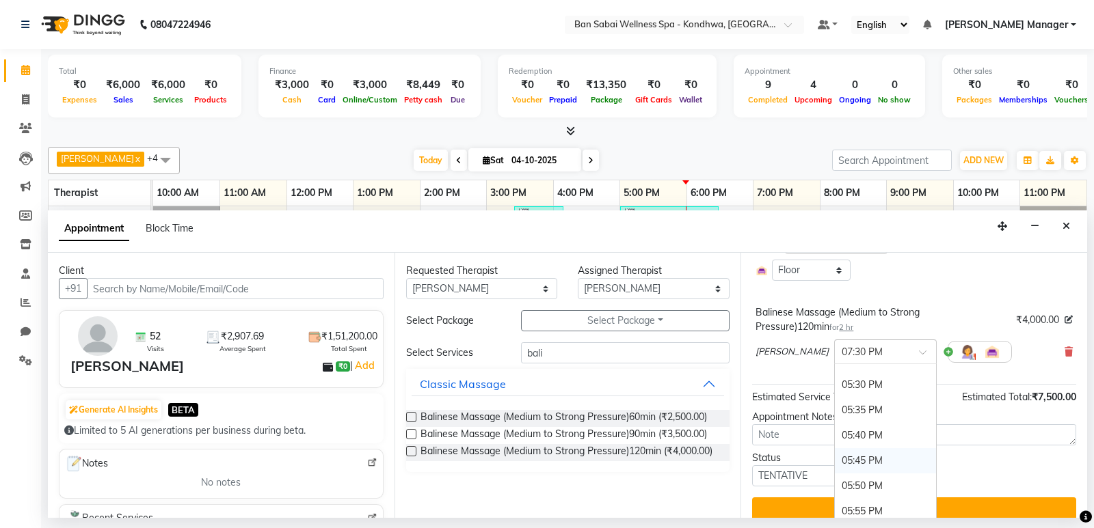
scroll to position [1953, 0]
click at [835, 445] on div "05:30 PM" at bounding box center [885, 453] width 101 height 25
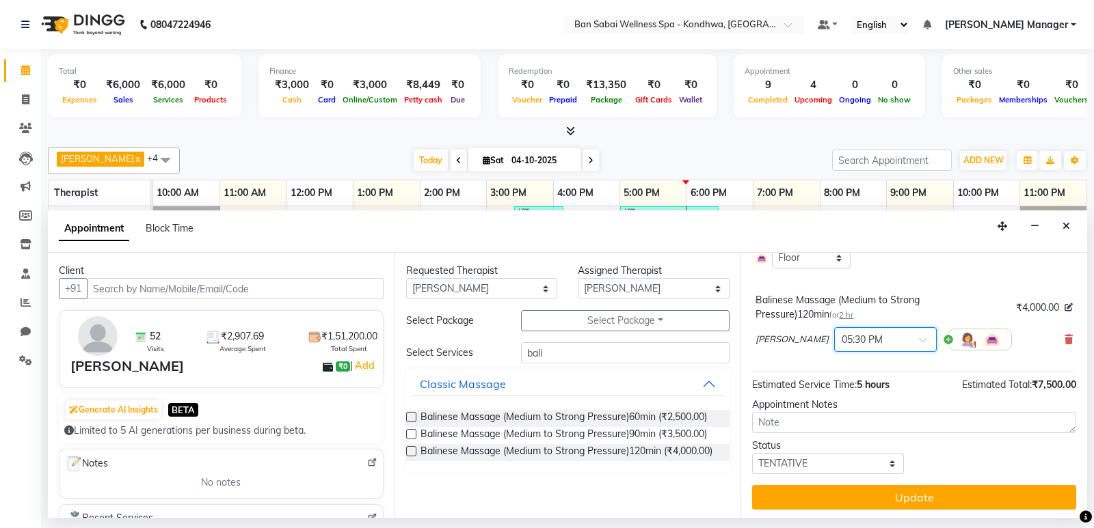
scroll to position [152, 0]
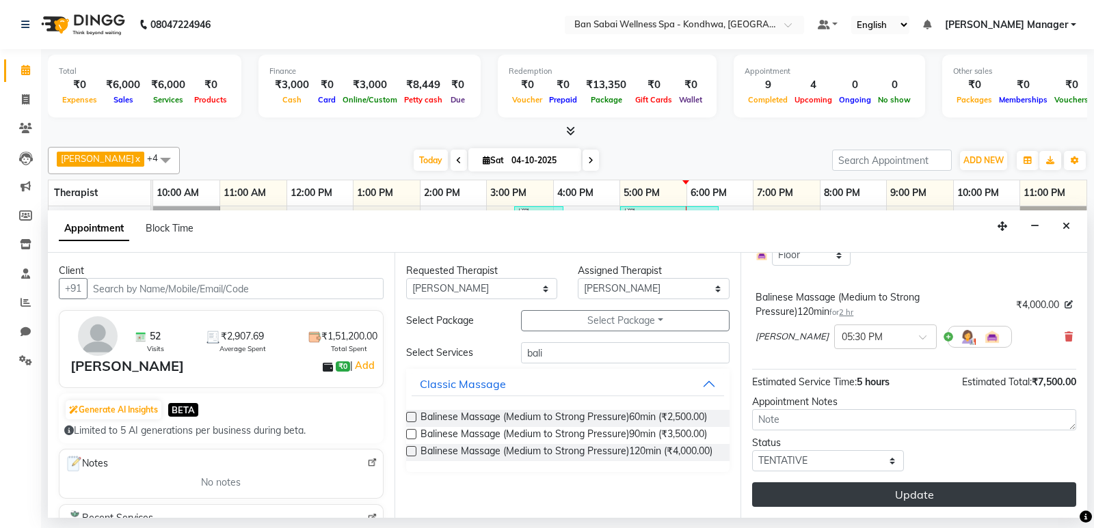
click at [820, 491] on button "Update" at bounding box center [914, 495] width 324 height 25
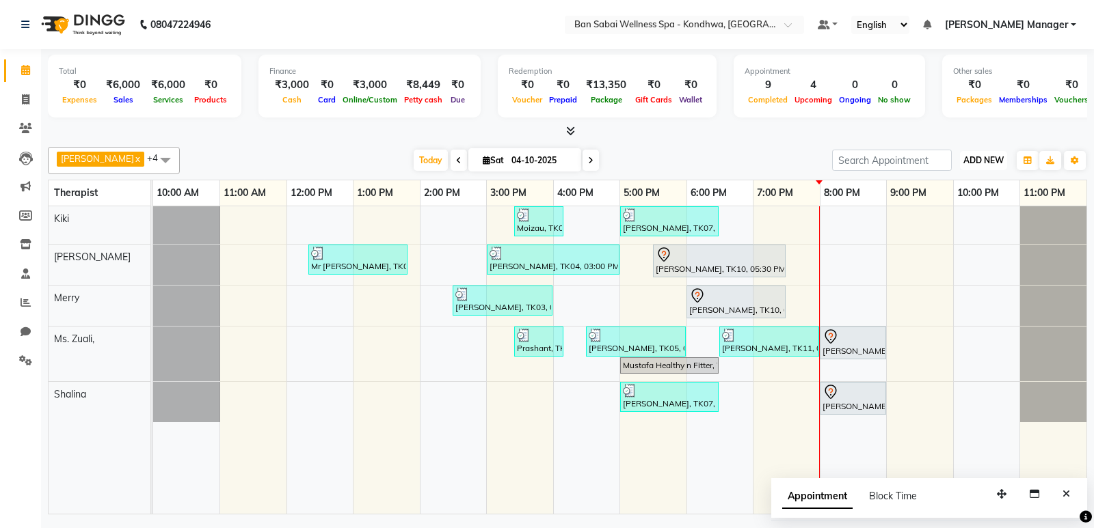
click at [983, 159] on span "ADD NEW" at bounding box center [983, 160] width 40 height 10
click at [959, 185] on button "Add Appointment" at bounding box center [952, 187] width 108 height 18
select select "660"
select select "tentative"
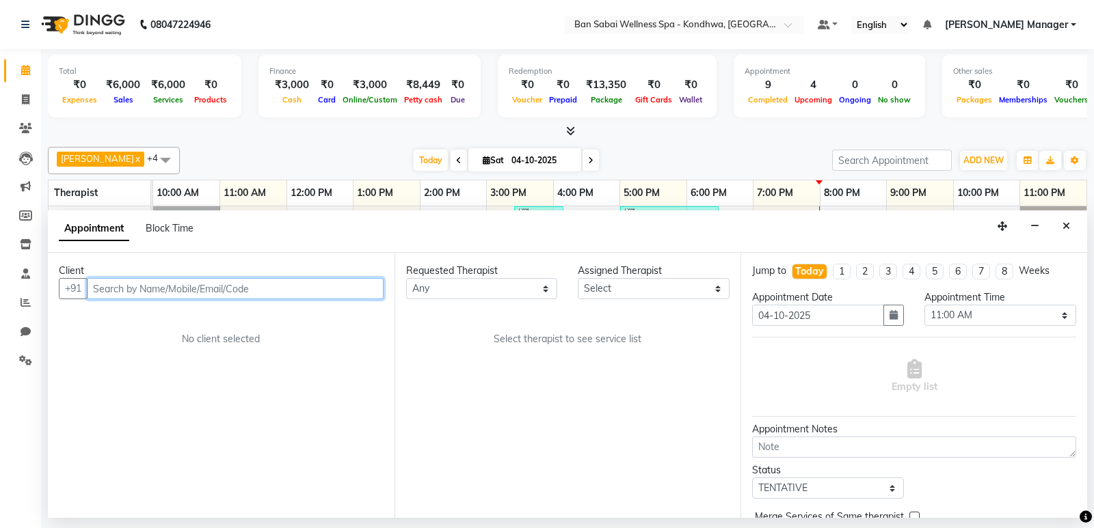
click at [273, 285] on input "text" at bounding box center [235, 288] width 297 height 21
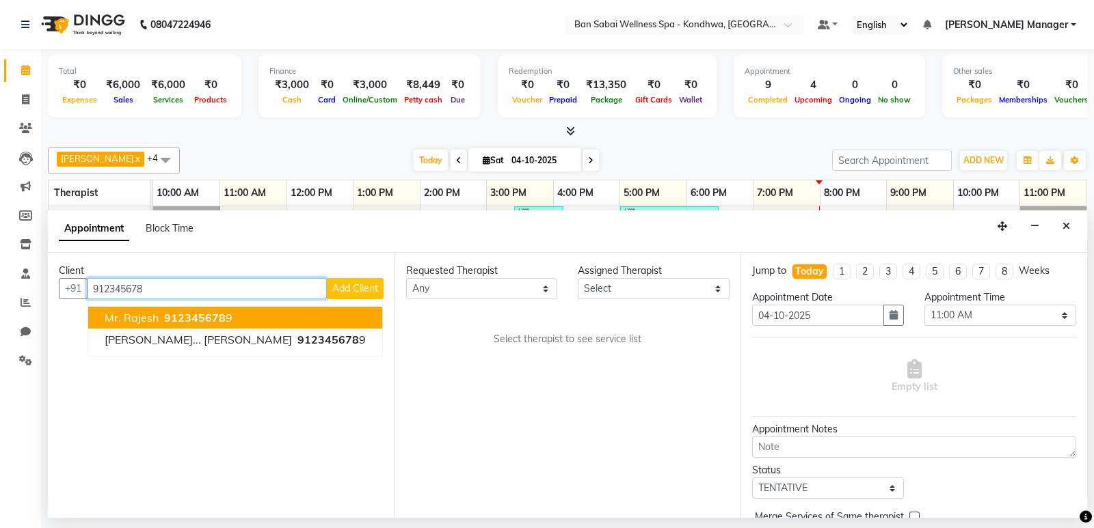
click at [264, 317] on button "Mr. Rajesh 912345678 9" at bounding box center [235, 318] width 294 height 22
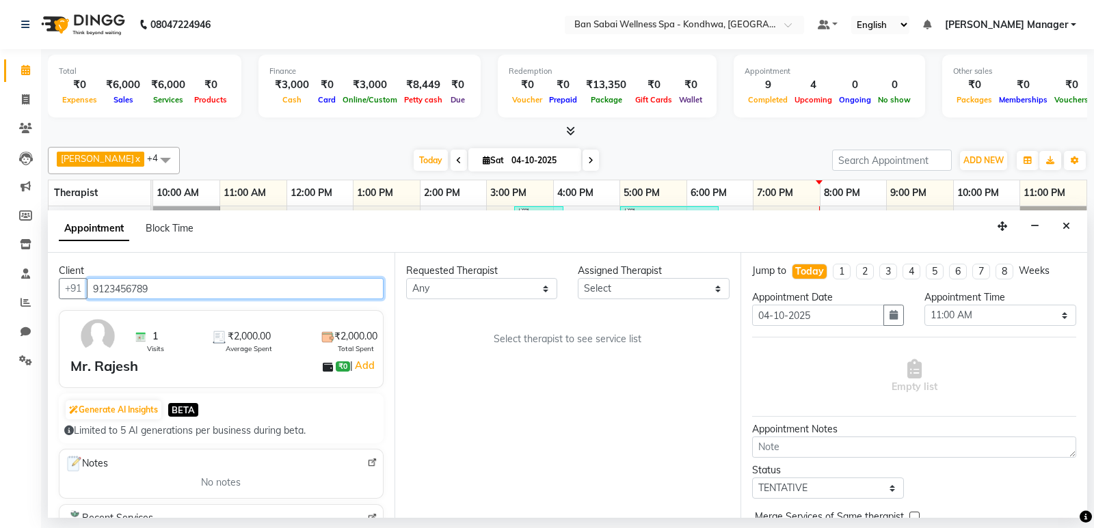
type input "9123456789"
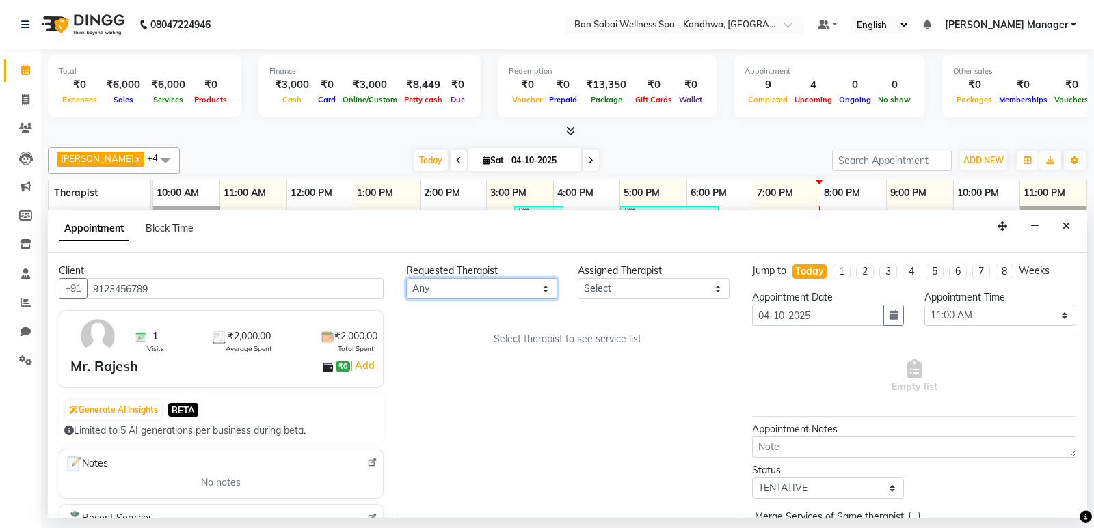
click at [483, 293] on select "Any Kiki Maria Merry Ms. Zuali, Shalina" at bounding box center [482, 288] width 152 height 21
select select "78618"
click at [406, 278] on select "Any Kiki Maria Merry Ms. Zuali, Shalina" at bounding box center [482, 288] width 152 height 21
select select "78618"
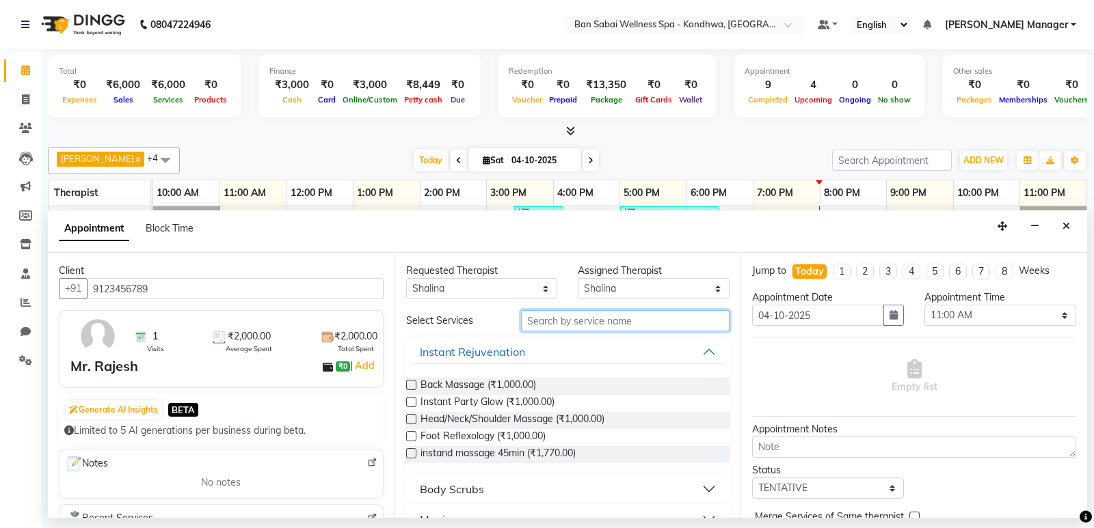
click at [576, 323] on input "text" at bounding box center [625, 320] width 209 height 21
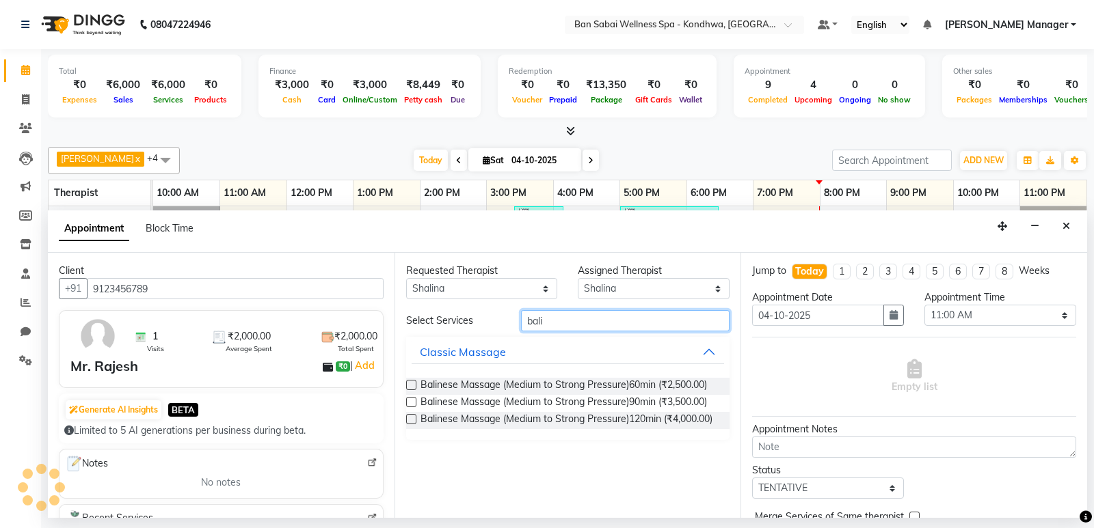
type input "bali"
click at [412, 382] on label at bounding box center [411, 385] width 10 height 10
click at [412, 382] on input "checkbox" at bounding box center [410, 386] width 9 height 9
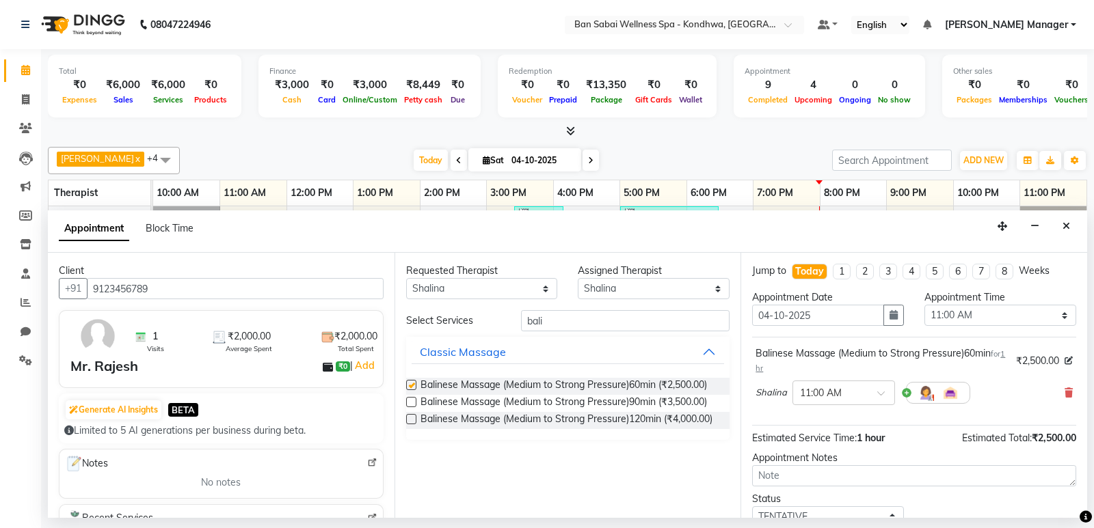
checkbox input "false"
drag, startPoint x: 851, startPoint y: 399, endPoint x: 813, endPoint y: 372, distance: 46.5
click at [827, 381] on div "× 11:00 AM" at bounding box center [843, 393] width 103 height 25
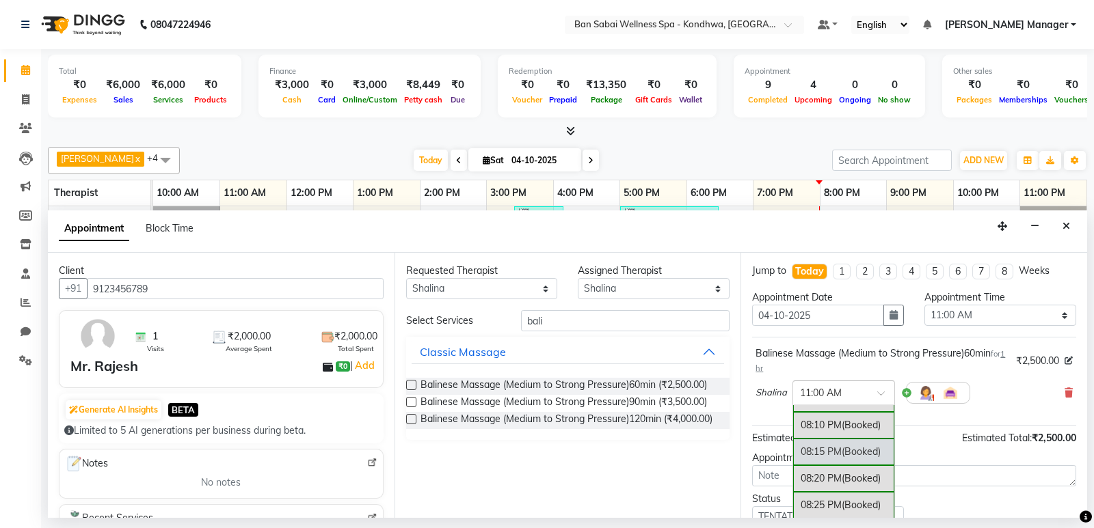
scroll to position [2734, 0]
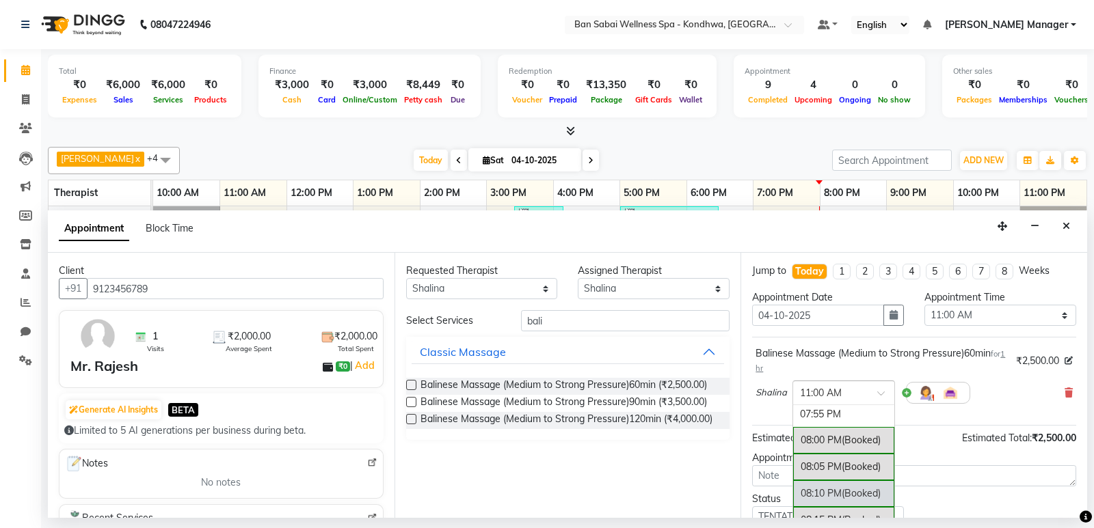
click at [828, 491] on div "08:10 PM (Booked)" at bounding box center [843, 494] width 101 height 27
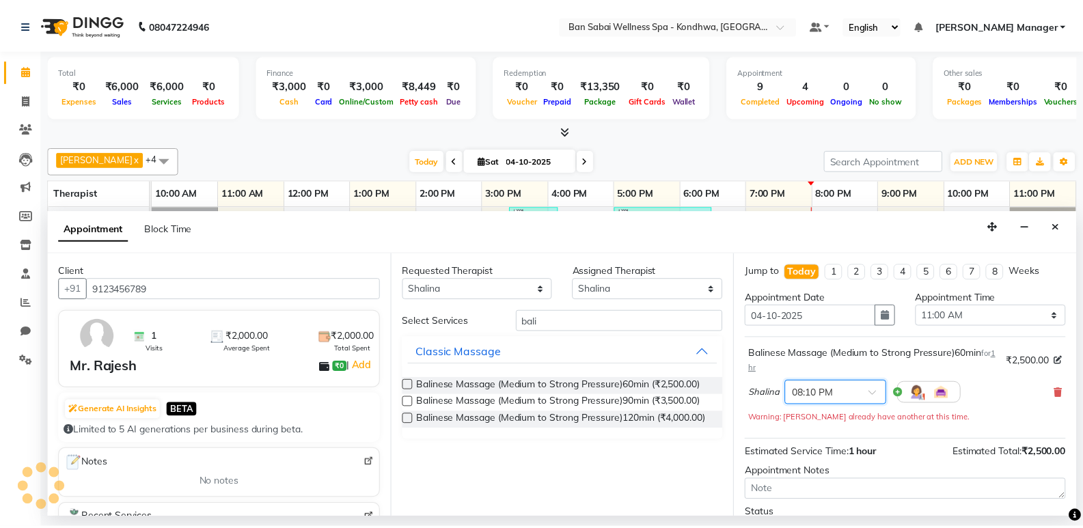
scroll to position [110, 0]
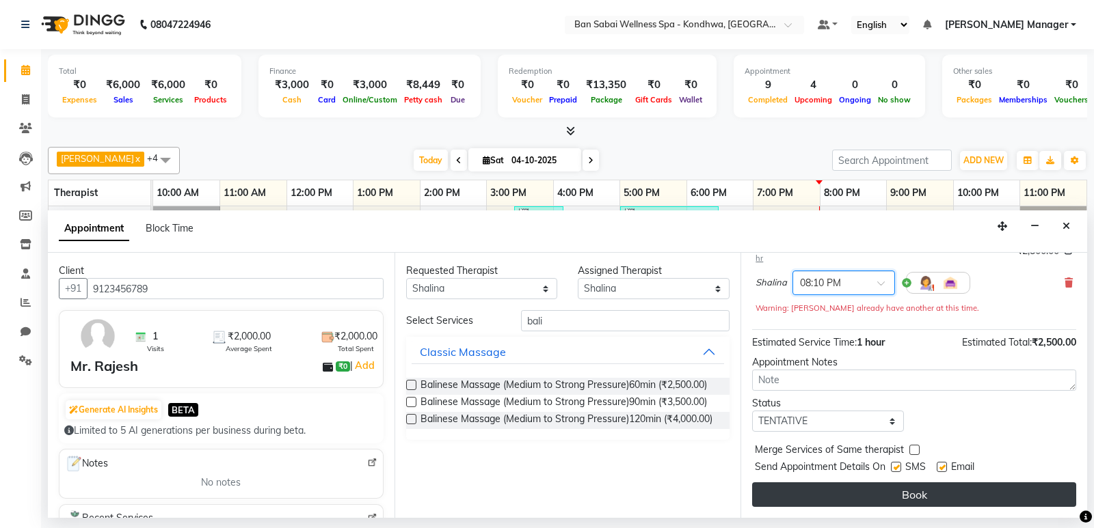
click at [830, 500] on button "Book" at bounding box center [914, 495] width 324 height 25
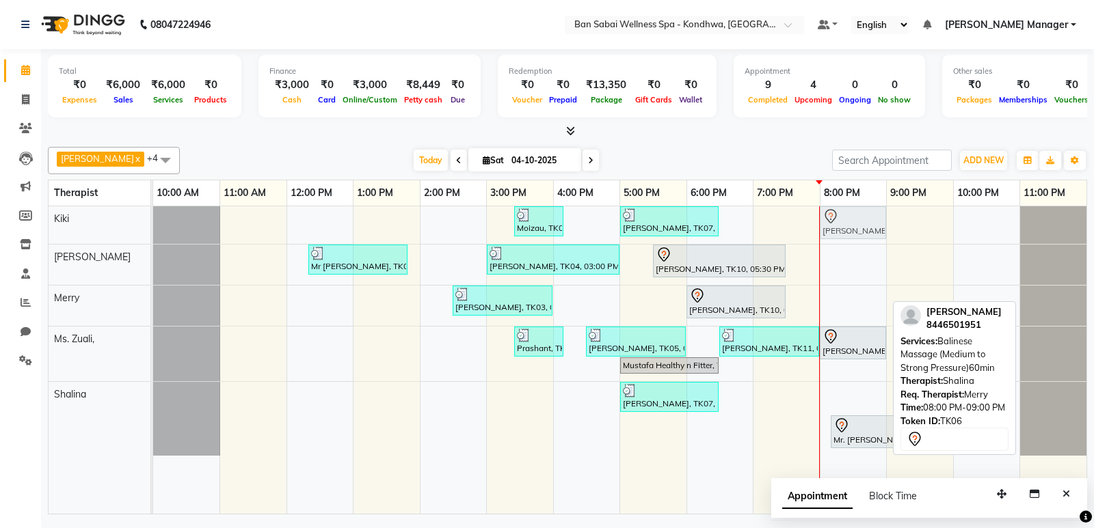
drag, startPoint x: 854, startPoint y: 405, endPoint x: 850, endPoint y: 228, distance: 177.1
click at [850, 228] on tbody "Moizau, TK08, 03:25 PM-04:10 PM, instand massage 45min Mr.Anil Govilkar, TK07, …" at bounding box center [619, 330] width 933 height 249
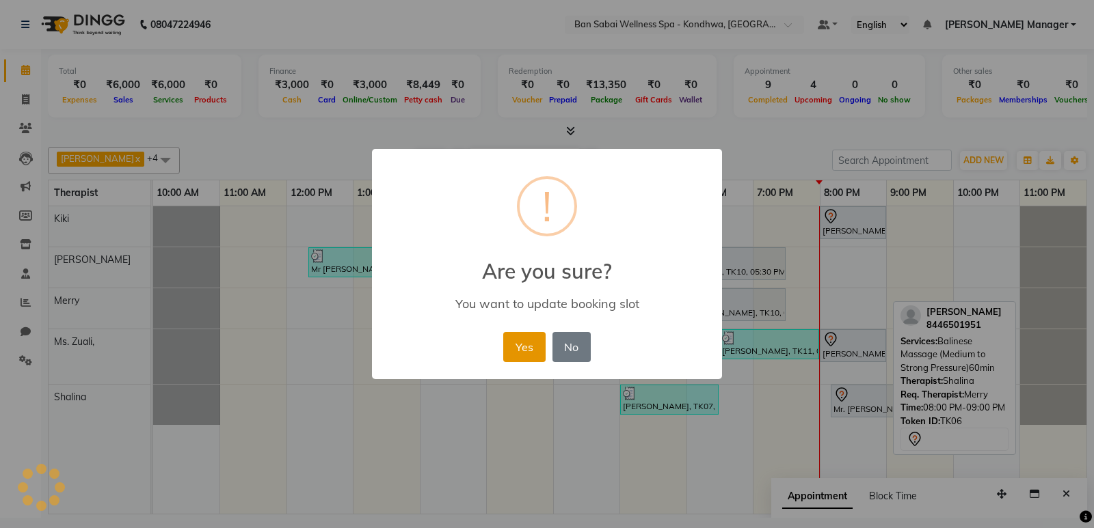
click at [526, 352] on button "Yes" at bounding box center [524, 347] width 42 height 30
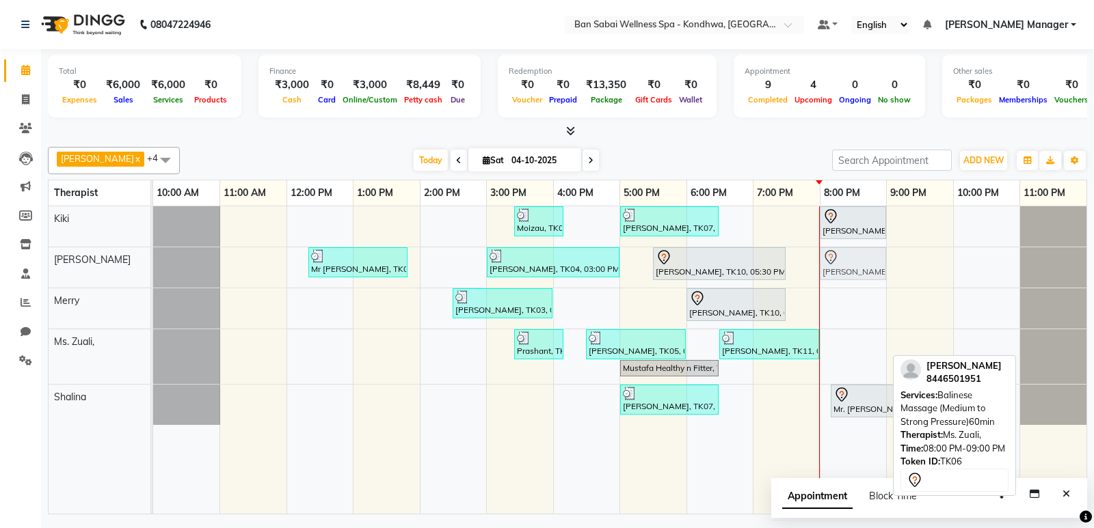
drag, startPoint x: 859, startPoint y: 347, endPoint x: 864, endPoint y: 277, distance: 70.6
click at [864, 277] on tbody "Moizau, TK08, 03:25 PM-04:10 PM, instand massage 45min Mr.Anil Govilkar, TK07, …" at bounding box center [619, 315] width 933 height 219
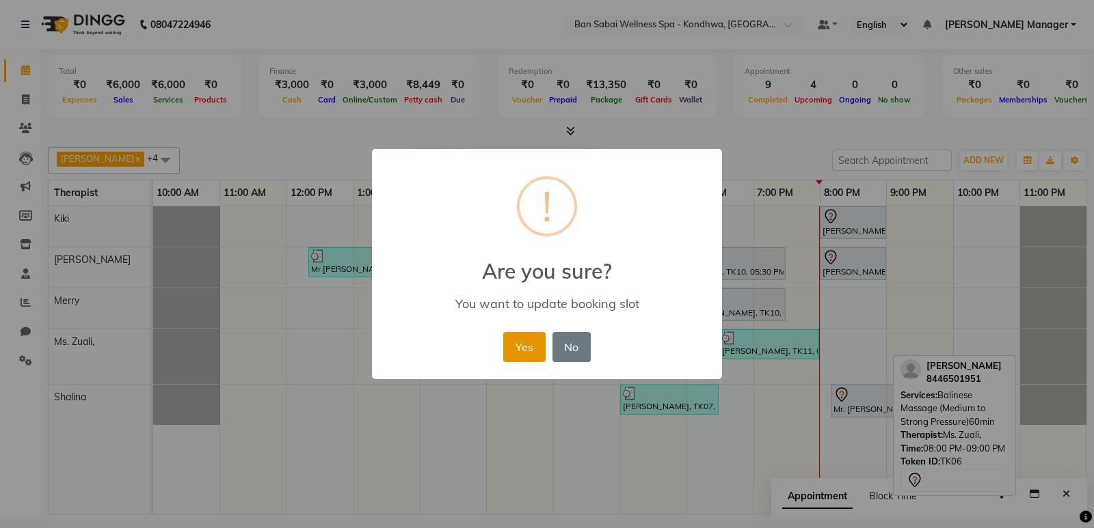
click at [524, 351] on button "Yes" at bounding box center [524, 347] width 42 height 30
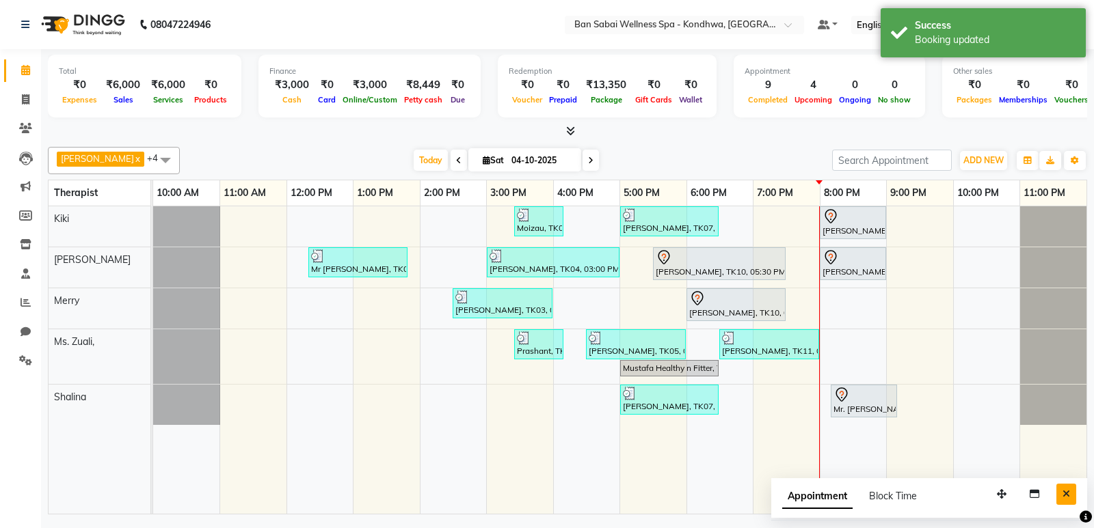
click at [1068, 496] on icon "Close" at bounding box center [1066, 494] width 8 height 10
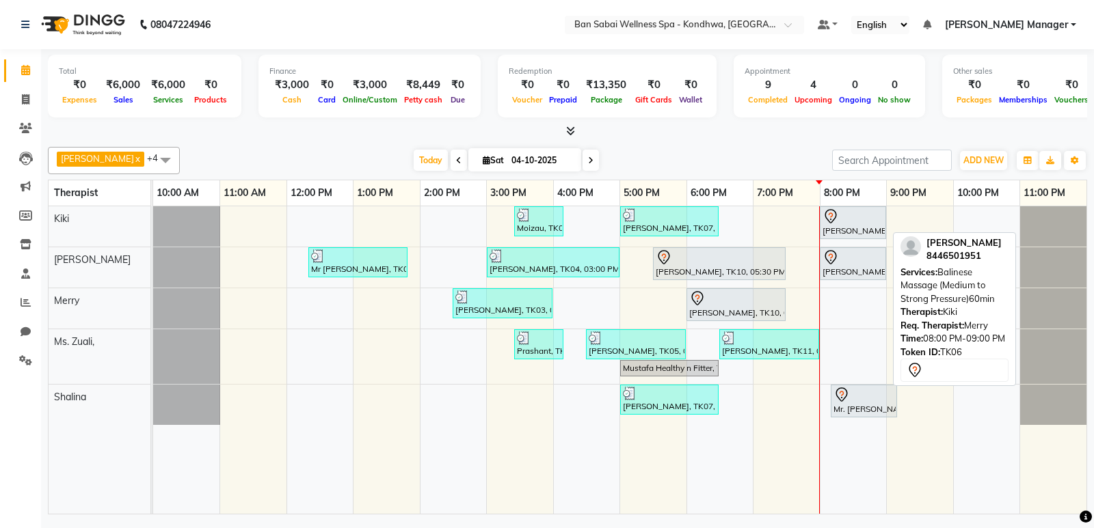
click at [849, 232] on div "[PERSON_NAME], TK06, 08:00 PM-09:00 PM, Balinese Massage (Medium to Strong Pres…" at bounding box center [853, 222] width 64 height 29
click at [852, 227] on div "[PERSON_NAME], TK06, 08:00 PM-09:00 PM, Balinese Massage (Medium to Strong Pres…" at bounding box center [853, 222] width 64 height 29
select select "7"
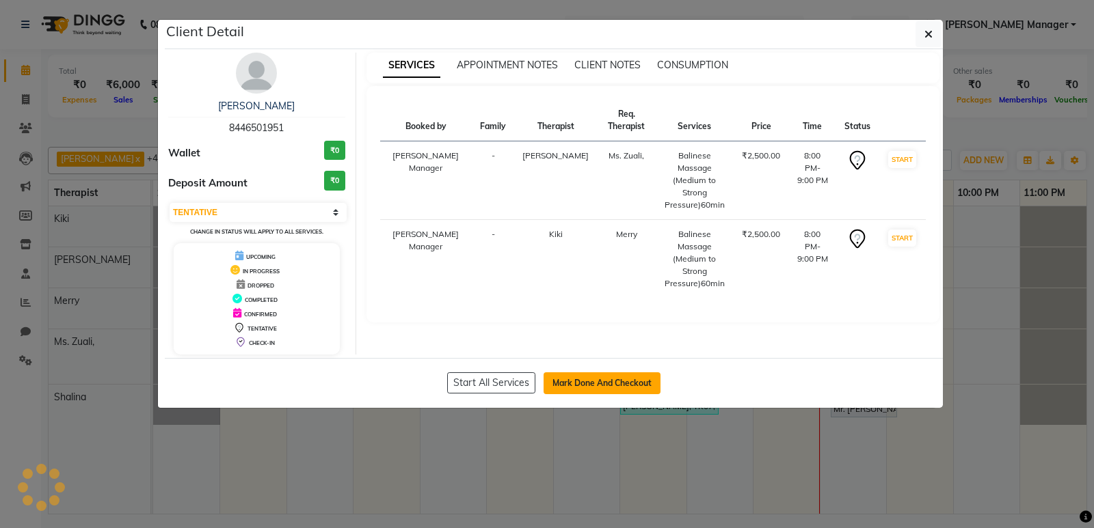
click at [600, 379] on button "Mark Done And Checkout" at bounding box center [601, 384] width 117 height 22
select select "service"
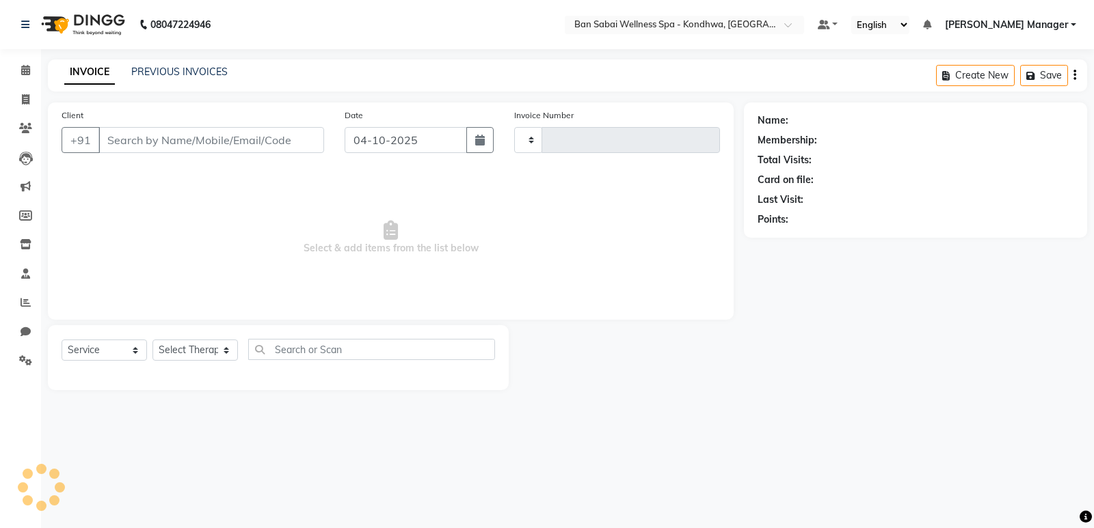
type input "8446501951"
select select "78604"
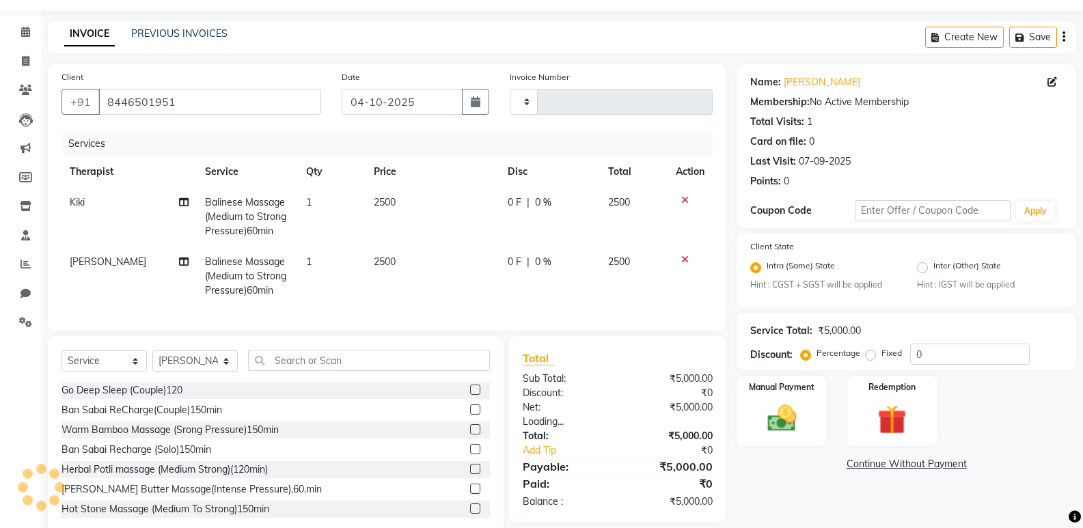
scroll to position [79, 0]
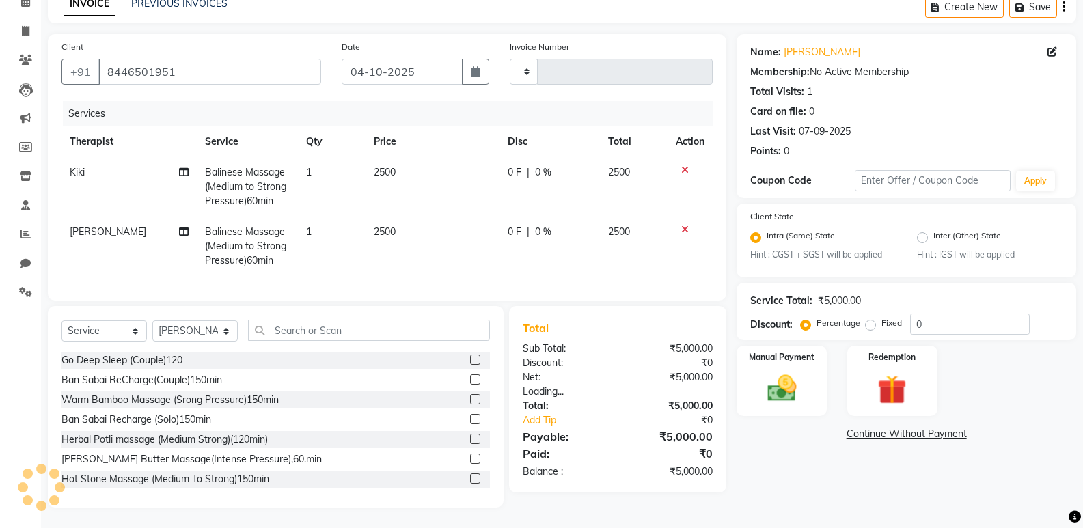
click at [882, 317] on label "Fixed" at bounding box center [892, 323] width 21 height 12
click at [874, 319] on input "Fixed" at bounding box center [874, 324] width 10 height 10
radio input "true"
type input "1790"
select select "8227"
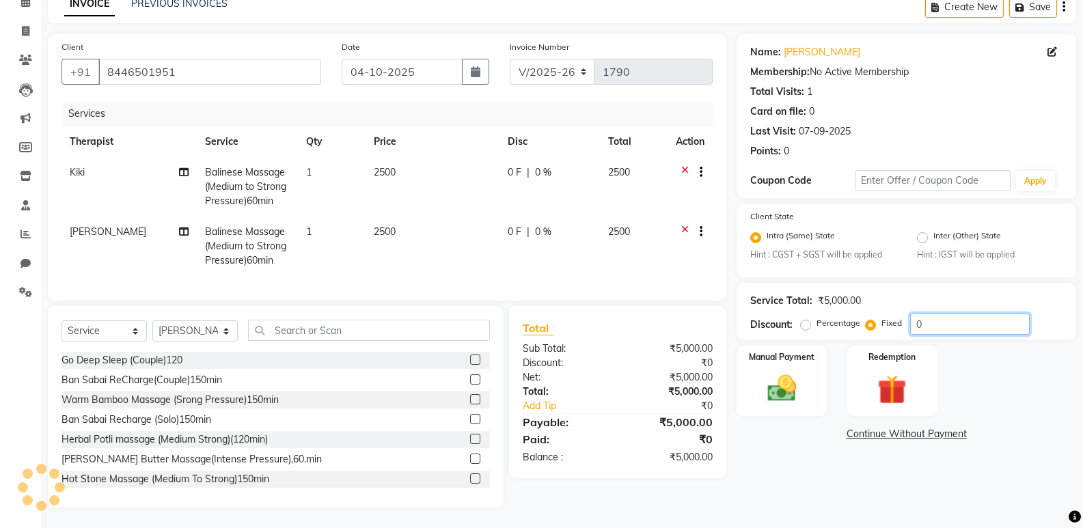
click at [910, 314] on input "0" at bounding box center [970, 324] width 120 height 21
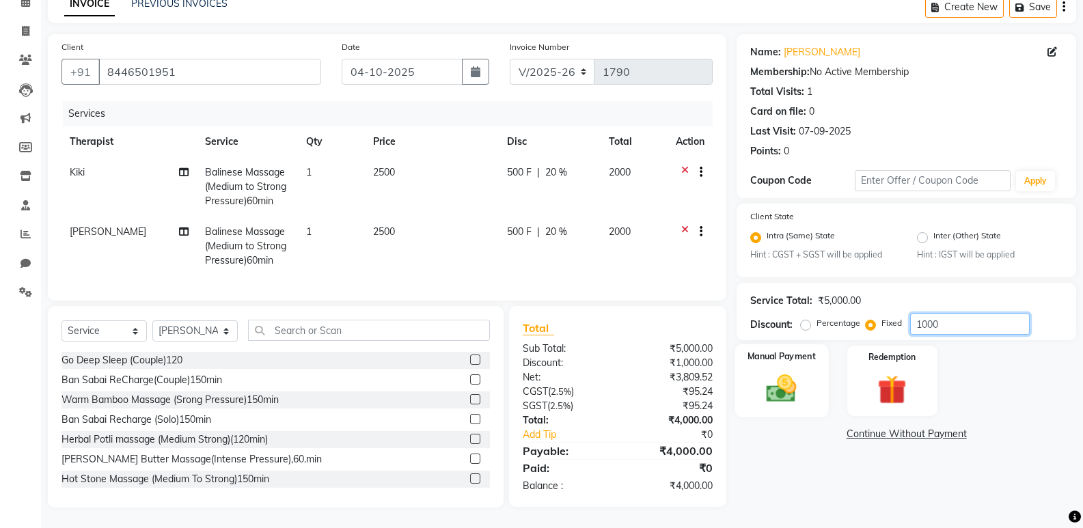
type input "1000"
click at [807, 393] on div "Manual Payment" at bounding box center [782, 380] width 94 height 73
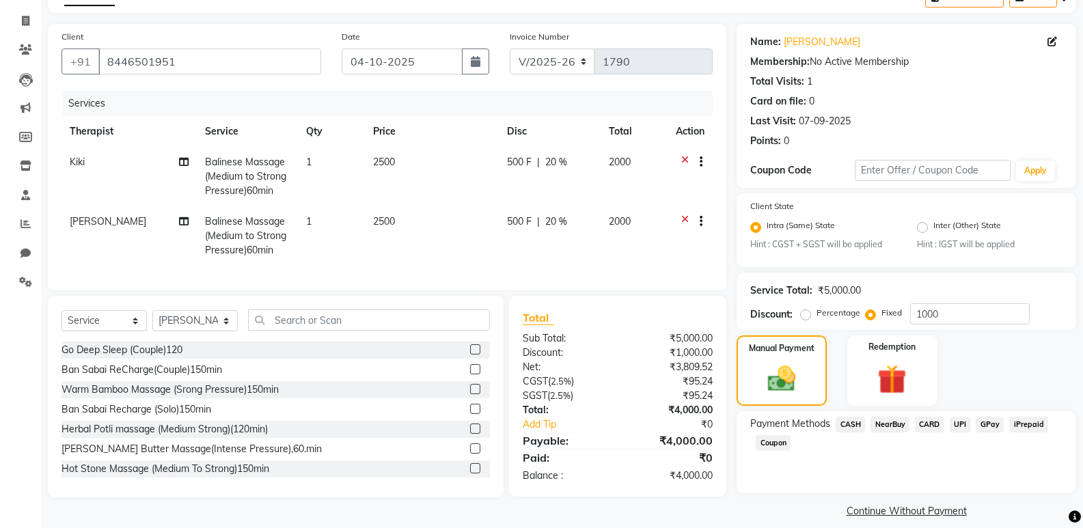
click at [932, 426] on span "CARD" at bounding box center [929, 425] width 29 height 16
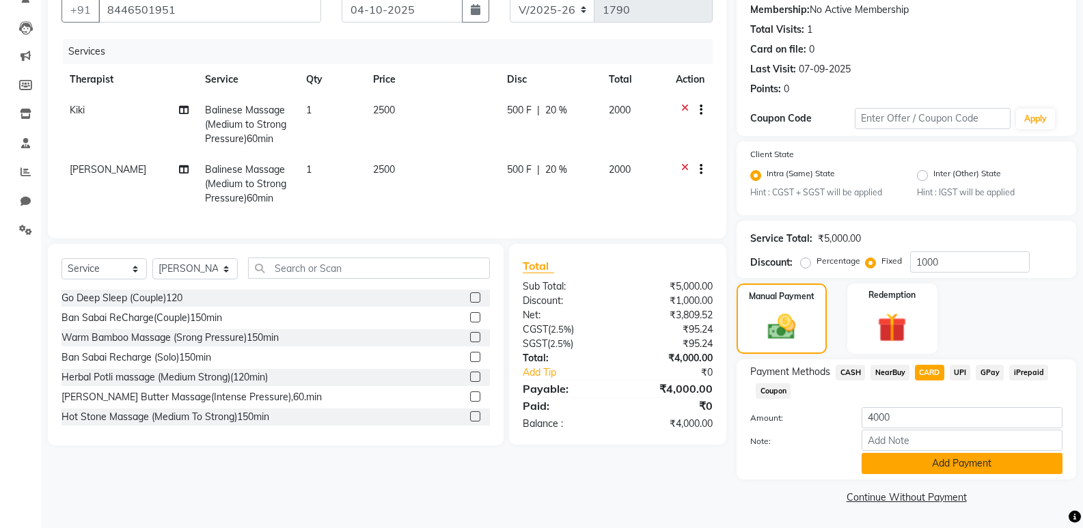
click at [929, 461] on button "Add Payment" at bounding box center [962, 463] width 201 height 21
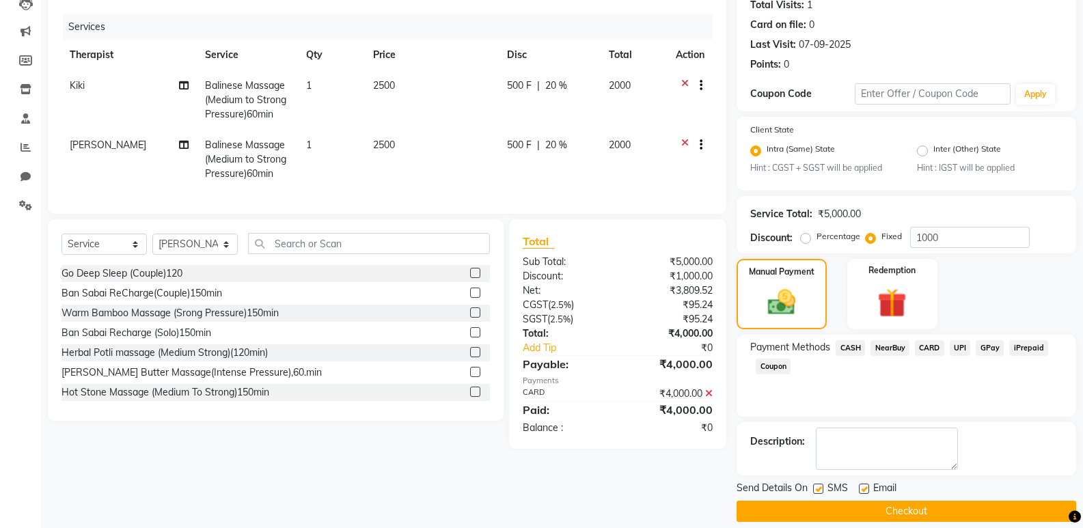
scroll to position [170, 0]
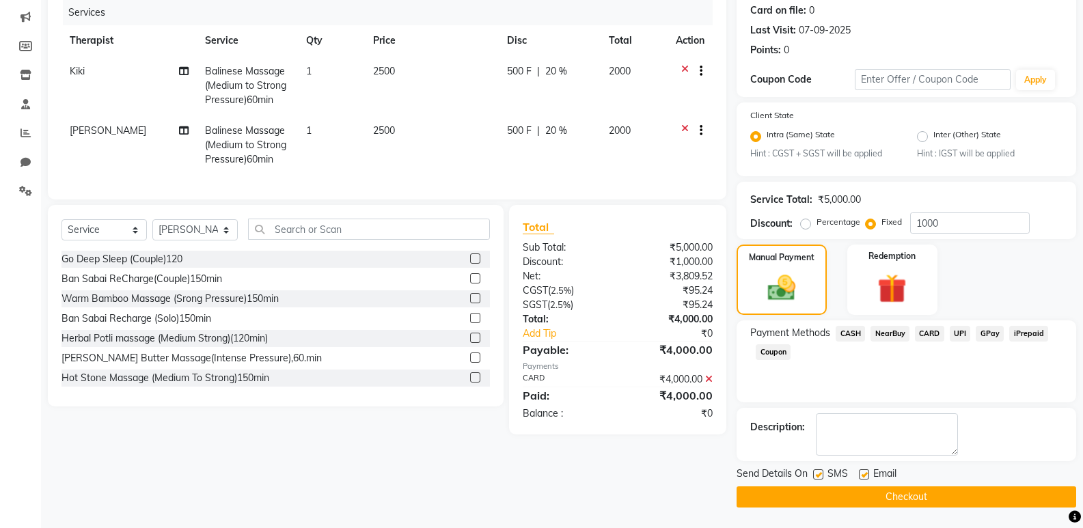
click at [927, 496] on button "Checkout" at bounding box center [907, 497] width 340 height 21
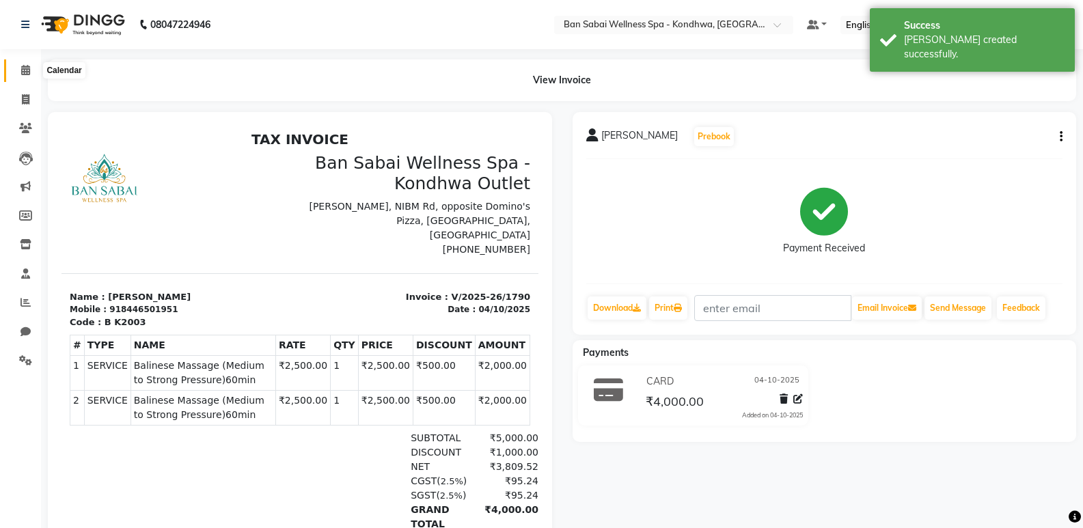
click at [23, 72] on icon at bounding box center [25, 70] width 9 height 10
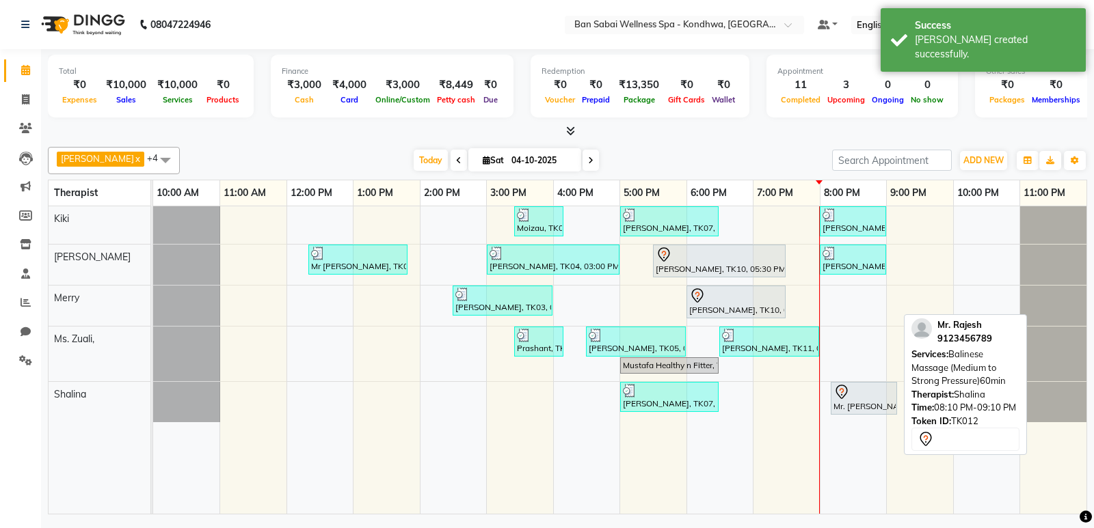
click at [857, 405] on div "Mr. Rajesh, TK12, 08:10 PM-09:10 PM, Balinese Massage (Medium to Strong Pressur…" at bounding box center [864, 398] width 64 height 29
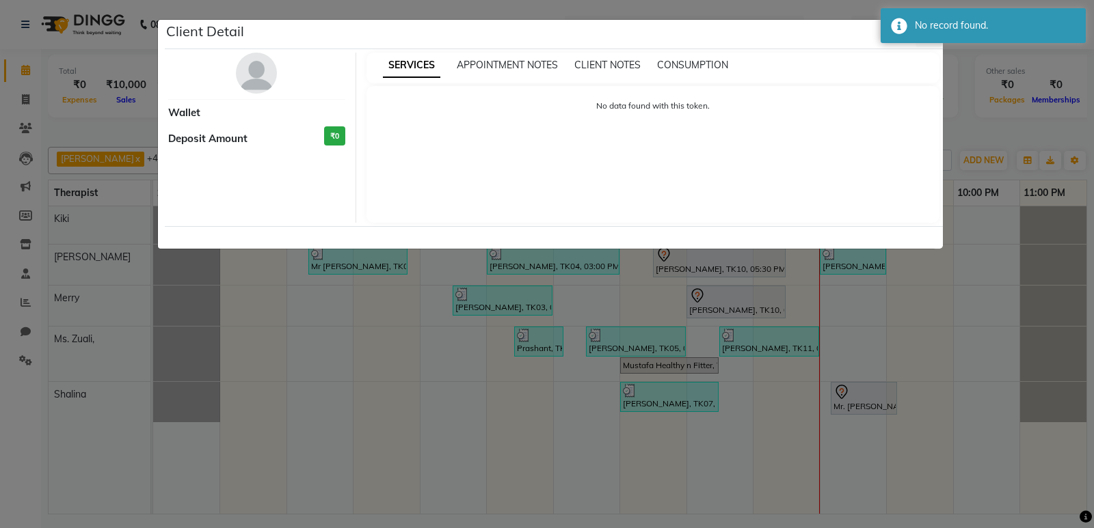
click at [1055, 195] on ngb-modal-window "Client Detail Wallet Deposit Amount ₹0 SERVICES APPOINTMENT NOTES CLIENT NOTES …" at bounding box center [547, 264] width 1094 height 528
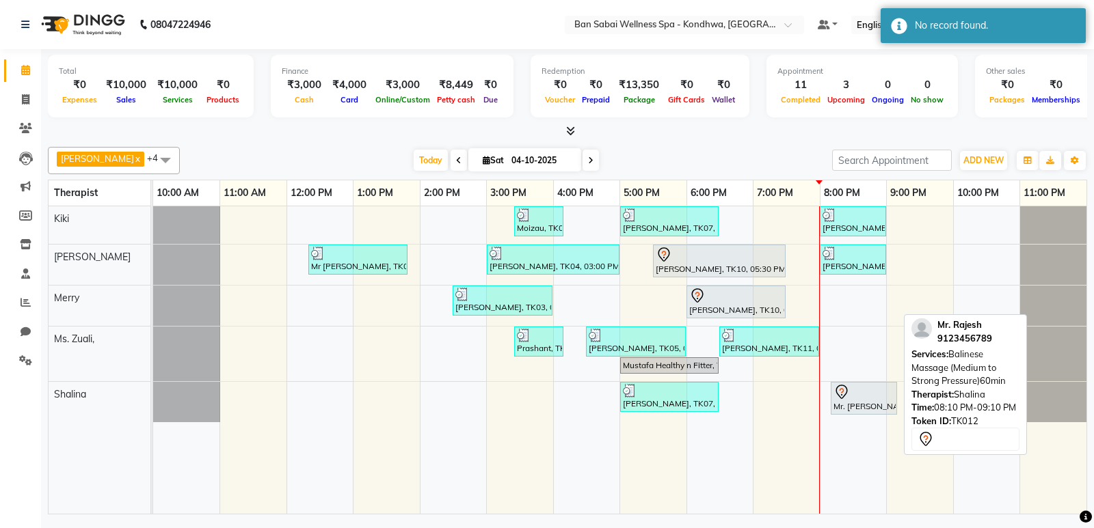
click at [876, 393] on div at bounding box center [863, 392] width 61 height 16
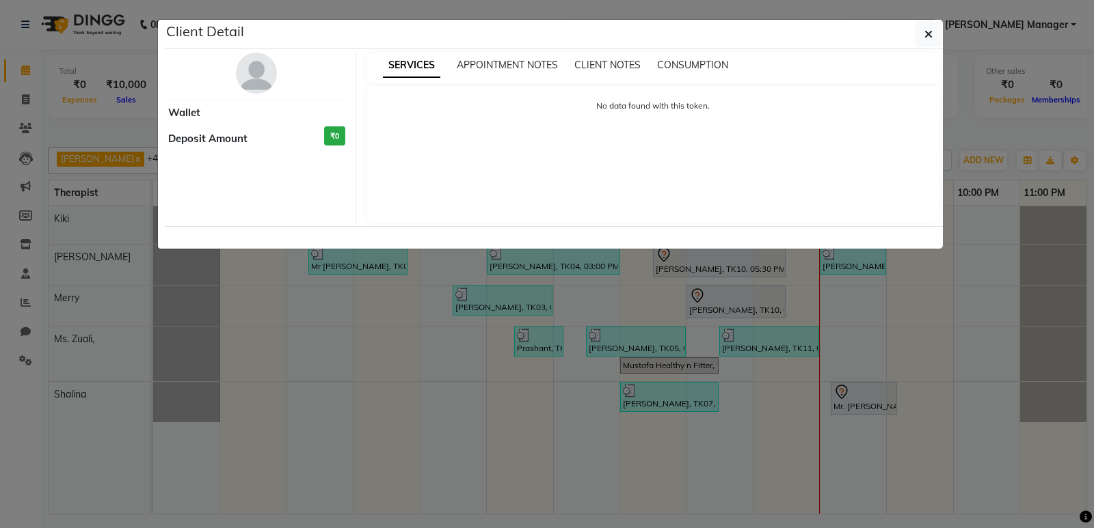
click at [921, 323] on ngb-modal-window "Client Detail Wallet Deposit Amount ₹0 SERVICES APPOINTMENT NOTES CLIENT NOTES …" at bounding box center [547, 264] width 1094 height 528
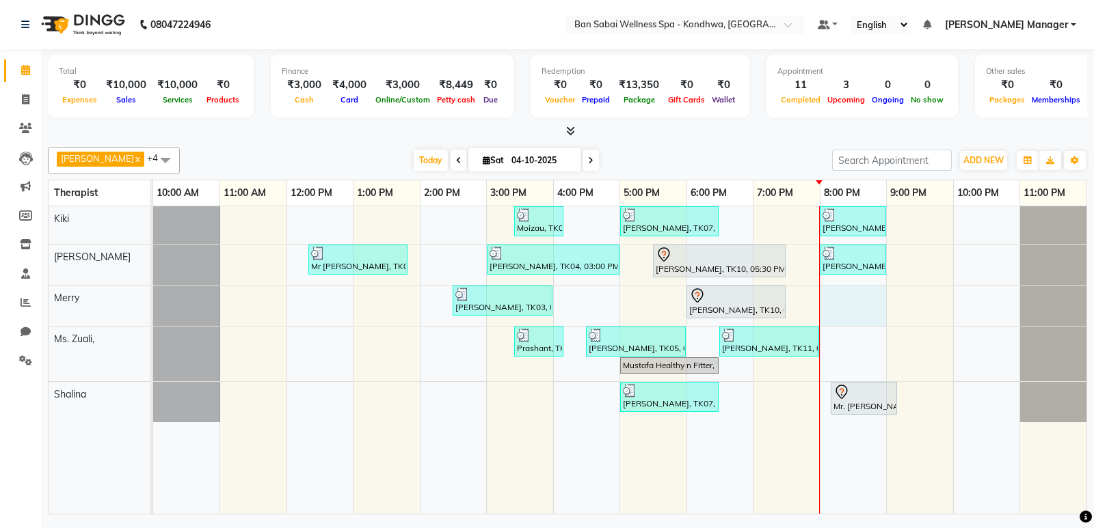
click at [829, 288] on div "Moizau, TK08, 03:25 PM-04:10 PM, instand massage 45min Mr.Anil Govilkar, TK07, …" at bounding box center [619, 360] width 933 height 308
select select "78586"
select select "1200"
select select "tentative"
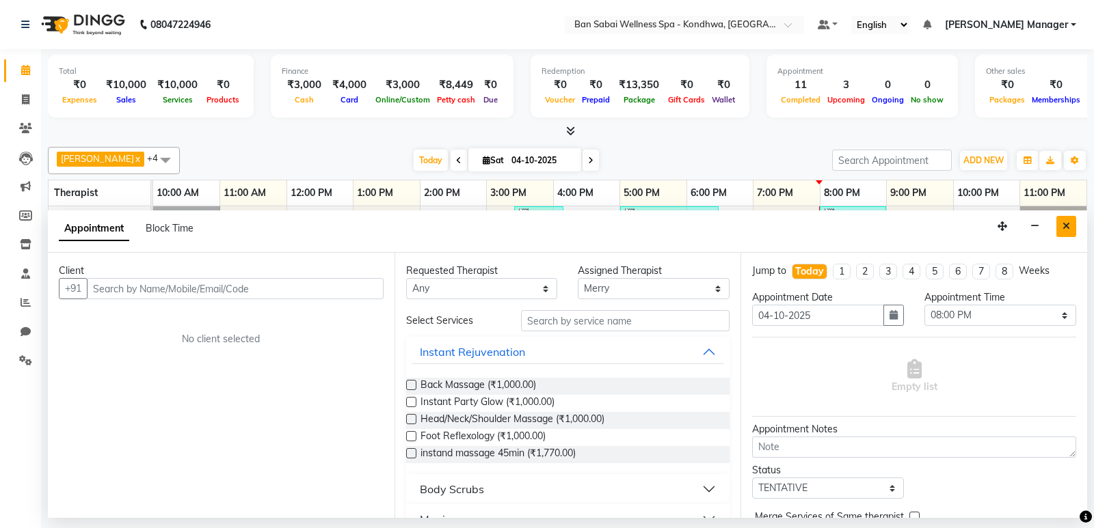
click at [1061, 224] on button "Close" at bounding box center [1066, 226] width 20 height 21
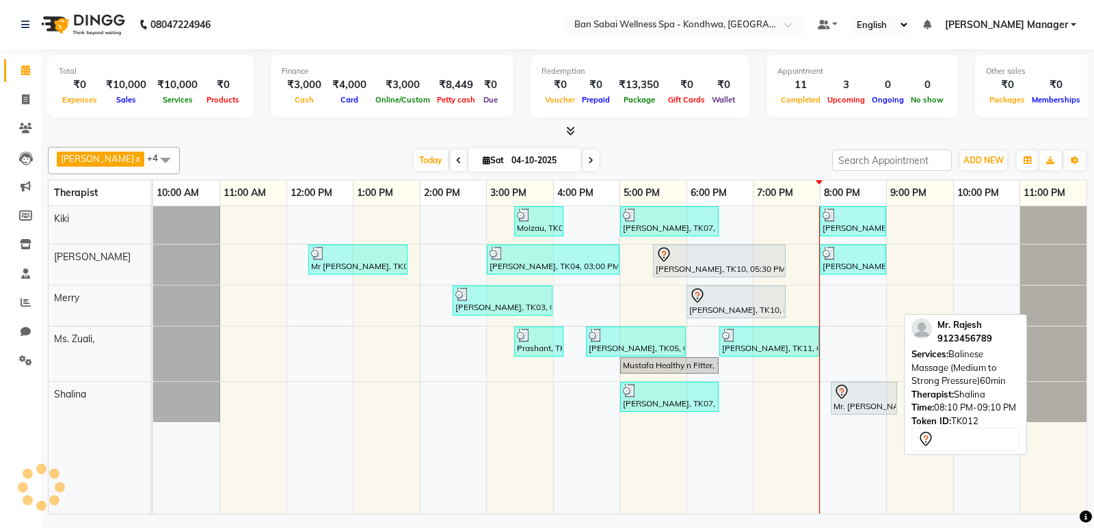
click at [859, 405] on div "Mr. Rajesh, TK12, 08:10 PM-09:10 PM, Balinese Massage (Medium to Strong Pressur…" at bounding box center [864, 398] width 64 height 29
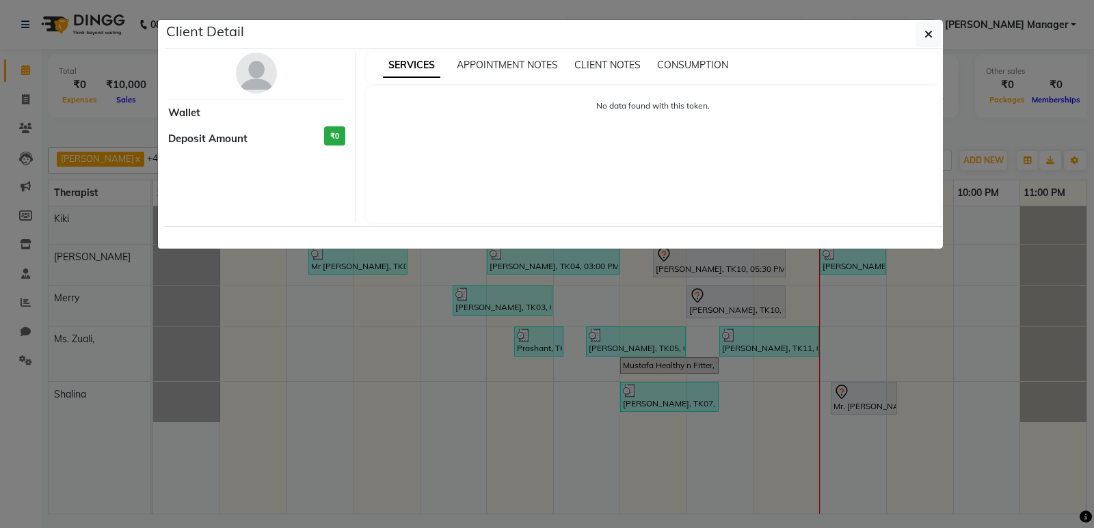
select select "7"
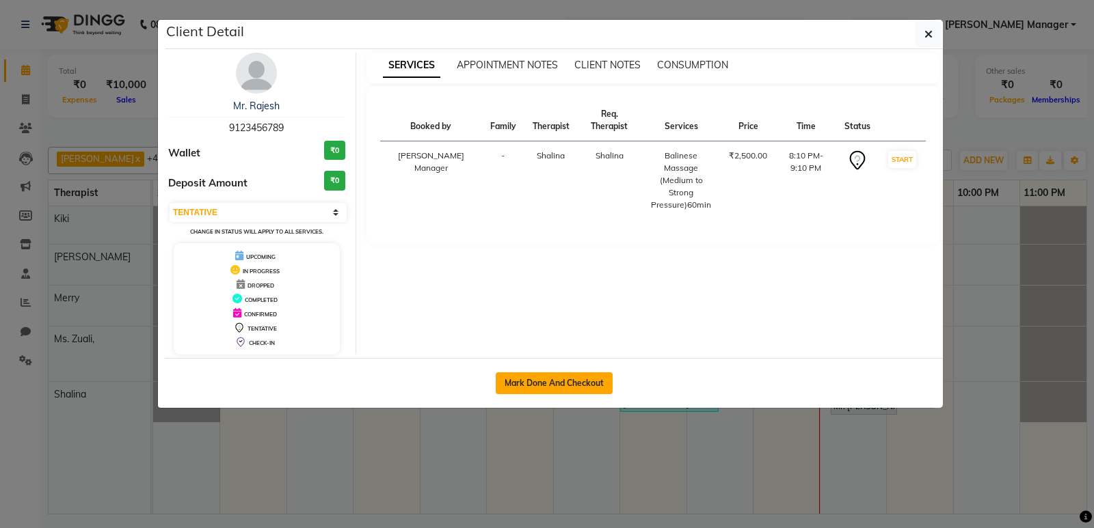
click at [571, 381] on button "Mark Done And Checkout" at bounding box center [554, 384] width 117 height 22
select select "8227"
select select "service"
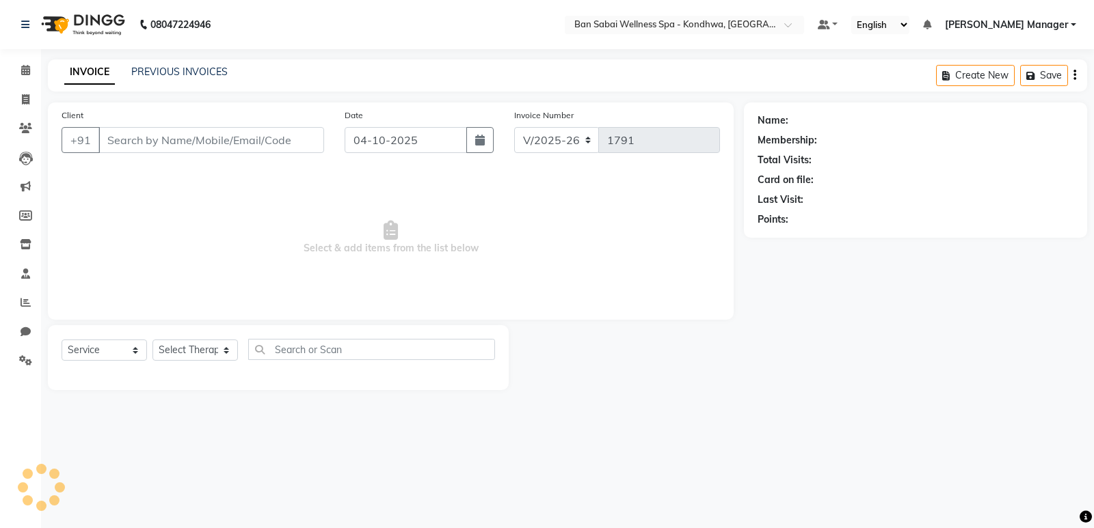
type input "9123456789"
select select "78618"
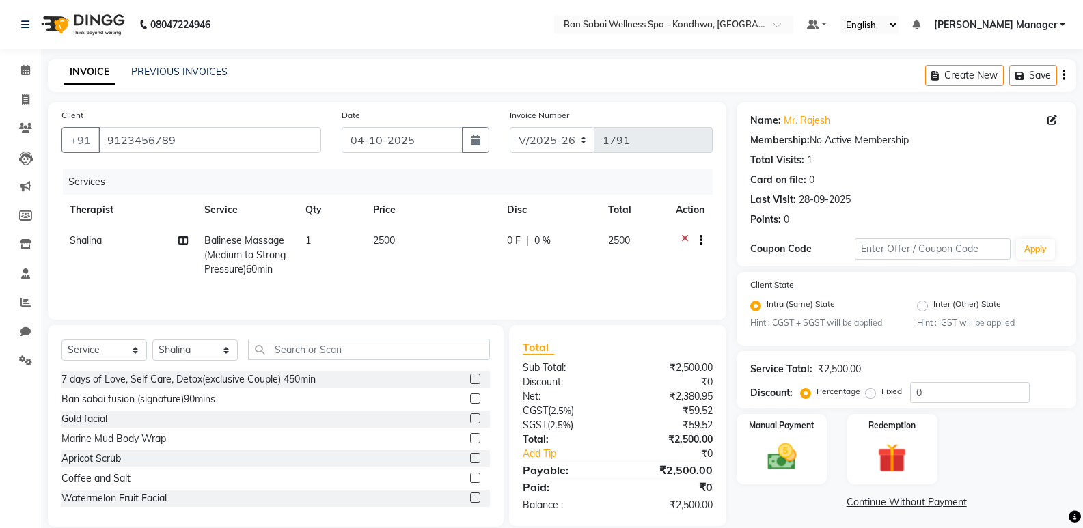
scroll to position [19, 0]
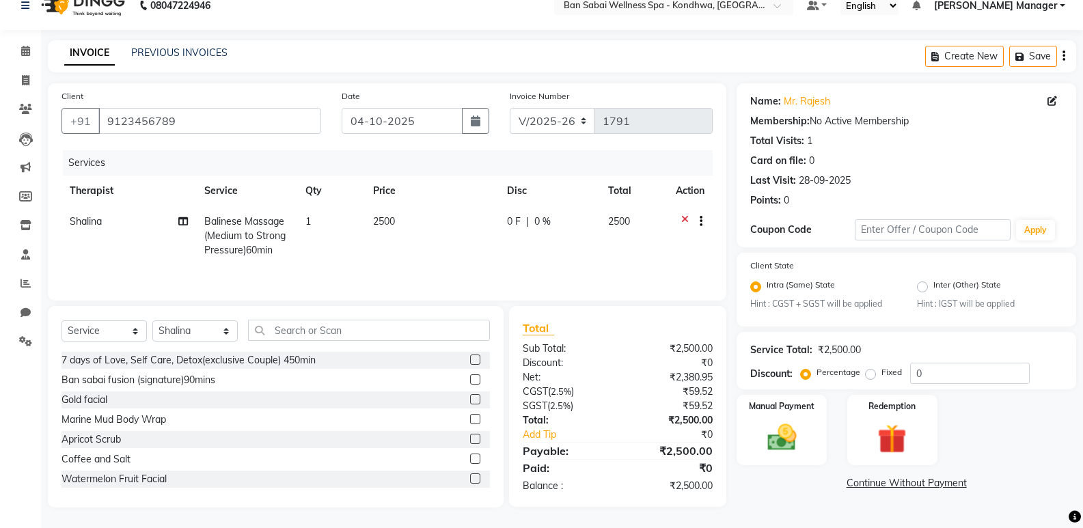
click at [882, 374] on label "Fixed" at bounding box center [892, 372] width 21 height 12
click at [871, 374] on input "Fixed" at bounding box center [874, 373] width 10 height 10
radio input "true"
click at [913, 370] on input "0" at bounding box center [970, 373] width 120 height 21
type input "500"
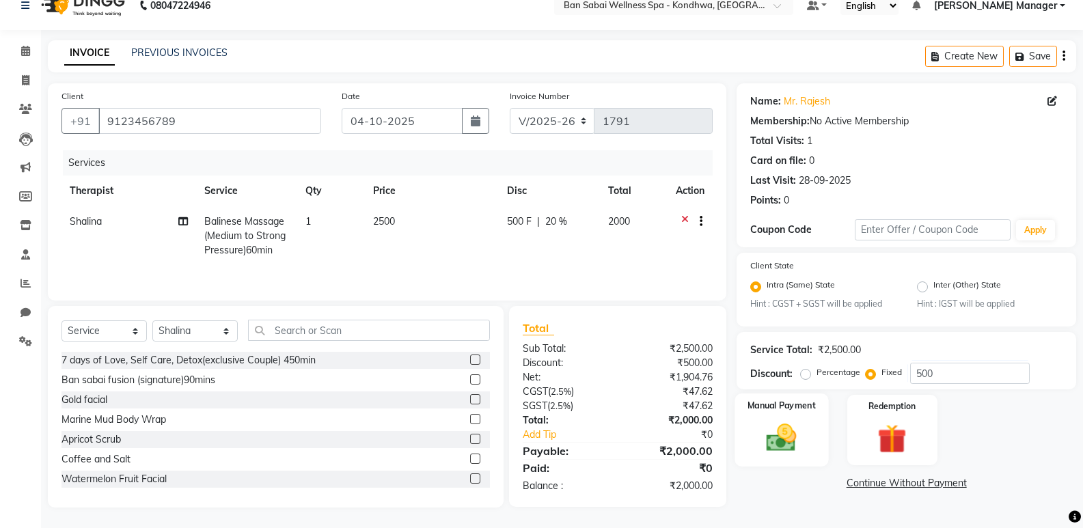
click at [774, 430] on img at bounding box center [781, 438] width 49 height 35
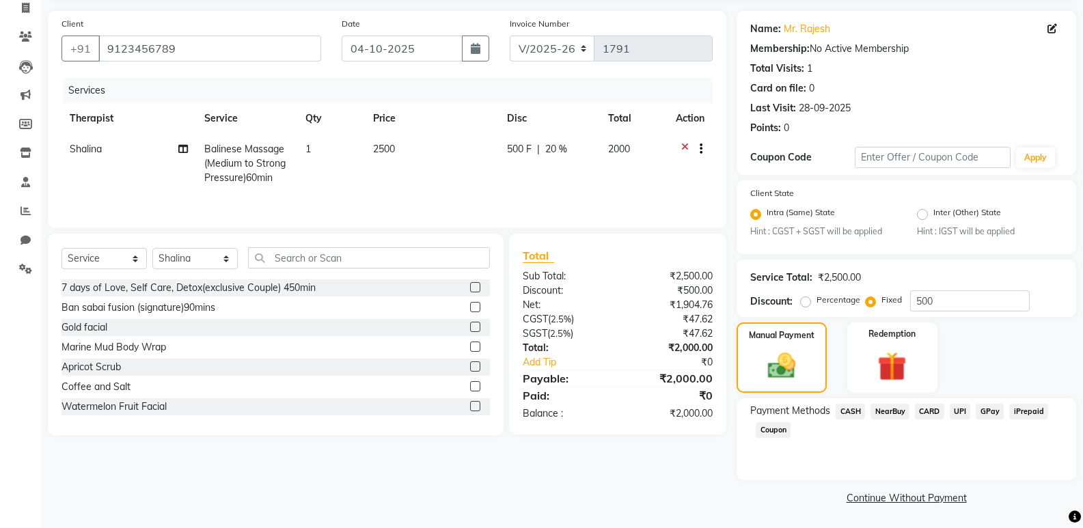
scroll to position [92, 0]
click at [846, 413] on span "CASH" at bounding box center [850, 411] width 29 height 16
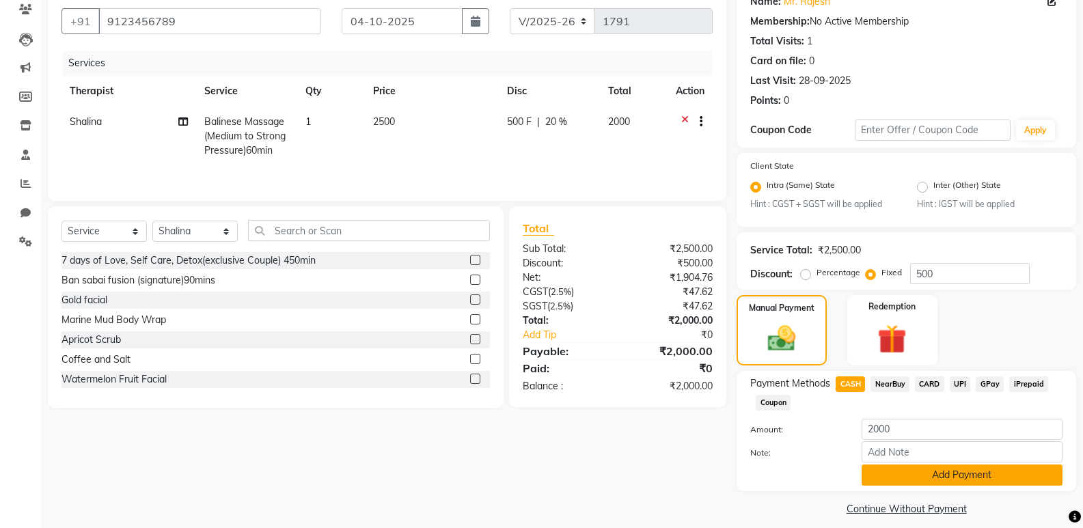
scroll to position [131, 0]
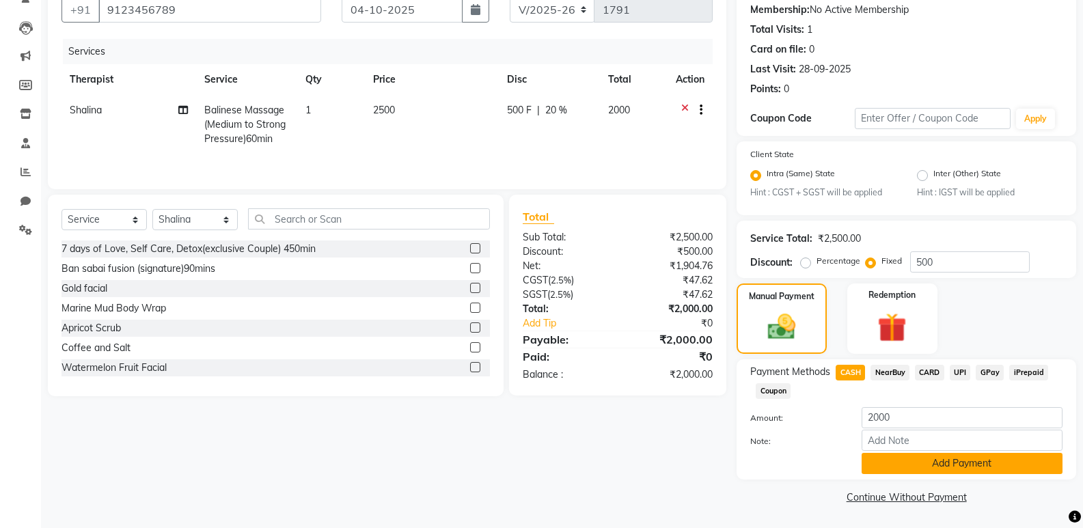
click at [880, 463] on button "Add Payment" at bounding box center [962, 463] width 201 height 21
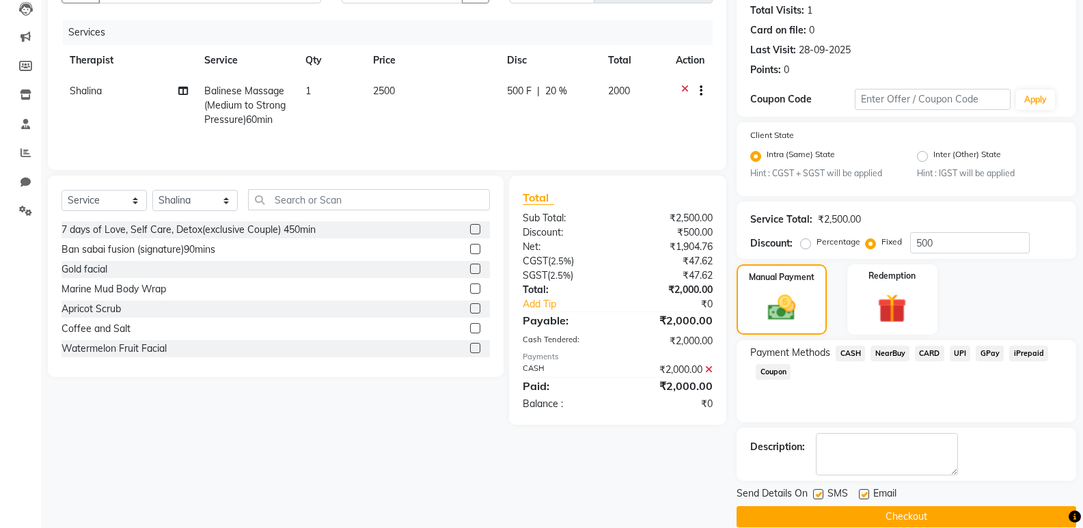
scroll to position [170, 0]
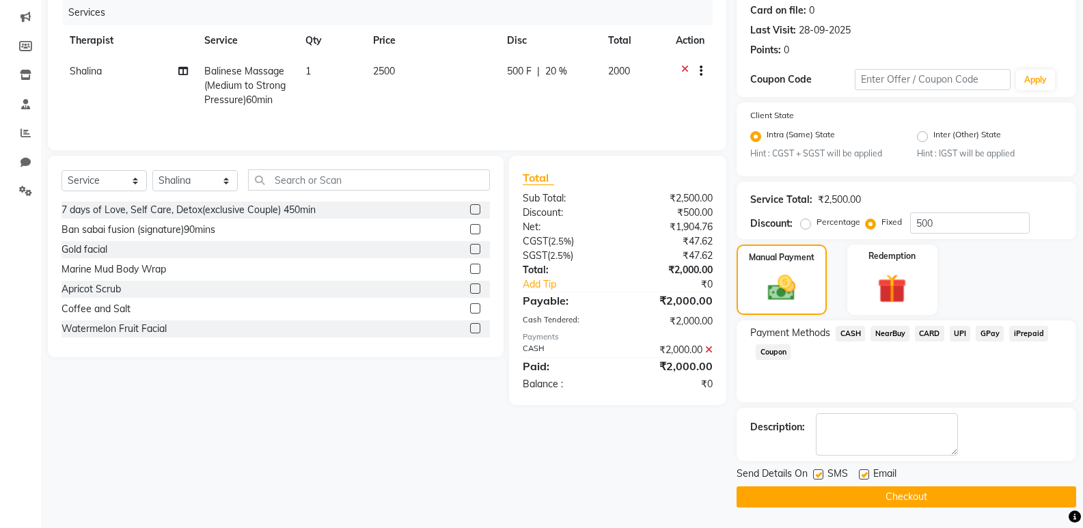
click at [859, 504] on button "Checkout" at bounding box center [907, 497] width 340 height 21
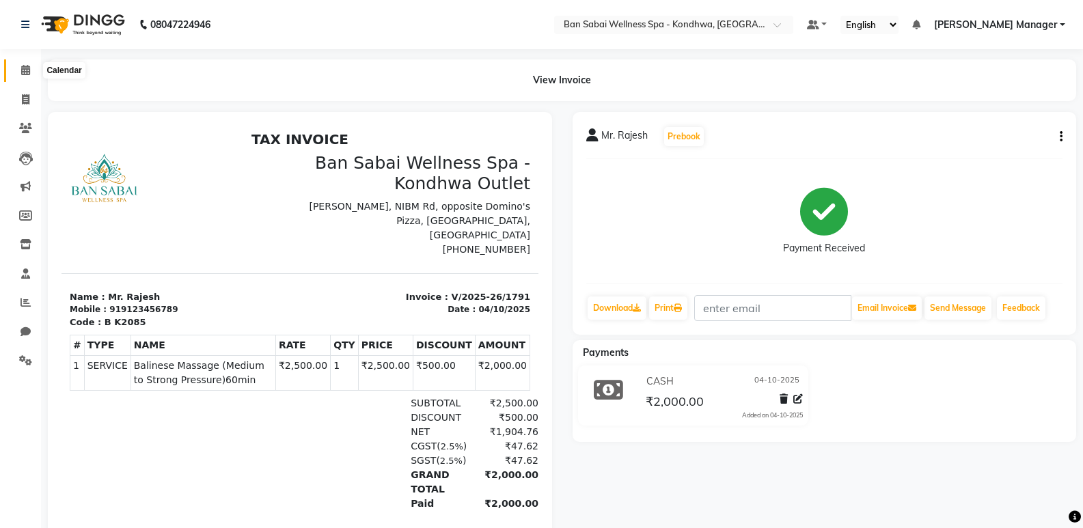
click at [31, 69] on span at bounding box center [26, 71] width 24 height 16
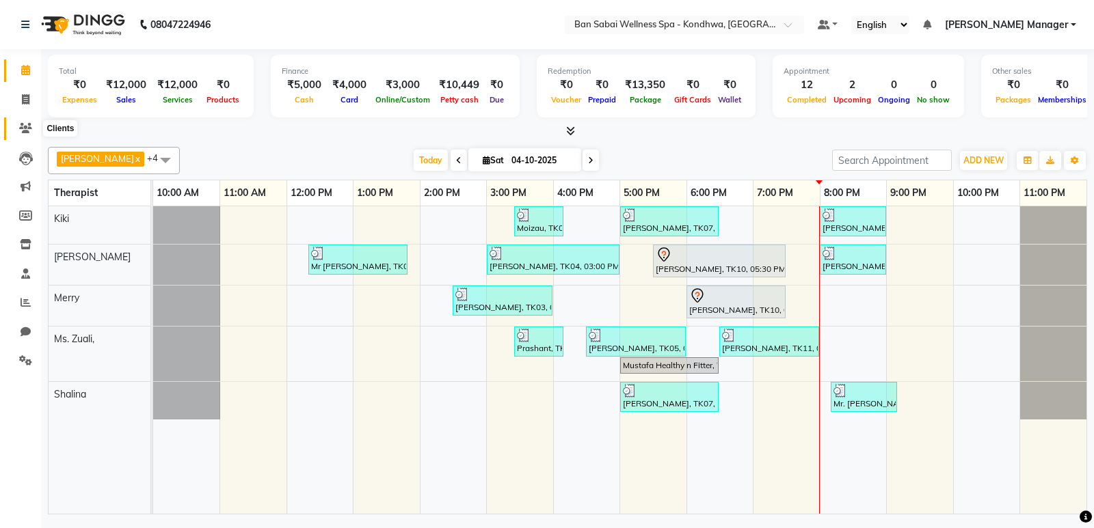
click at [26, 126] on icon at bounding box center [25, 128] width 13 height 10
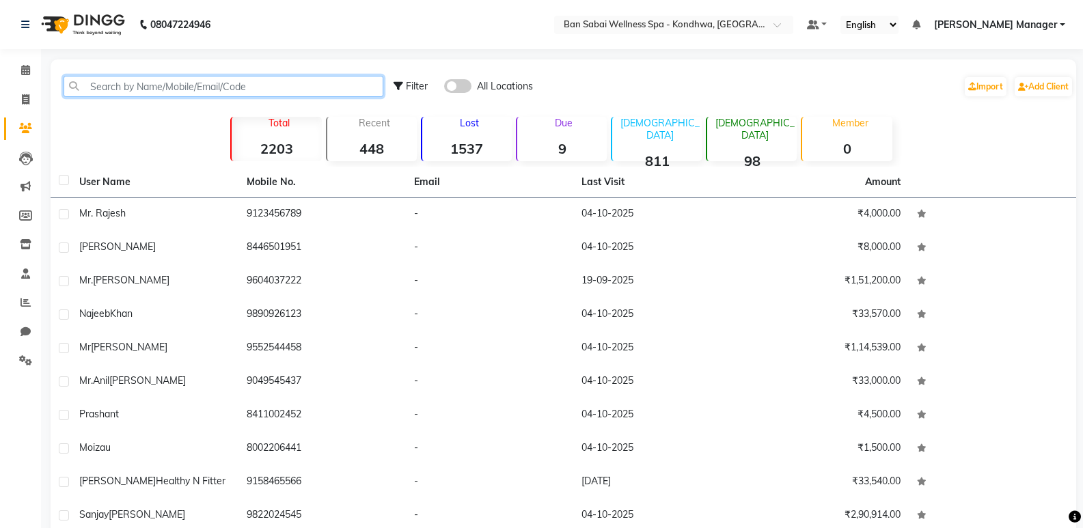
click at [135, 85] on input "text" at bounding box center [224, 86] width 320 height 21
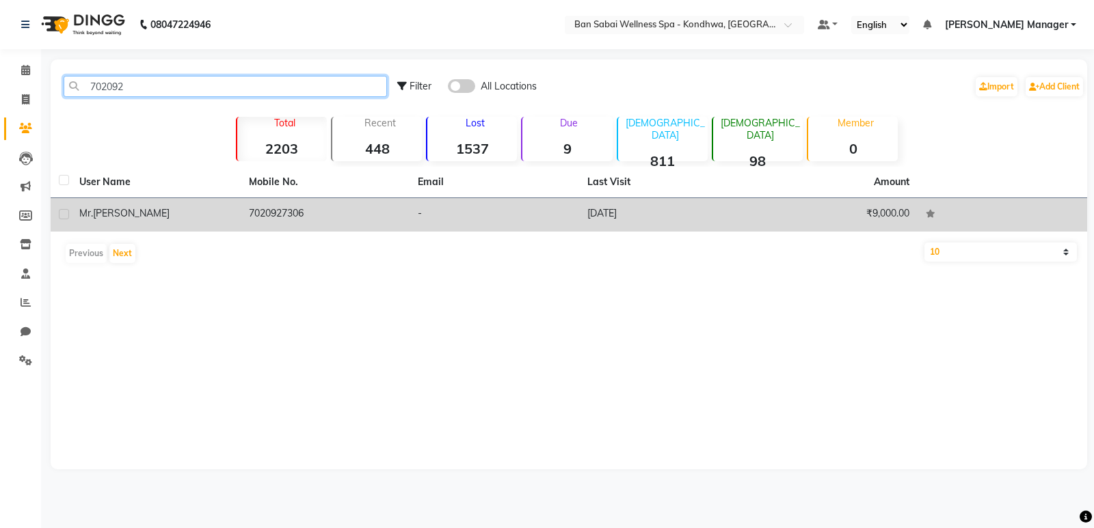
type input "702092"
click at [215, 215] on div "Mr. Rahul Hirave" at bounding box center [155, 213] width 153 height 14
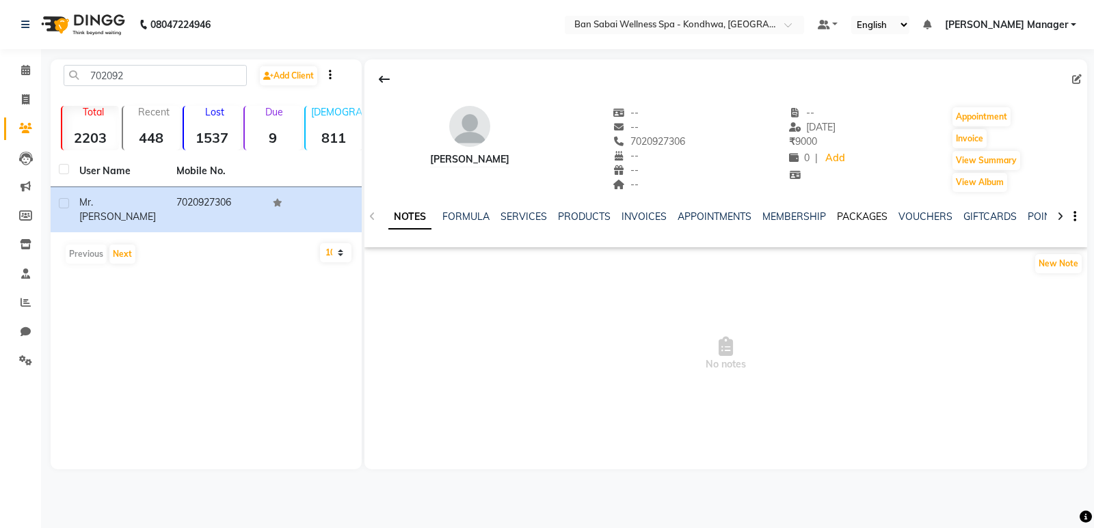
click at [861, 215] on link "PACKAGES" at bounding box center [862, 217] width 51 height 12
click at [709, 215] on link "MEMBERSHIP" at bounding box center [716, 217] width 64 height 12
click at [557, 213] on link "INVOICES" at bounding box center [576, 217] width 45 height 12
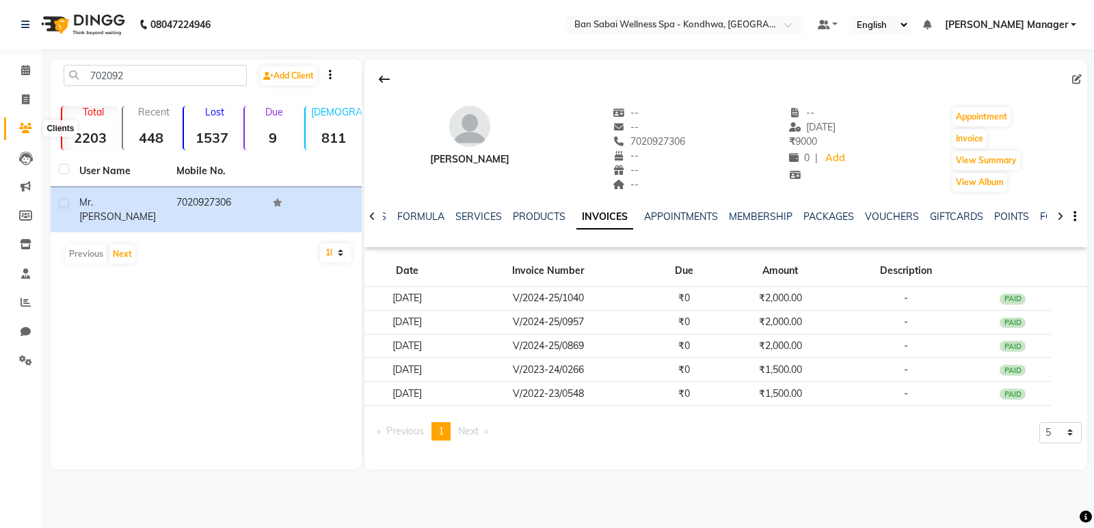
click at [24, 133] on icon at bounding box center [25, 128] width 13 height 10
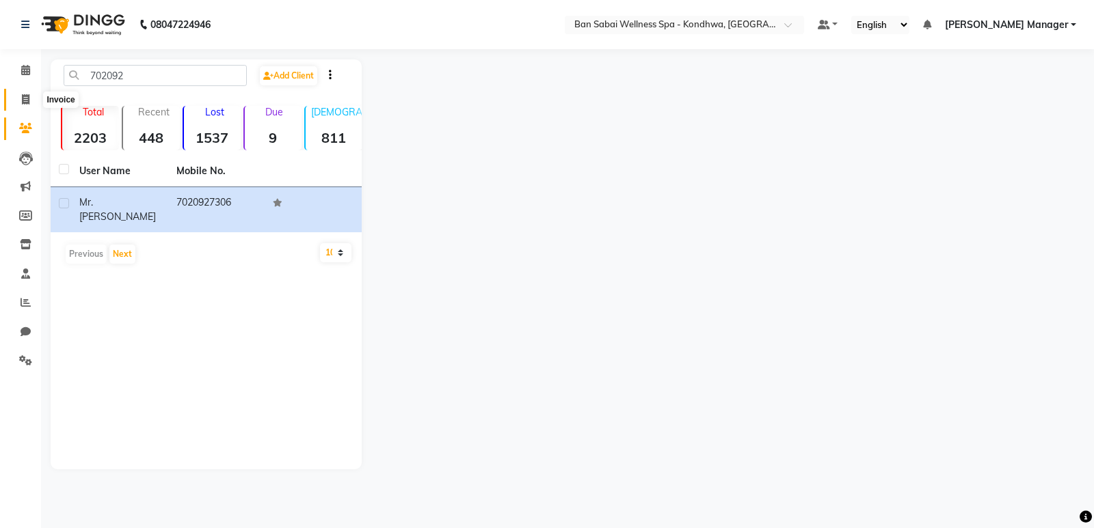
click at [28, 103] on icon at bounding box center [26, 99] width 8 height 10
select select "8227"
select select "service"
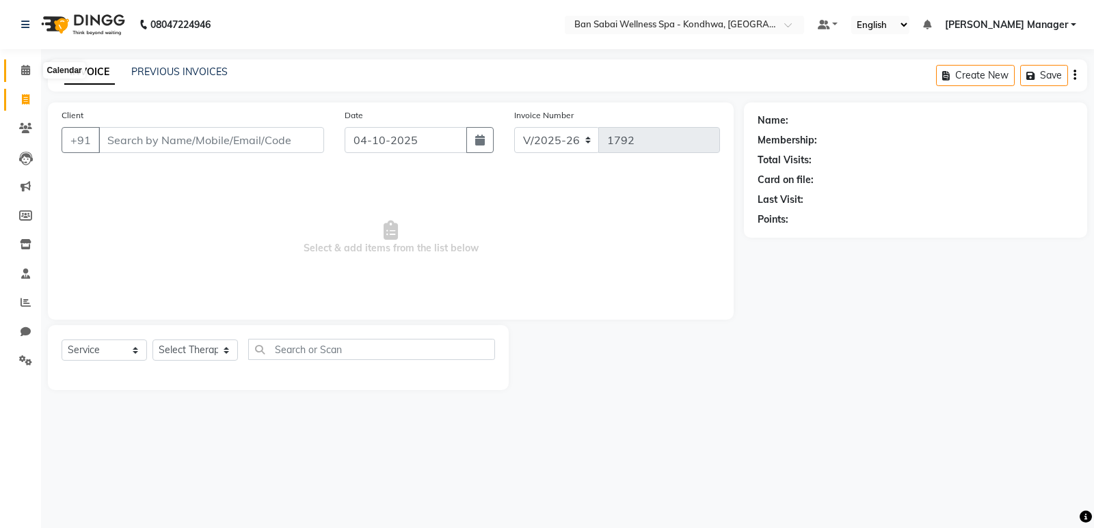
click at [17, 73] on span at bounding box center [26, 71] width 24 height 16
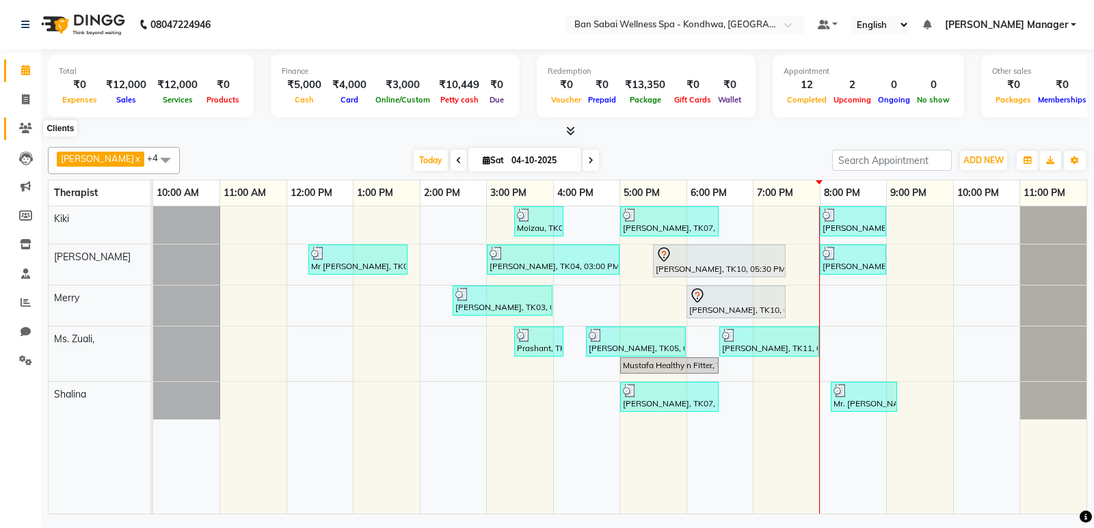
click at [23, 133] on span at bounding box center [26, 129] width 24 height 16
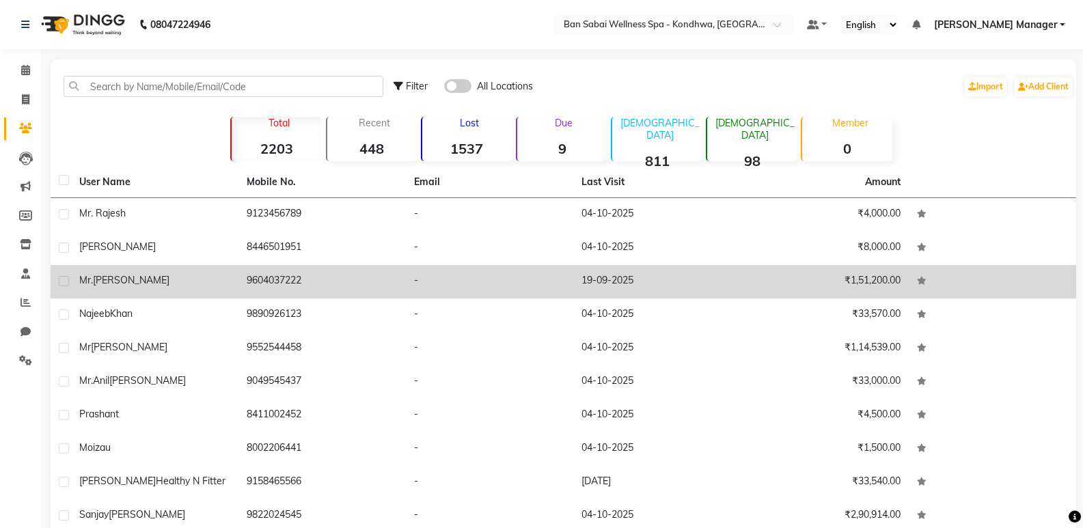
click at [200, 278] on div "Mr. Shekhar Pote" at bounding box center [154, 280] width 151 height 14
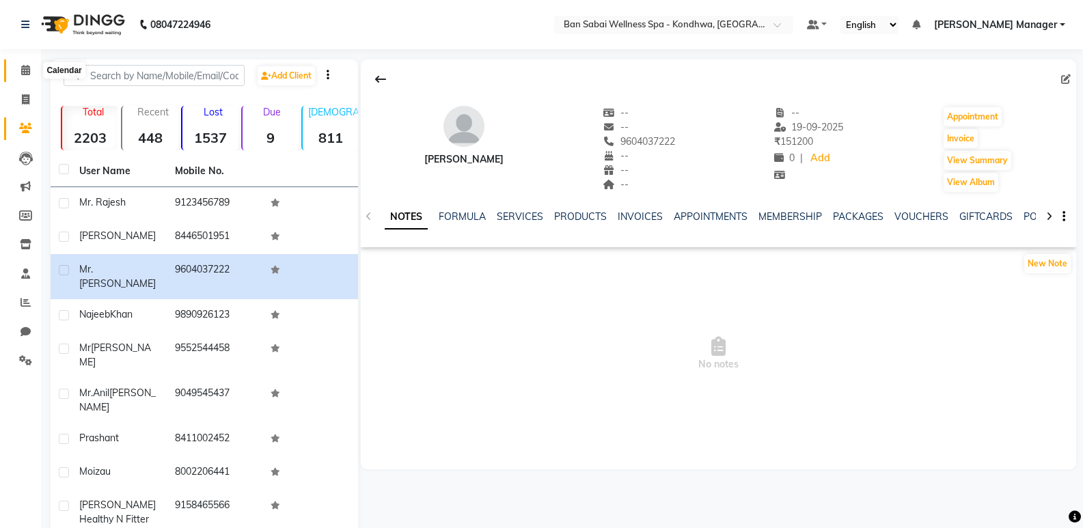
click at [20, 77] on span at bounding box center [26, 71] width 24 height 16
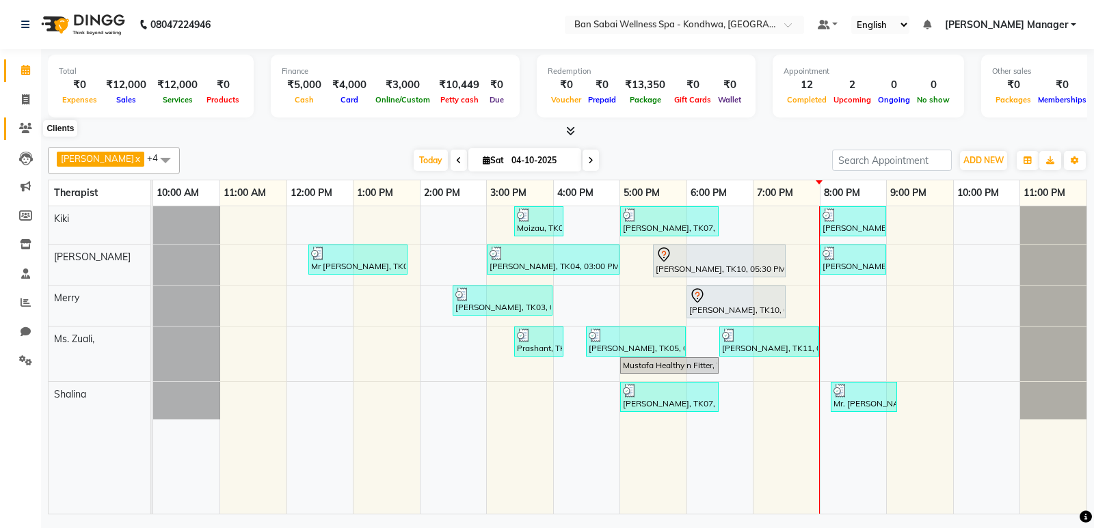
click at [17, 131] on span at bounding box center [26, 129] width 24 height 16
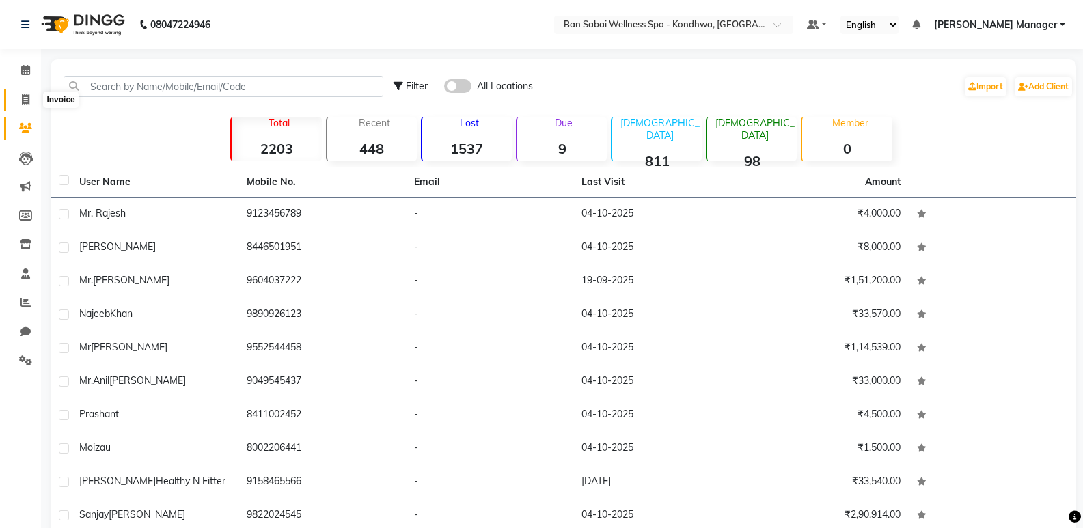
click at [29, 105] on span at bounding box center [26, 100] width 24 height 16
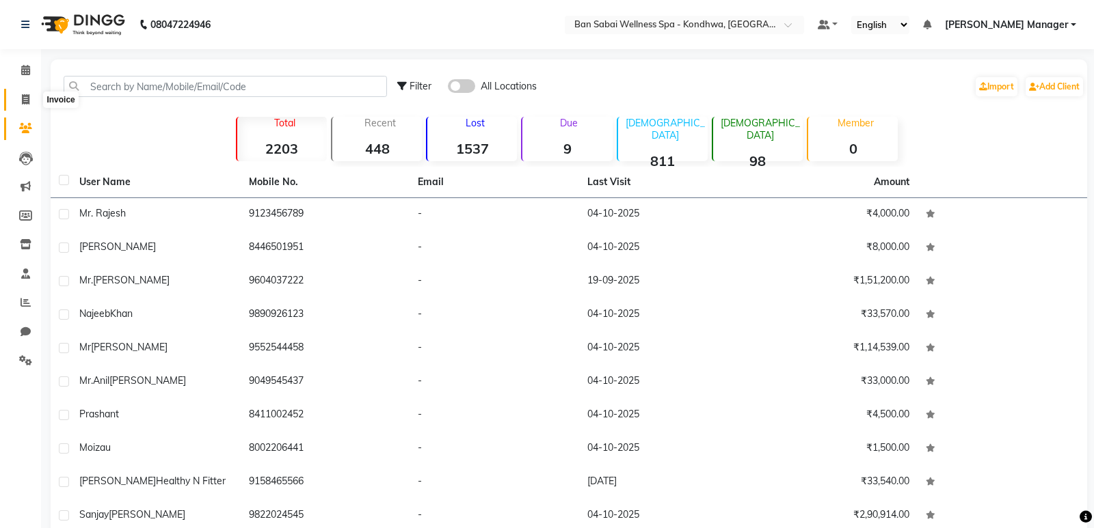
select select "8227"
select select "service"
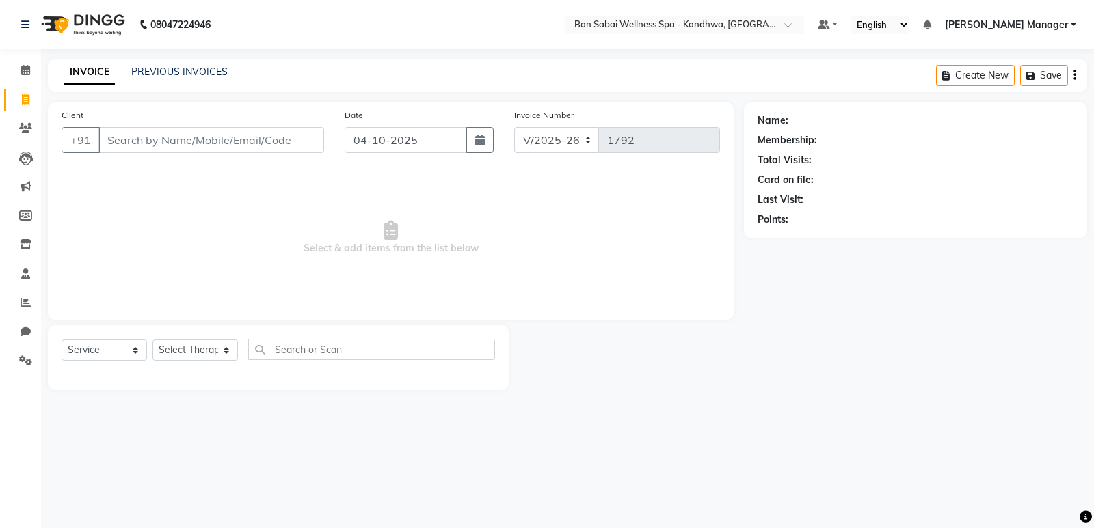
click at [164, 133] on input "Client" at bounding box center [211, 140] width 226 height 26
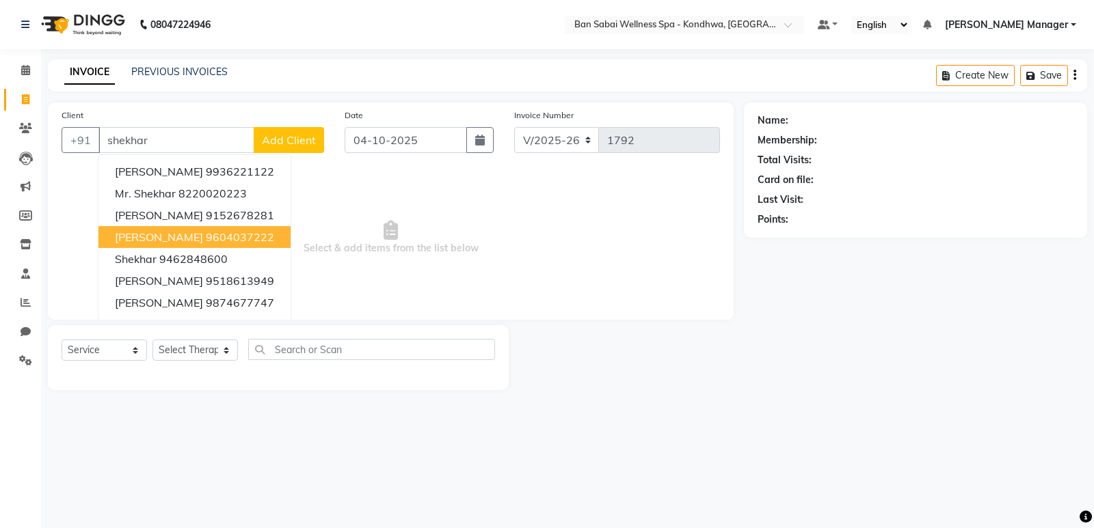
click at [182, 233] on span "[PERSON_NAME]" at bounding box center [159, 237] width 88 height 14
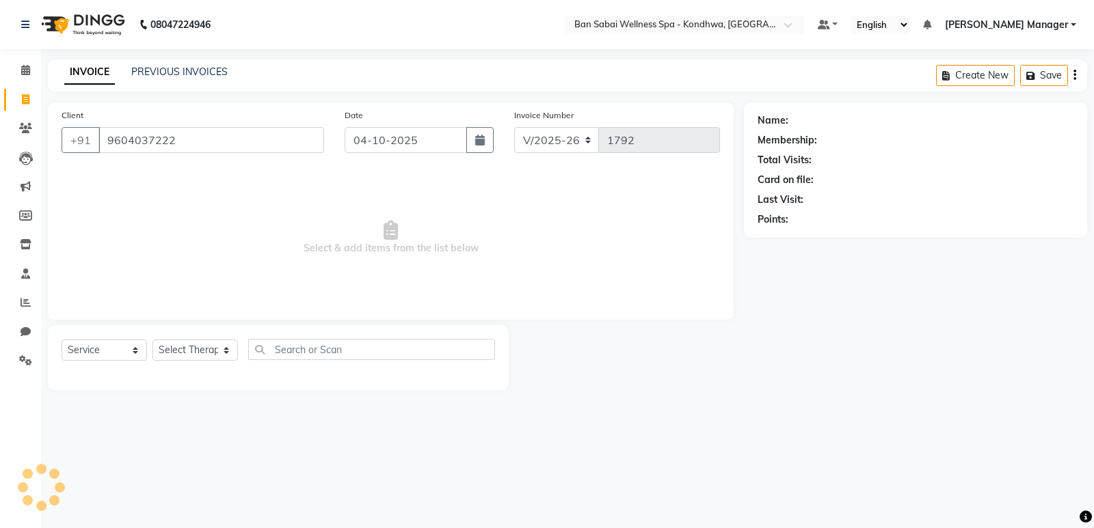
type input "9604037222"
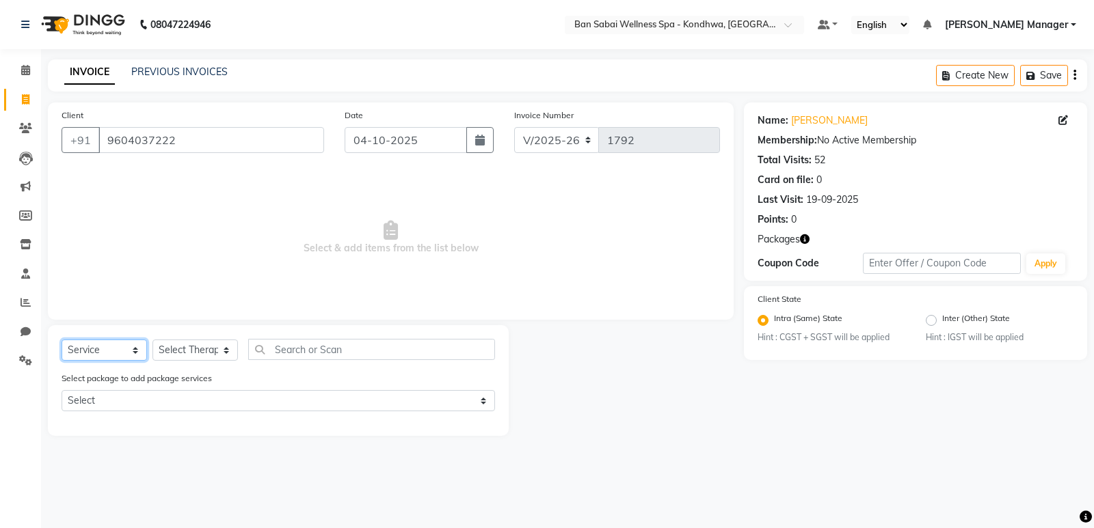
drag, startPoint x: 111, startPoint y: 340, endPoint x: 111, endPoint y: 347, distance: 7.5
click at [111, 343] on select "Select Service Product Membership Package Voucher Prepaid Gift Card" at bounding box center [104, 350] width 85 height 21
select select "package"
click at [62, 340] on select "Select Service Product Membership Package Voucher Prepaid Gift Card" at bounding box center [104, 350] width 85 height 21
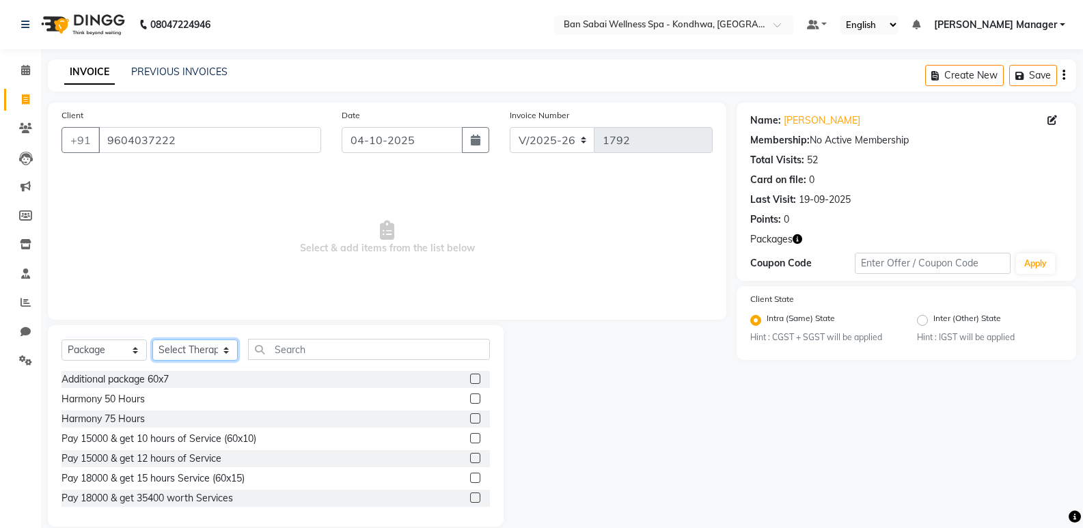
click at [192, 351] on select "Select Therapist Chanchan, Jire Kiki Maria Megha Manager Merry Ms. Zuali, Shali…" at bounding box center [194, 350] width 85 height 21
select select "78705"
click at [152, 340] on select "Select Therapist Chanchan, Jire Kiki Maria Megha Manager Merry Ms. Zuali, Shali…" at bounding box center [194, 350] width 85 height 21
click at [315, 347] on input "text" at bounding box center [369, 349] width 242 height 21
click at [470, 439] on label at bounding box center [475, 438] width 10 height 10
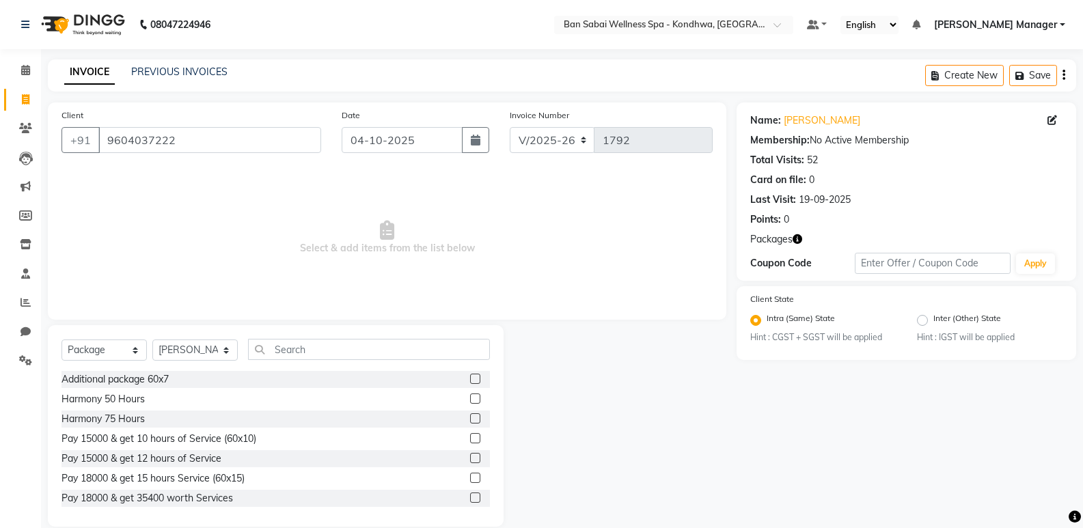
click at [470, 439] on input "checkbox" at bounding box center [474, 439] width 9 height 9
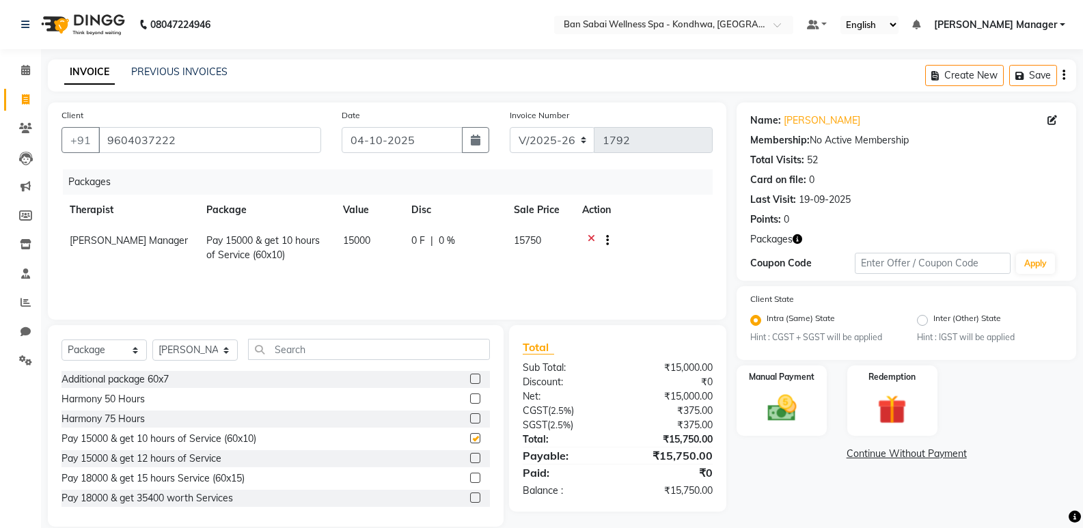
checkbox input "false"
click at [1064, 75] on icon "button" at bounding box center [1064, 75] width 3 height 1
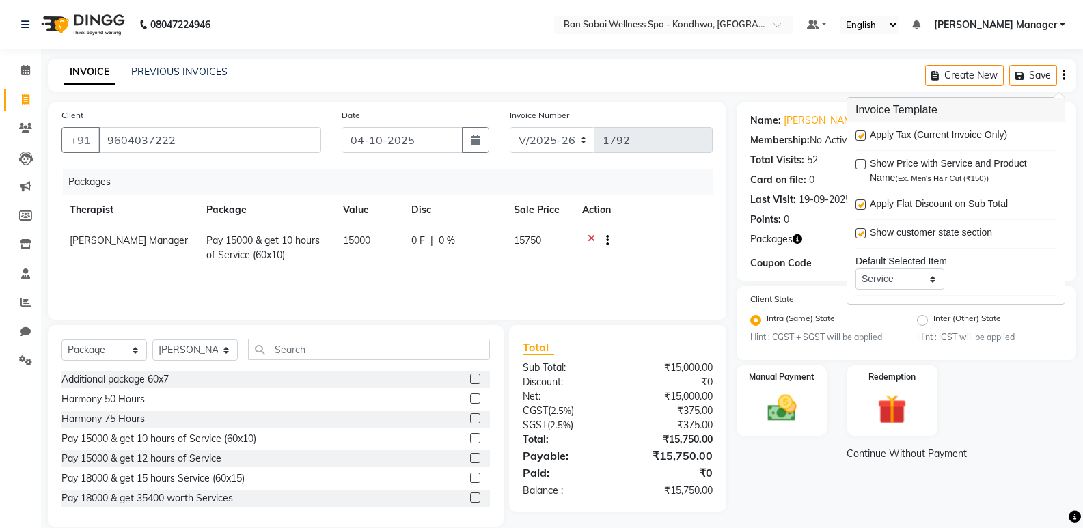
click at [865, 133] on label at bounding box center [861, 136] width 10 height 10
click at [865, 133] on input "checkbox" at bounding box center [860, 136] width 9 height 9
checkbox input "false"
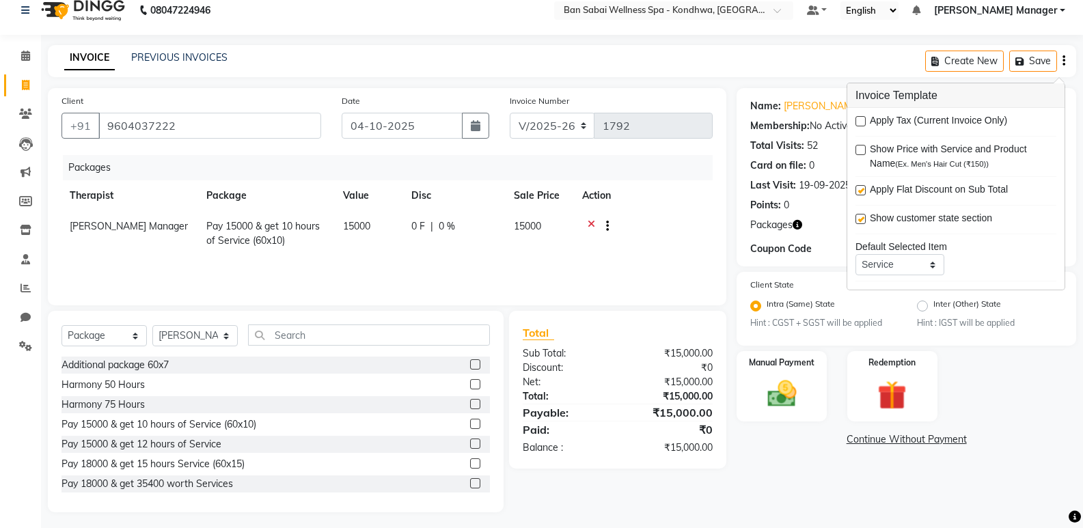
scroll to position [19, 0]
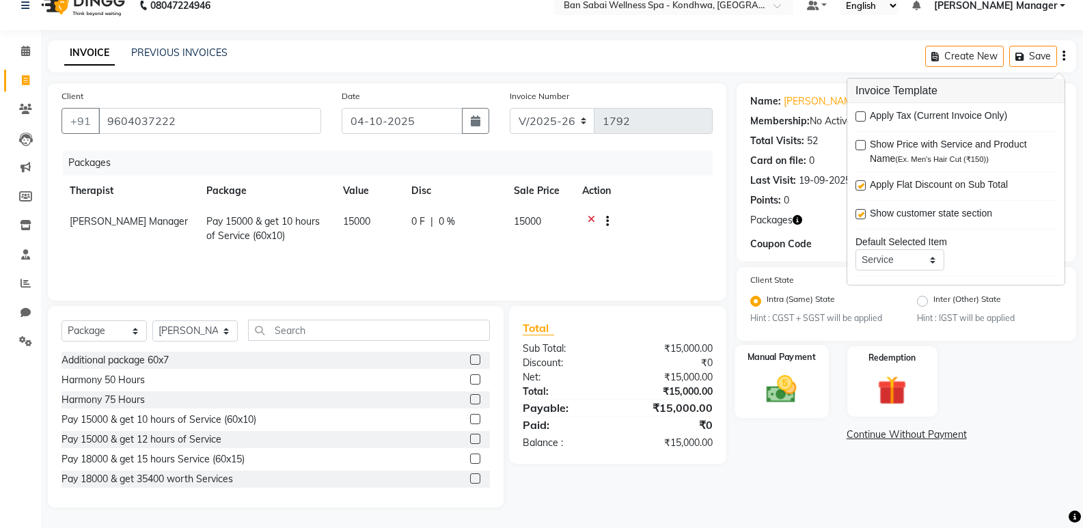
click at [781, 381] on img at bounding box center [781, 390] width 49 height 35
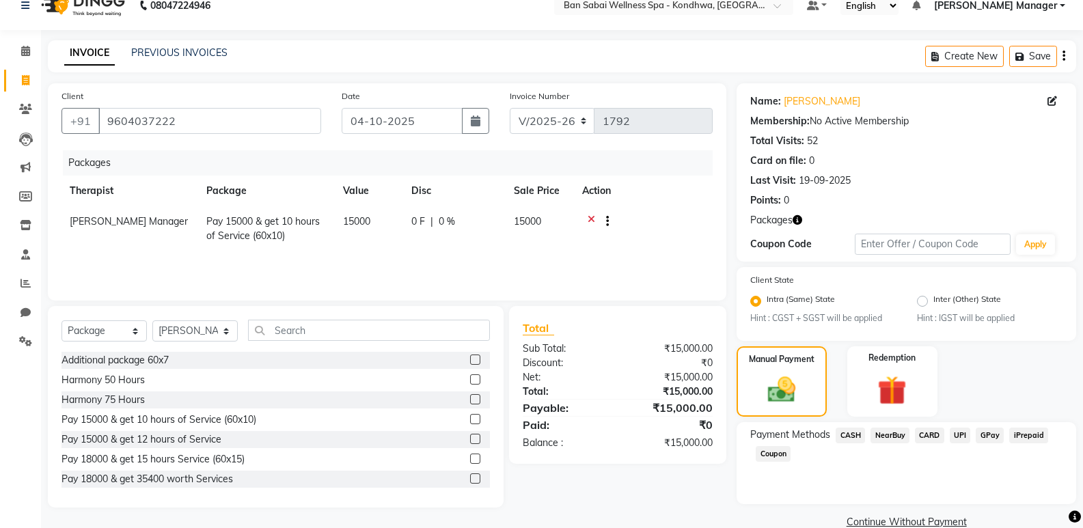
click at [950, 434] on span "UPI" at bounding box center [960, 436] width 21 height 16
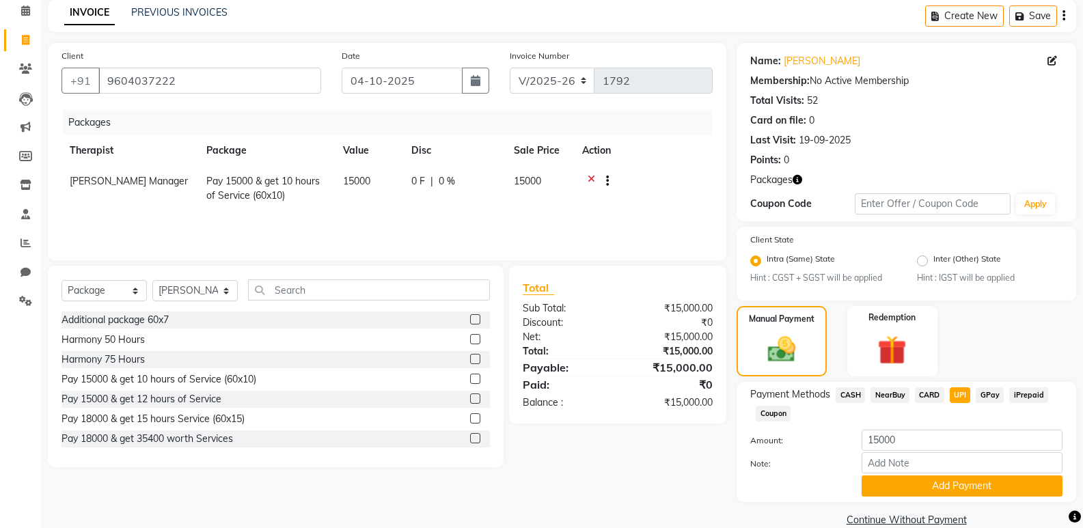
scroll to position [82, 0]
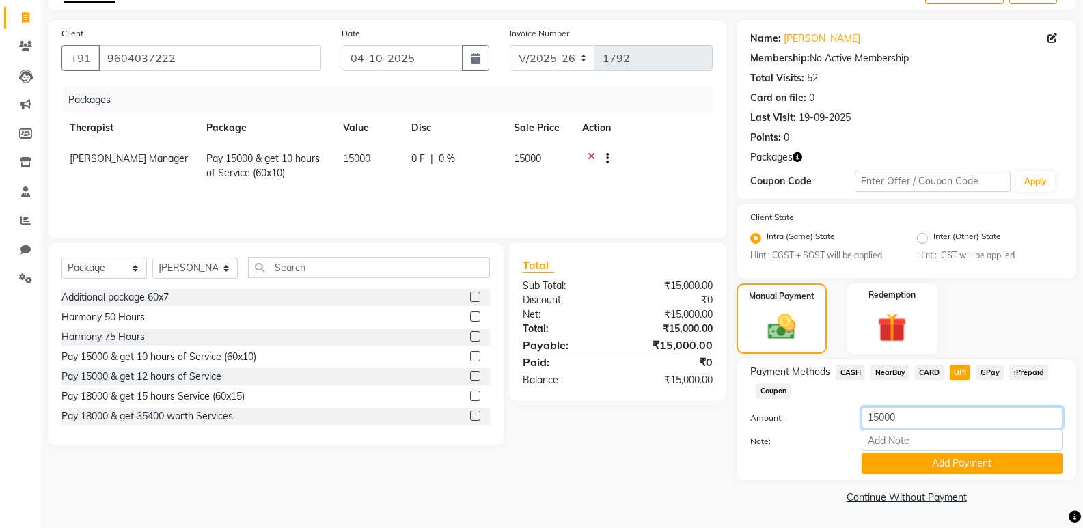
click at [874, 421] on input "15000" at bounding box center [962, 417] width 201 height 21
type input "5000"
click at [979, 469] on button "Add Payment" at bounding box center [962, 463] width 201 height 21
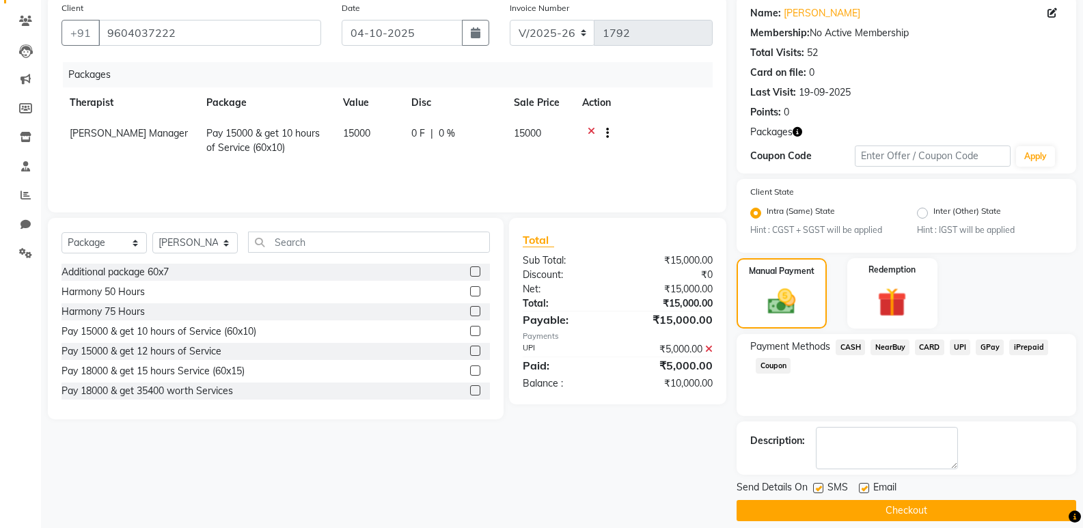
scroll to position [121, 0]
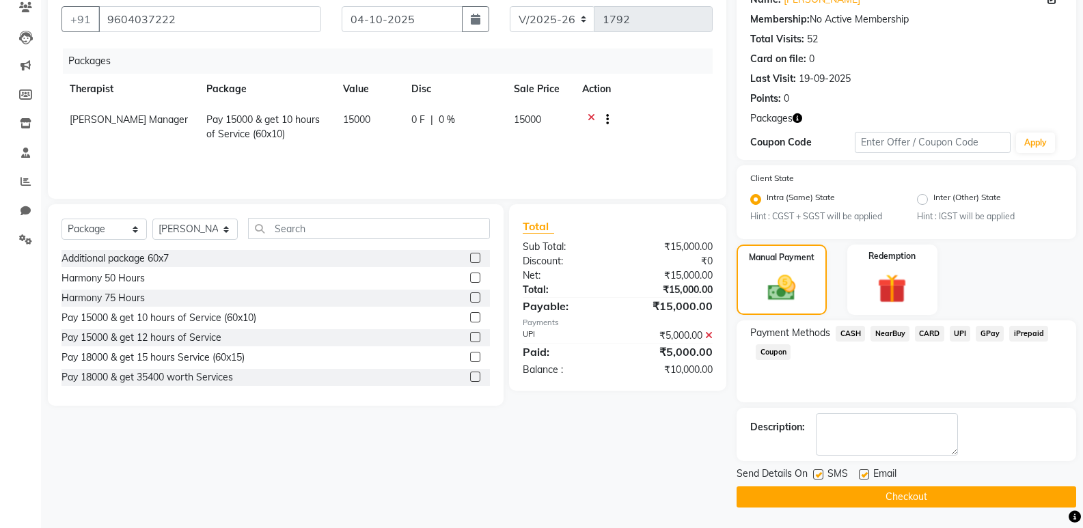
click at [869, 498] on button "Checkout" at bounding box center [907, 497] width 340 height 21
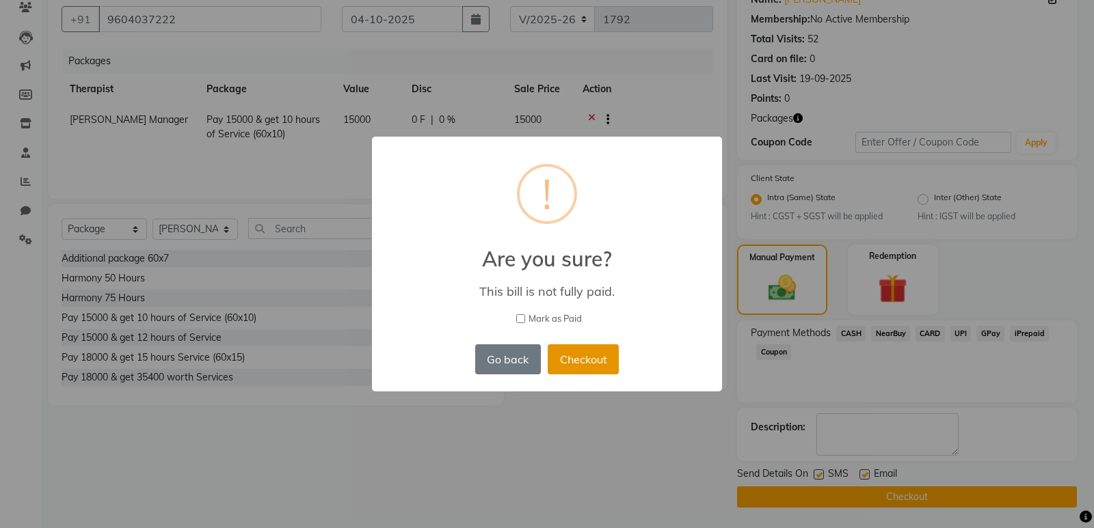
click at [582, 364] on button "Checkout" at bounding box center [582, 359] width 71 height 30
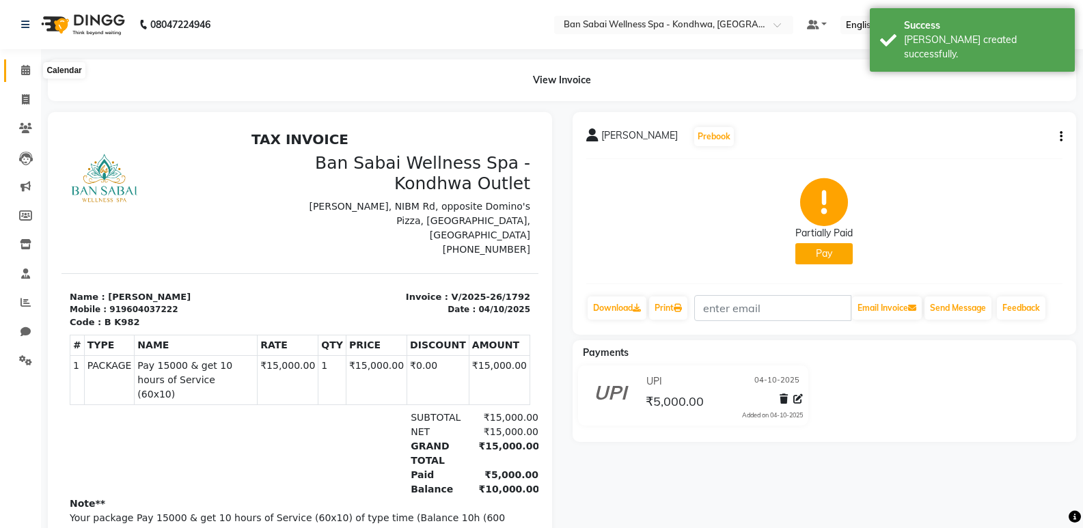
click at [24, 68] on icon at bounding box center [25, 70] width 9 height 10
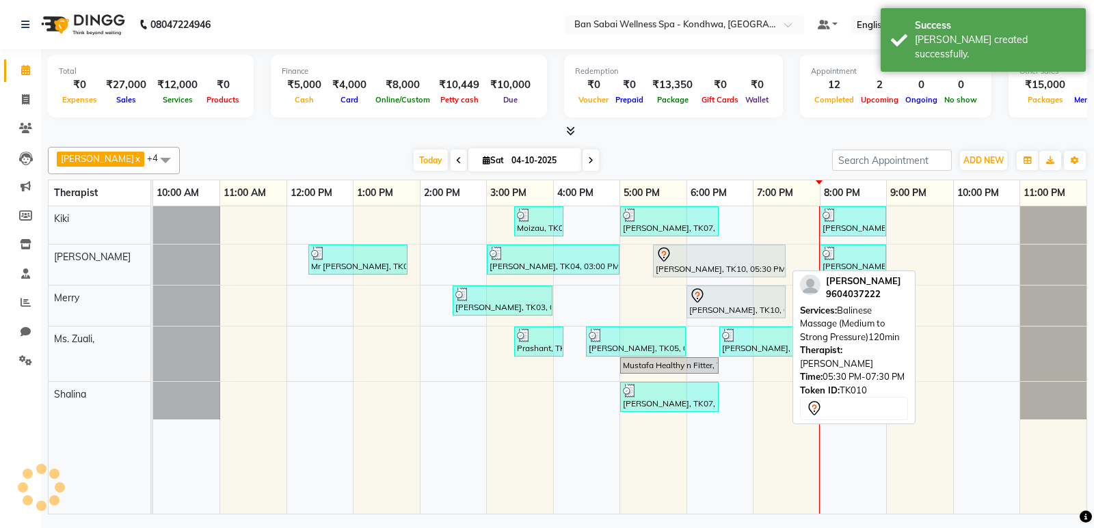
click at [727, 266] on div "Mr. Shekhar Pote, TK10, 05:30 PM-07:30 PM, Balinese Massage (Medium to Strong P…" at bounding box center [719, 261] width 130 height 29
select select "7"
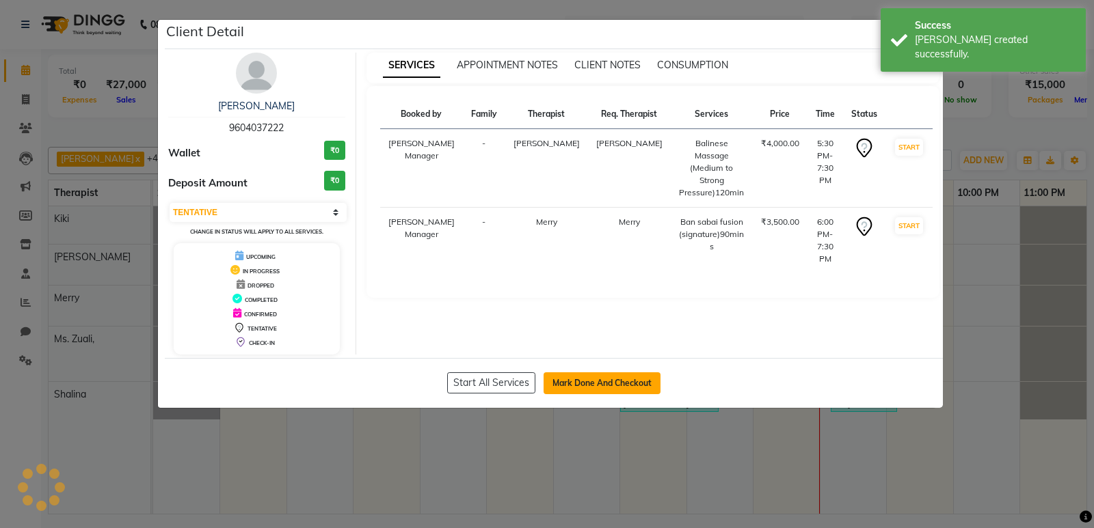
click at [595, 382] on button "Mark Done And Checkout" at bounding box center [601, 384] width 117 height 22
select select "8227"
select select "service"
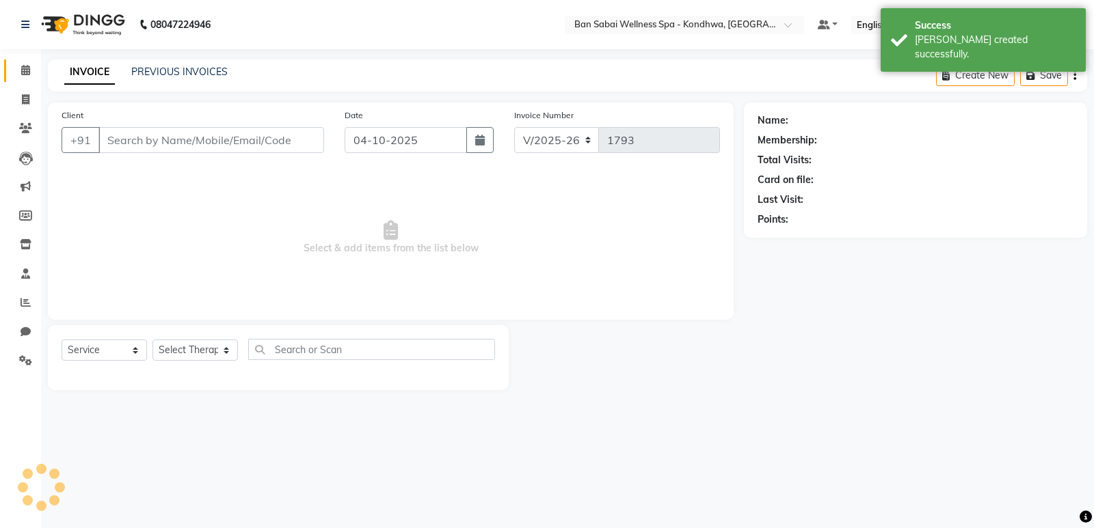
type input "9604037222"
select select "78604"
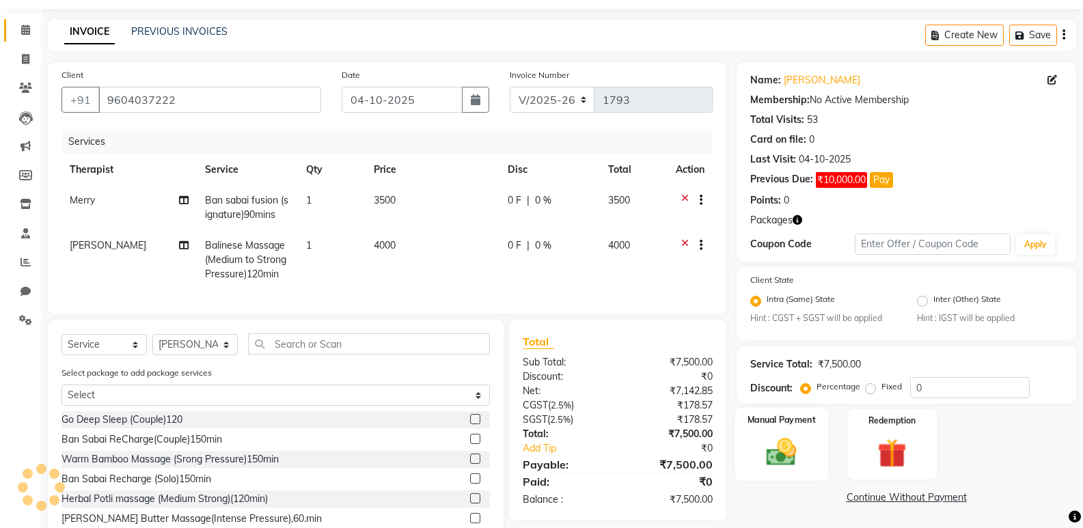
scroll to position [110, 0]
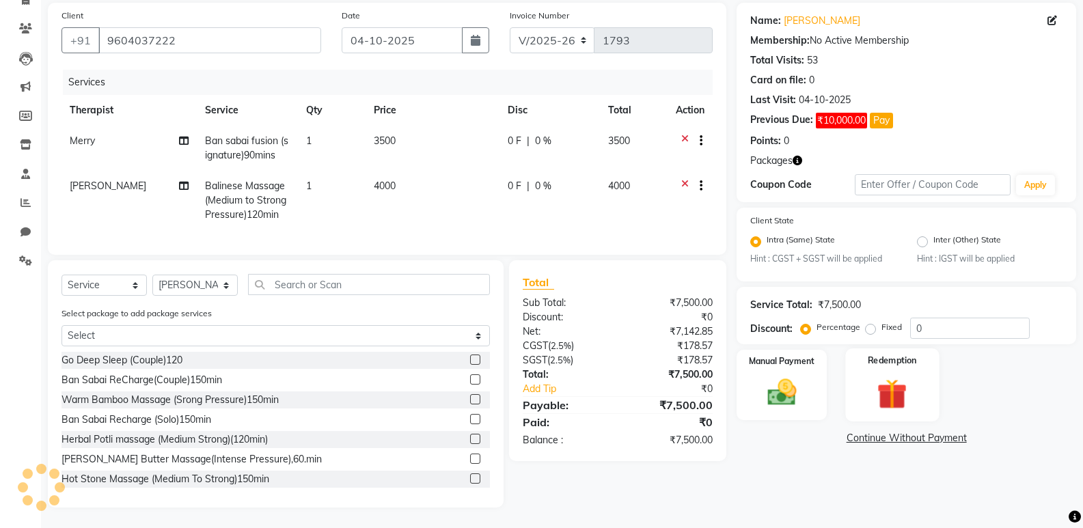
click at [885, 363] on div "Redemption" at bounding box center [893, 385] width 94 height 73
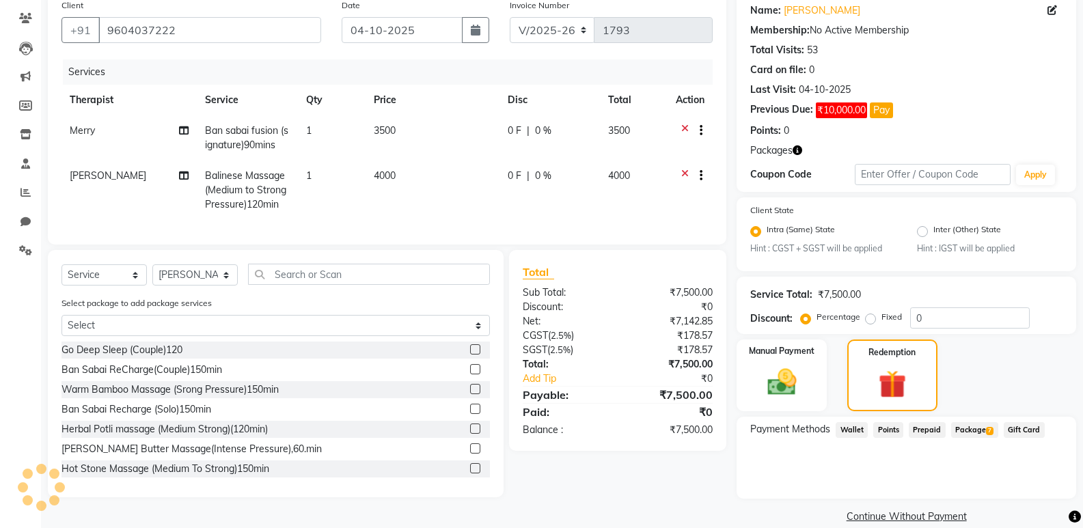
scroll to position [129, 0]
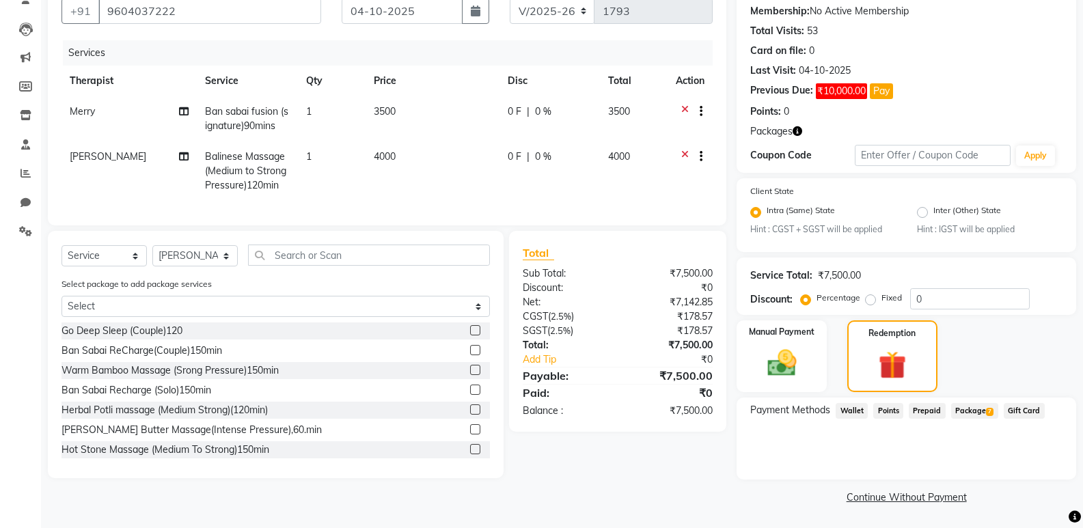
click at [962, 409] on span "Package 7" at bounding box center [974, 411] width 47 height 16
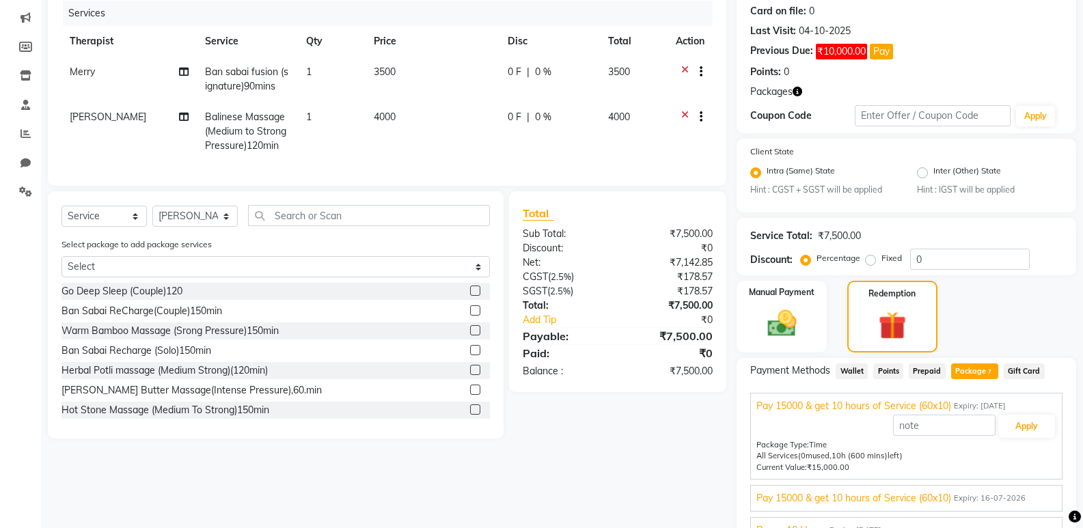
scroll to position [239, 0]
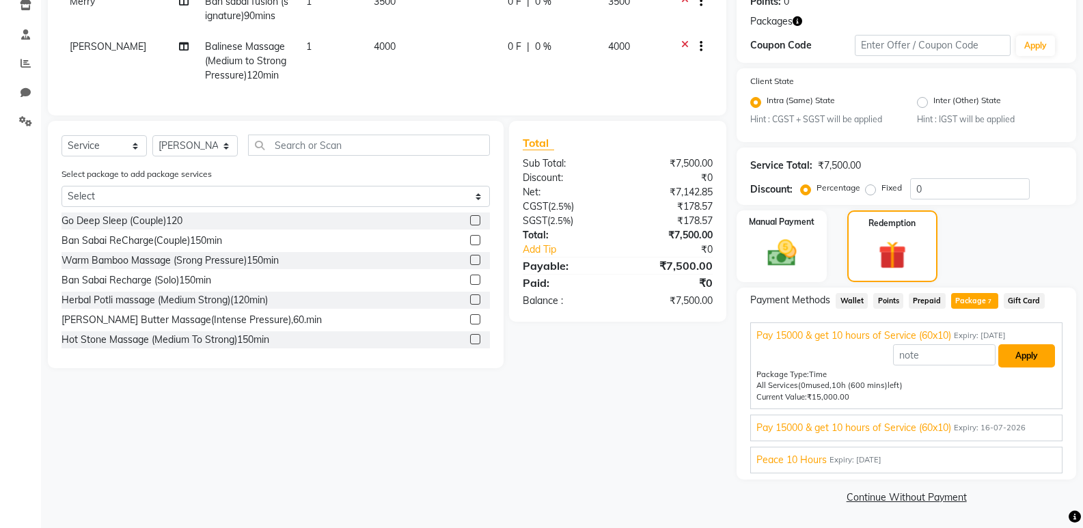
click at [1029, 351] on button "Apply" at bounding box center [1027, 355] width 57 height 23
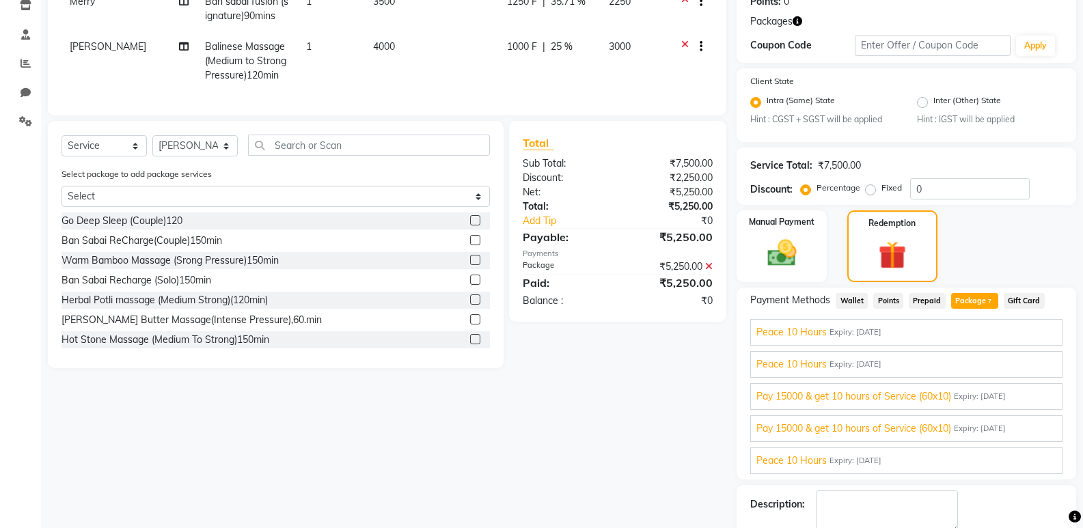
scroll to position [316, 0]
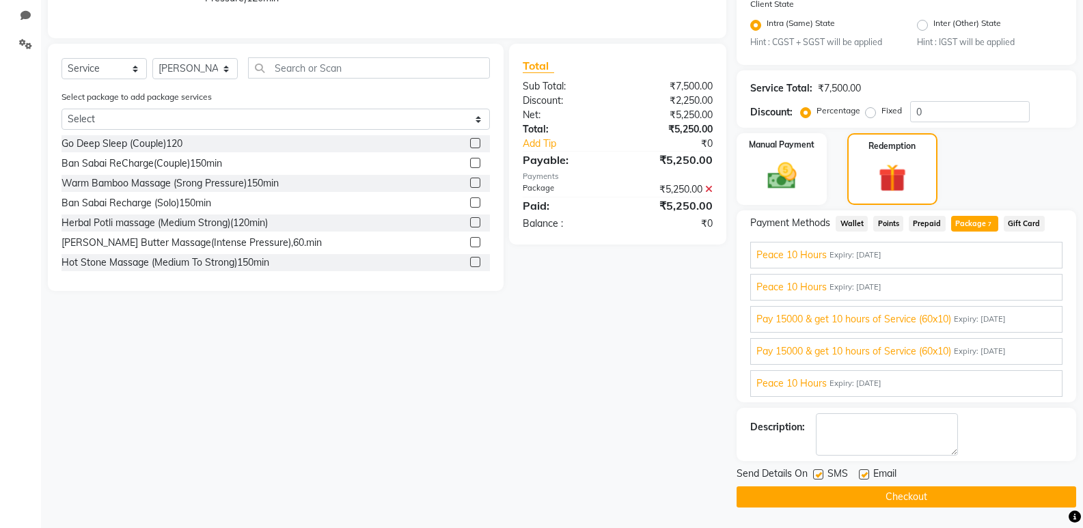
click at [915, 483] on div "Send Details On SMS Email" at bounding box center [907, 475] width 340 height 17
click at [918, 496] on button "Checkout" at bounding box center [907, 497] width 340 height 21
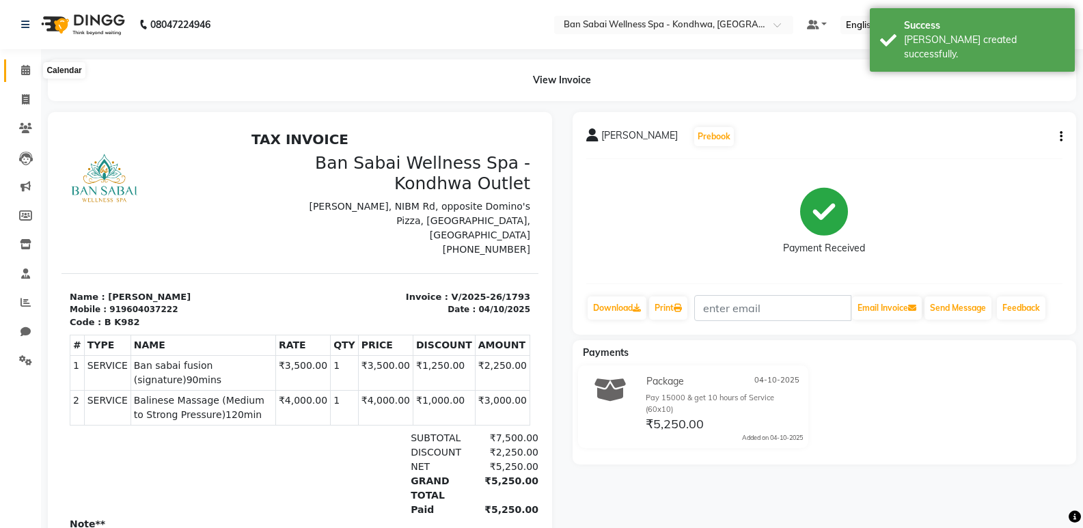
click at [18, 68] on span at bounding box center [26, 71] width 24 height 16
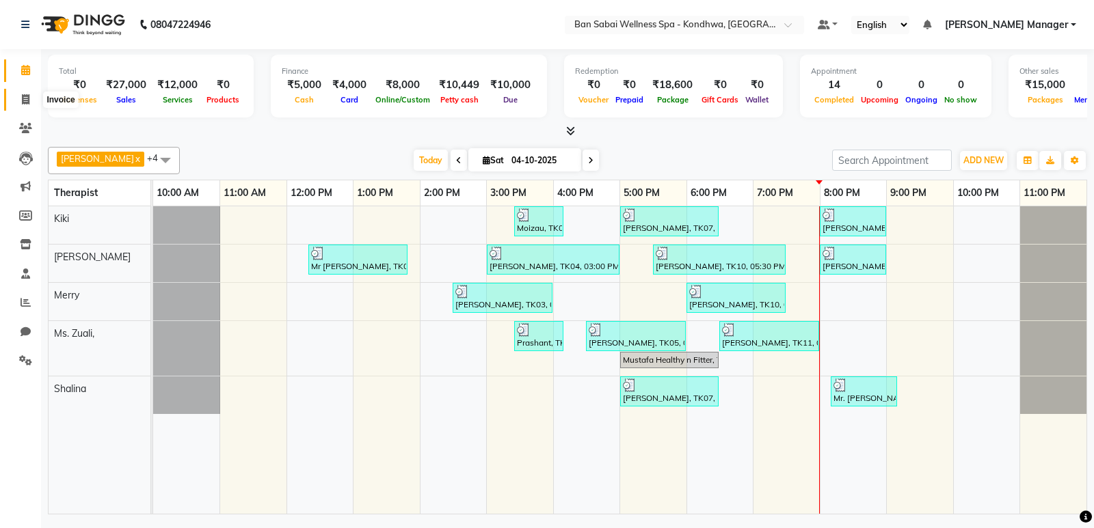
click at [25, 105] on span at bounding box center [26, 100] width 24 height 16
select select "8227"
select select "service"
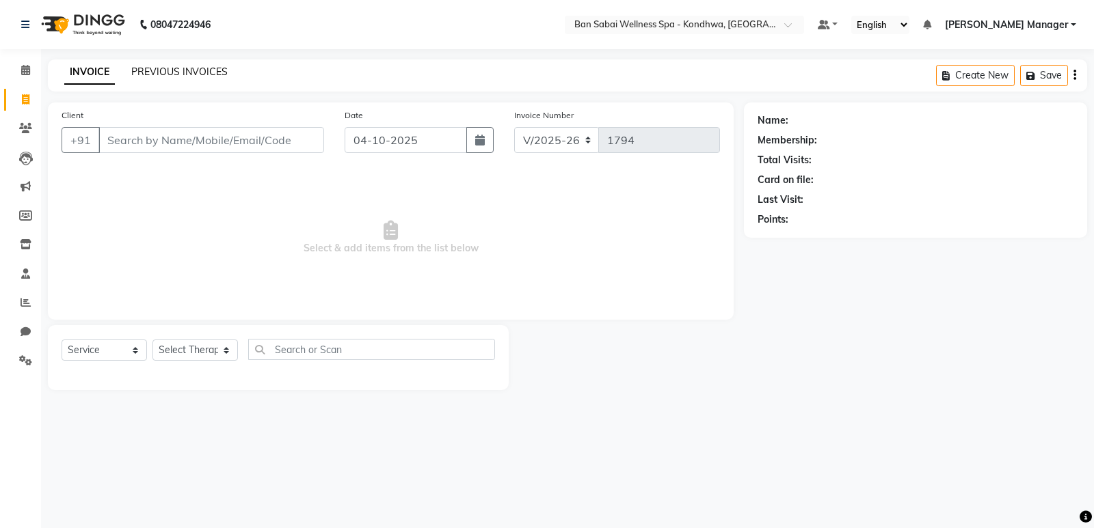
click at [182, 75] on link "PREVIOUS INVOICES" at bounding box center [179, 72] width 96 height 12
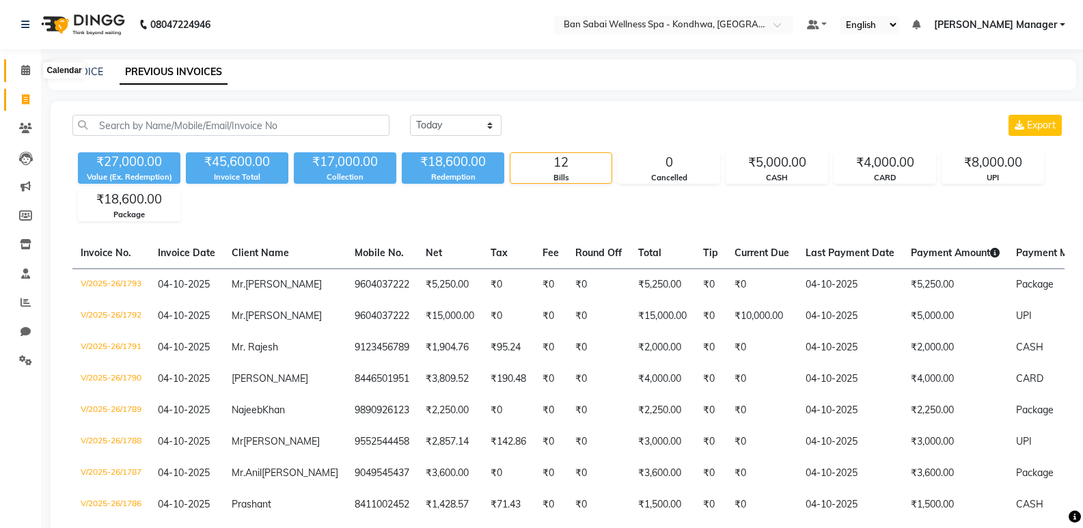
click at [25, 77] on span at bounding box center [26, 71] width 24 height 16
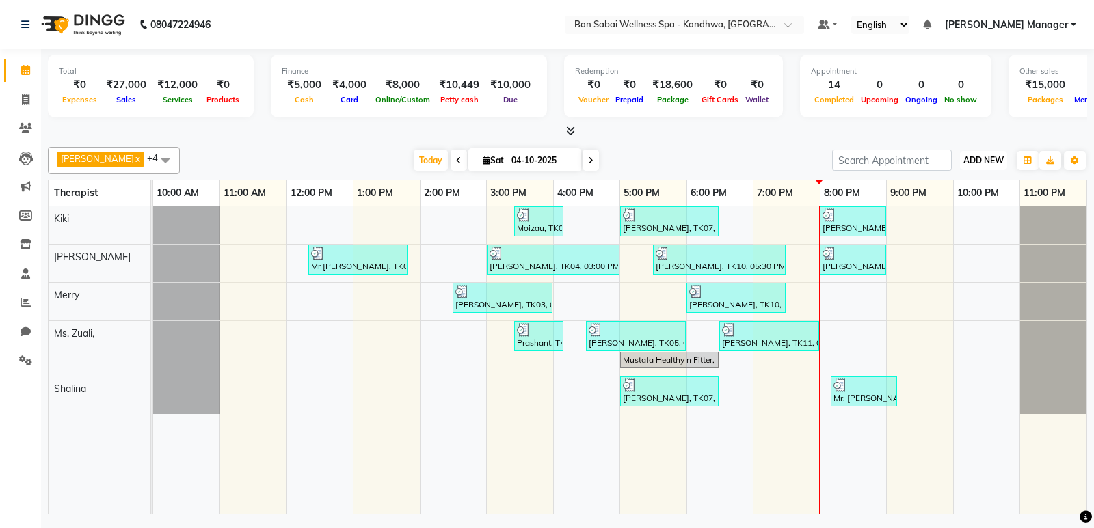
click at [981, 165] on span "ADD NEW" at bounding box center [983, 160] width 40 height 10
click at [954, 224] on link "Add Expense" at bounding box center [952, 222] width 108 height 18
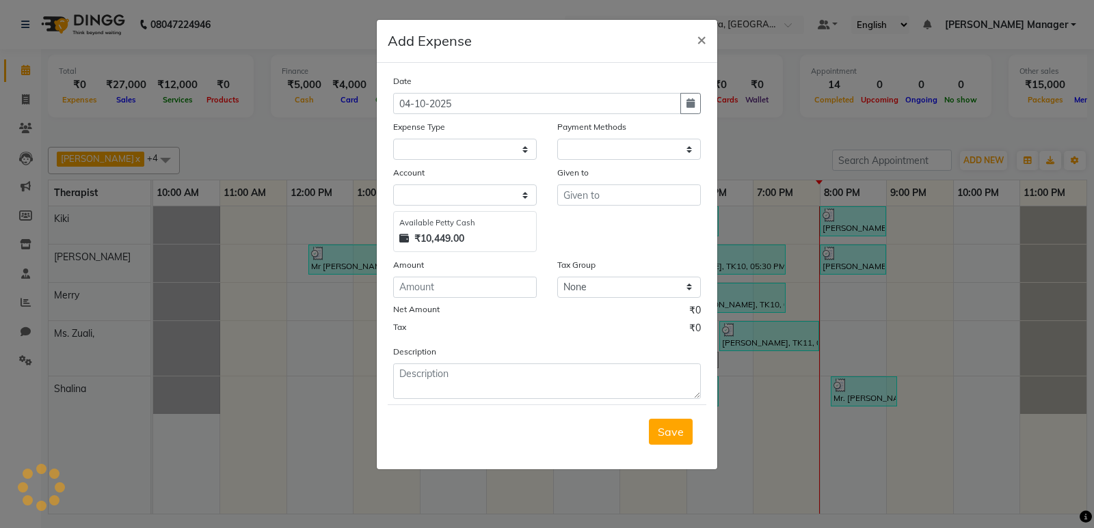
select select "1"
select select "7355"
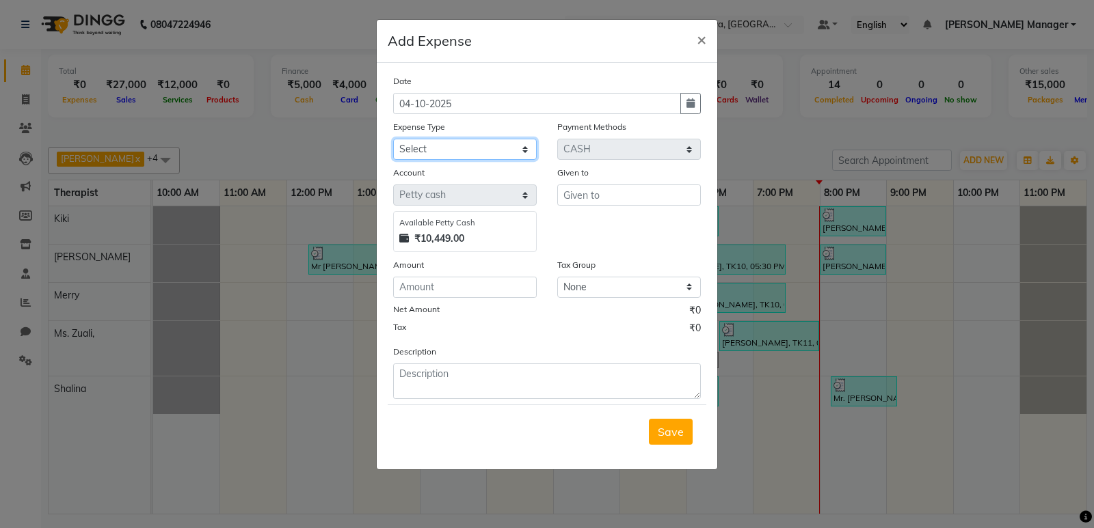
click at [460, 139] on select "Select Advance Salary Bank charges birthday cake birthday gifts Car maintenance…" at bounding box center [465, 149] width 144 height 21
select select "22223"
click at [393, 139] on select "Select Advance Salary Bank charges birthday cake birthday gifts Car maintenance…" at bounding box center [465, 149] width 144 height 21
click at [610, 193] on input "text" at bounding box center [629, 195] width 144 height 21
click at [470, 291] on input "number" at bounding box center [465, 287] width 144 height 21
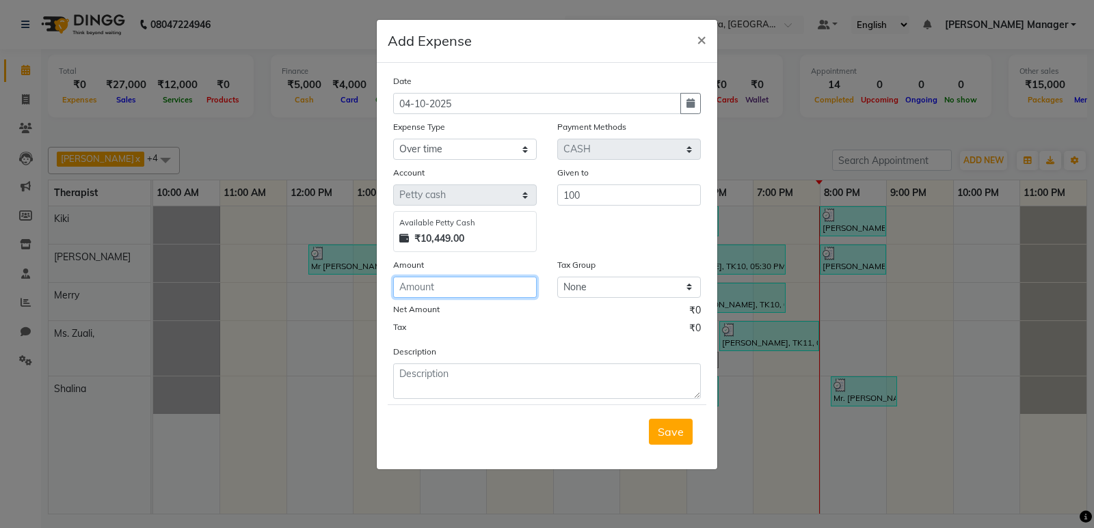
click at [485, 282] on input "number" at bounding box center [465, 287] width 144 height 21
click at [614, 182] on div "Given to" at bounding box center [629, 174] width 144 height 19
click at [615, 190] on input "100" at bounding box center [629, 195] width 144 height 21
type input "1"
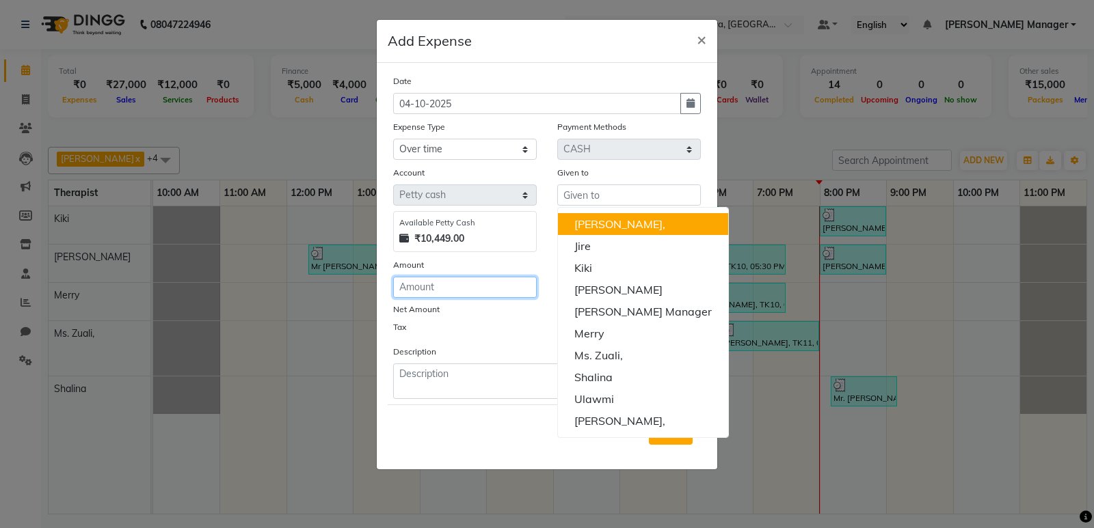
click at [450, 290] on input "number" at bounding box center [465, 287] width 144 height 21
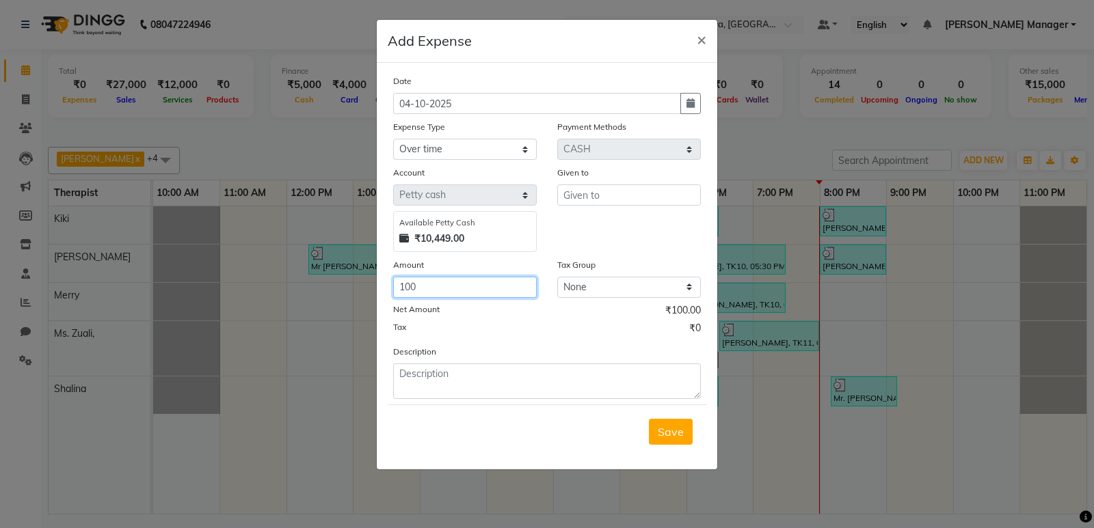
type input "100"
click at [604, 199] on input "text" at bounding box center [629, 195] width 144 height 21
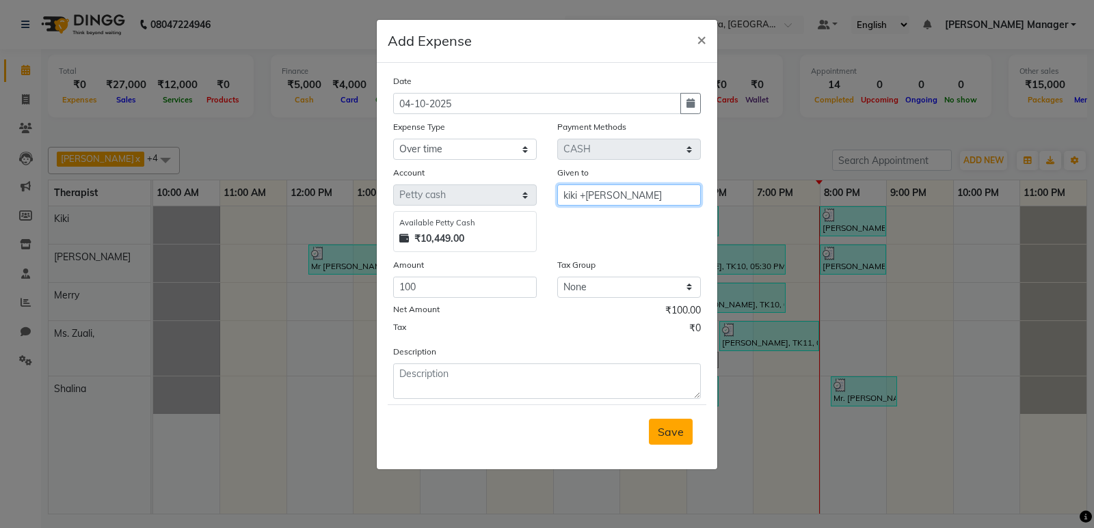
type input "kiki +maria"
click at [669, 429] on span "Save" at bounding box center [671, 432] width 26 height 14
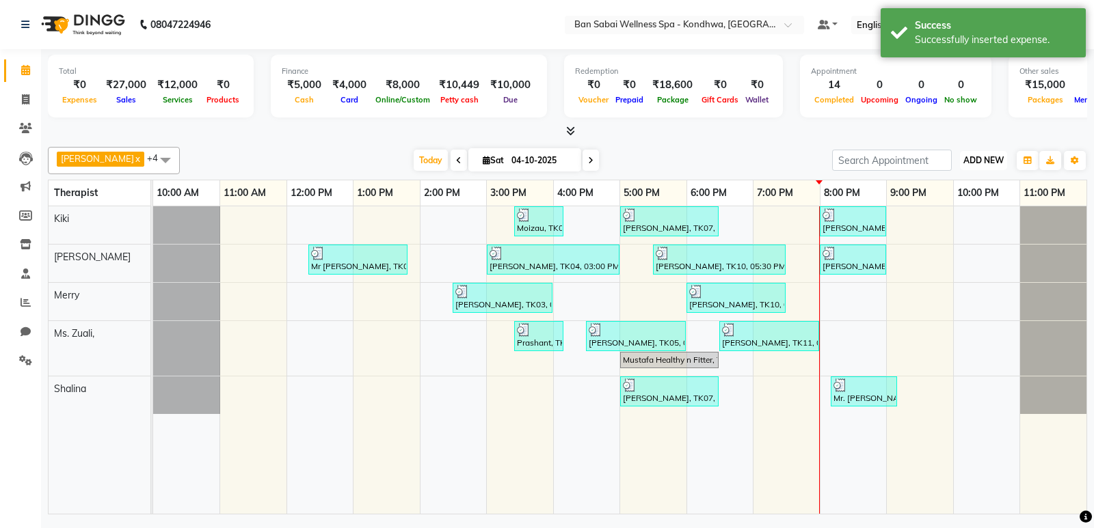
click at [980, 163] on span "ADD NEW" at bounding box center [983, 160] width 40 height 10
click at [930, 224] on link "Add Expense" at bounding box center [952, 222] width 108 height 18
select select "1"
select select "7355"
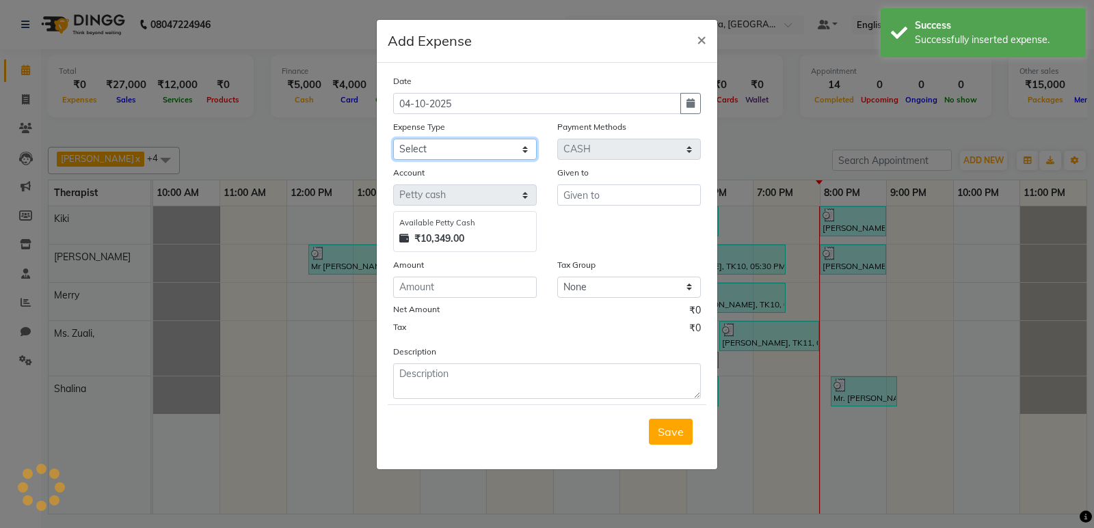
click at [489, 147] on select "Select Advance Salary Bank charges birthday cake birthday gifts Car maintenance…" at bounding box center [465, 149] width 144 height 21
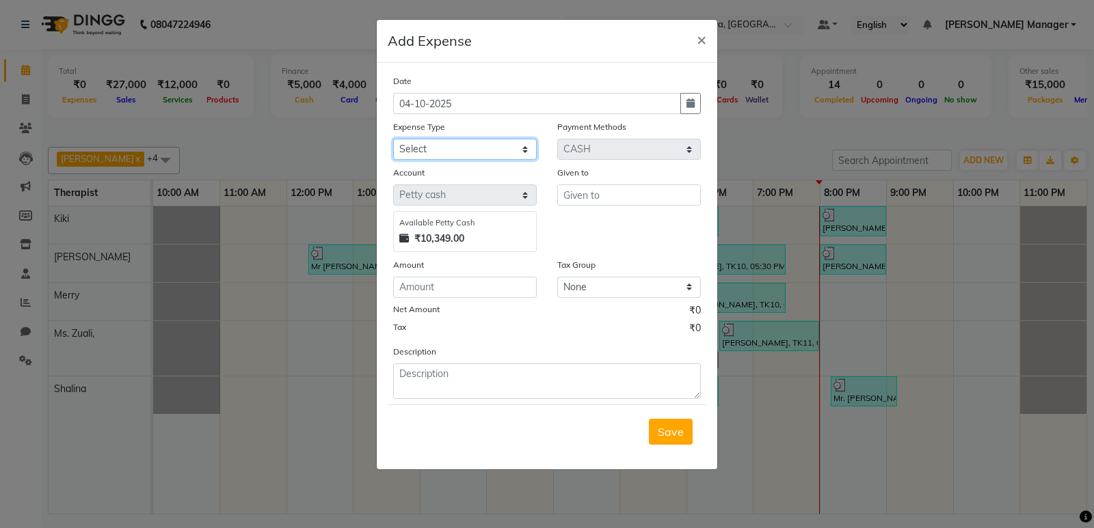
select select "22173"
click at [393, 139] on select "Select Advance Salary Bank charges birthday cake birthday gifts Car maintenance…" at bounding box center [465, 149] width 144 height 21
click at [595, 187] on input "text" at bounding box center [629, 195] width 144 height 21
type input "1"
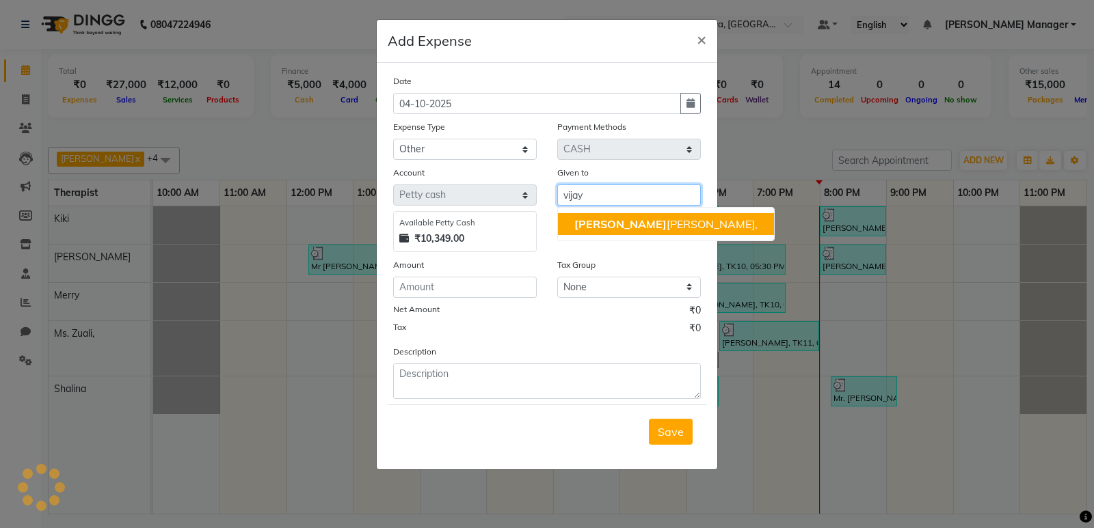
click at [595, 216] on button "Vijay Sharma," at bounding box center [666, 224] width 216 height 22
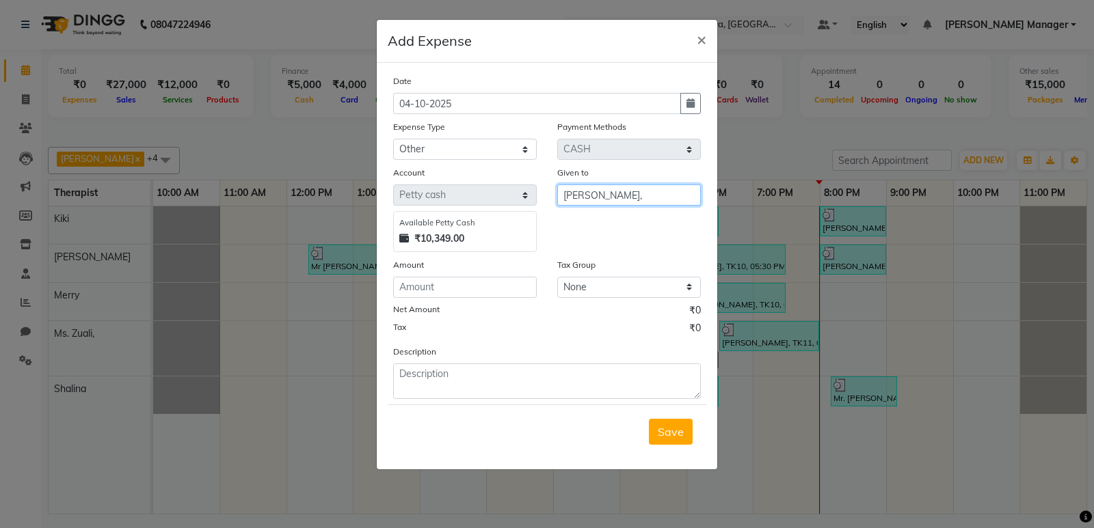
type input "[PERSON_NAME],"
click at [494, 294] on input "number" at bounding box center [465, 287] width 144 height 21
type input "10000"
click at [670, 428] on span "Save" at bounding box center [671, 432] width 26 height 14
